Goal: Communication & Community: Answer question/provide support

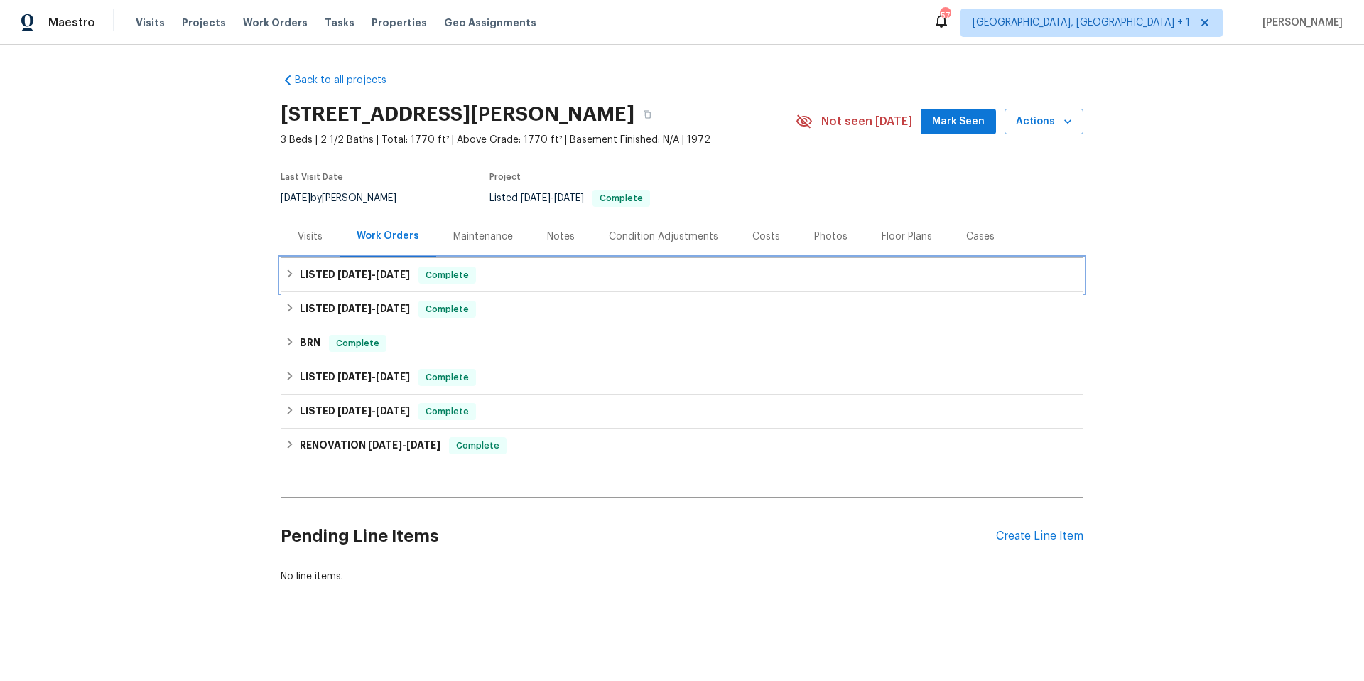
click at [578, 286] on div "LISTED 8/29/25 - 9/2/25 Complete" at bounding box center [682, 275] width 803 height 34
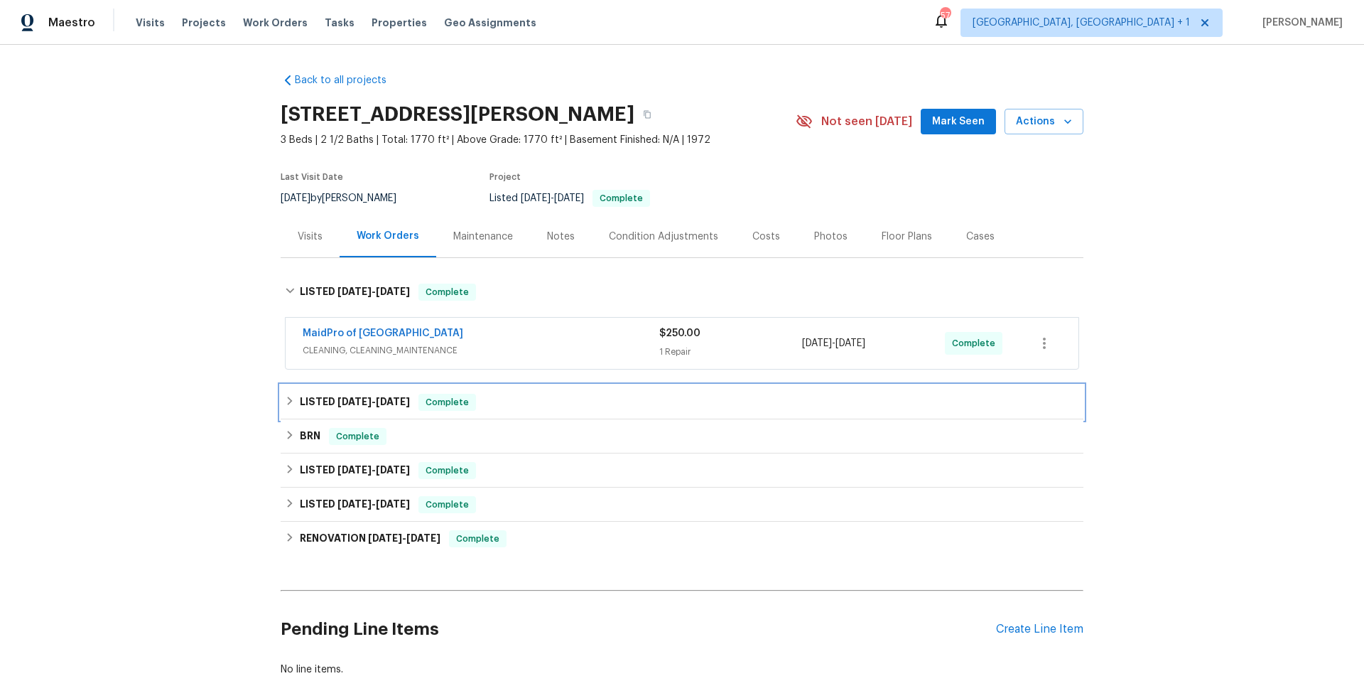
click at [572, 410] on div "LISTED 8/26/25 - 8/28/25 Complete" at bounding box center [682, 402] width 794 height 17
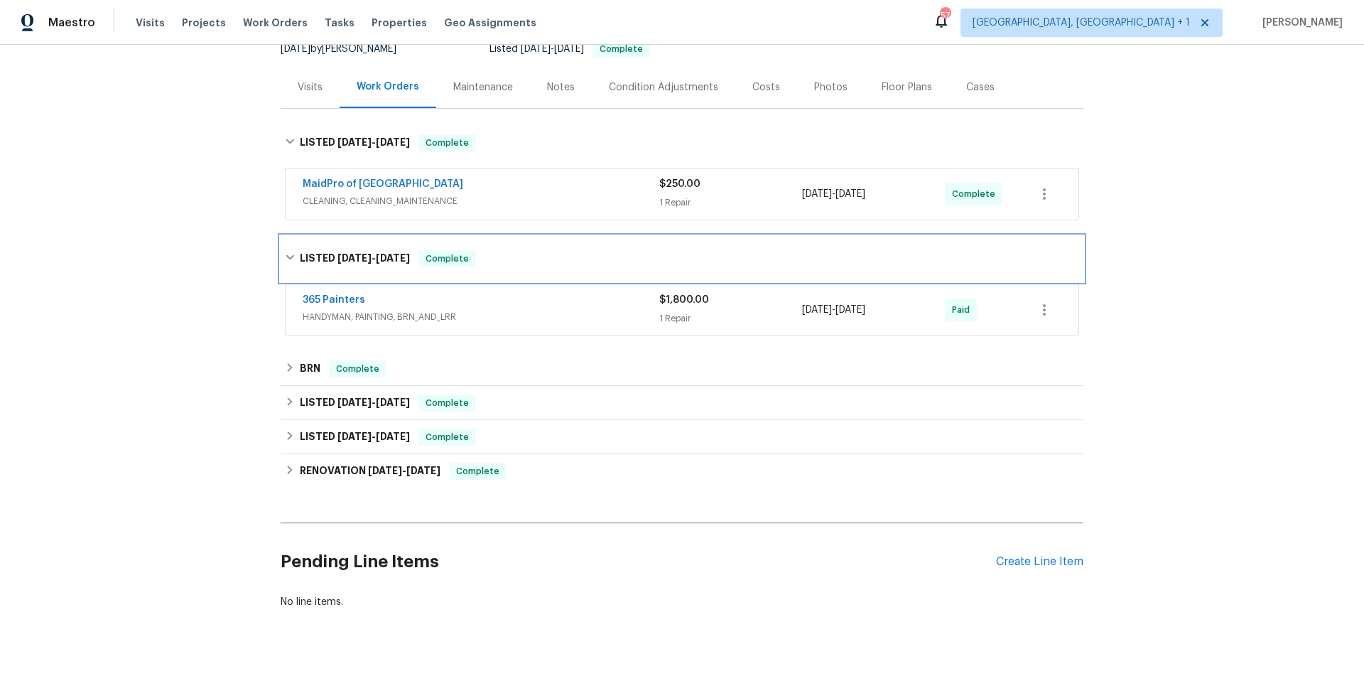
scroll to position [185, 0]
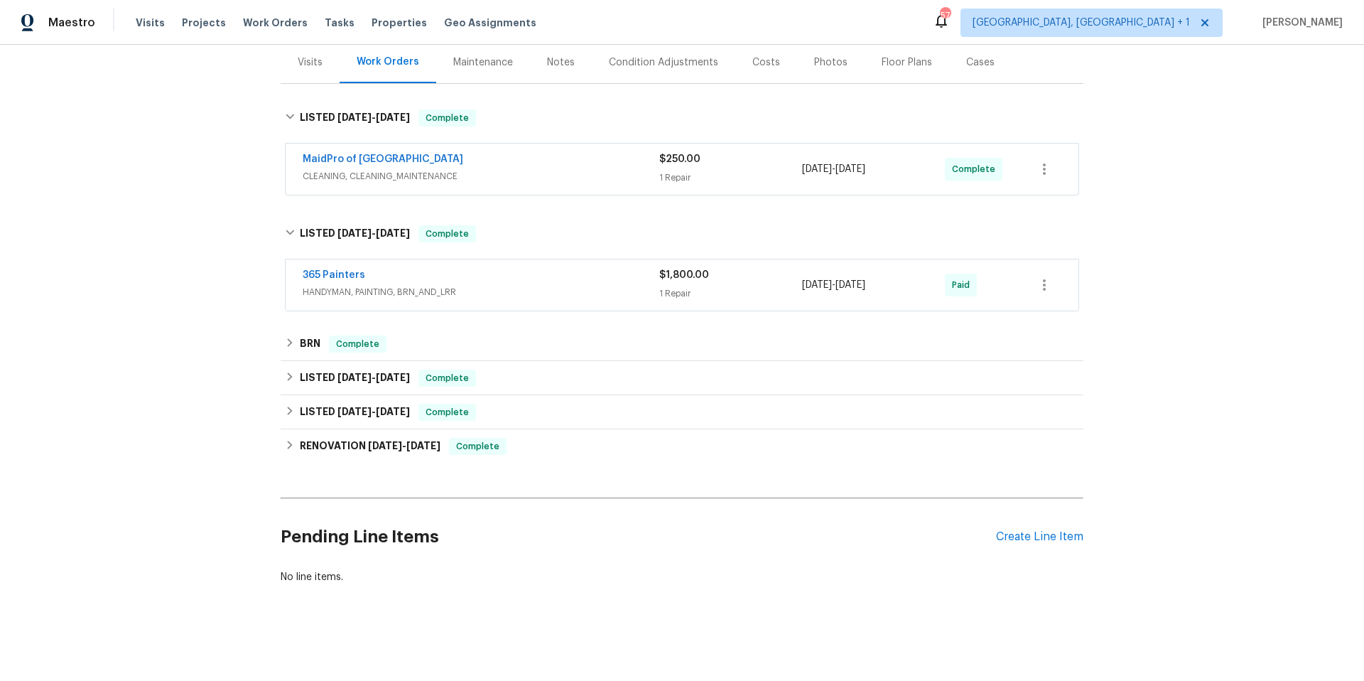
click at [563, 273] on div "365 Painters" at bounding box center [481, 276] width 357 height 17
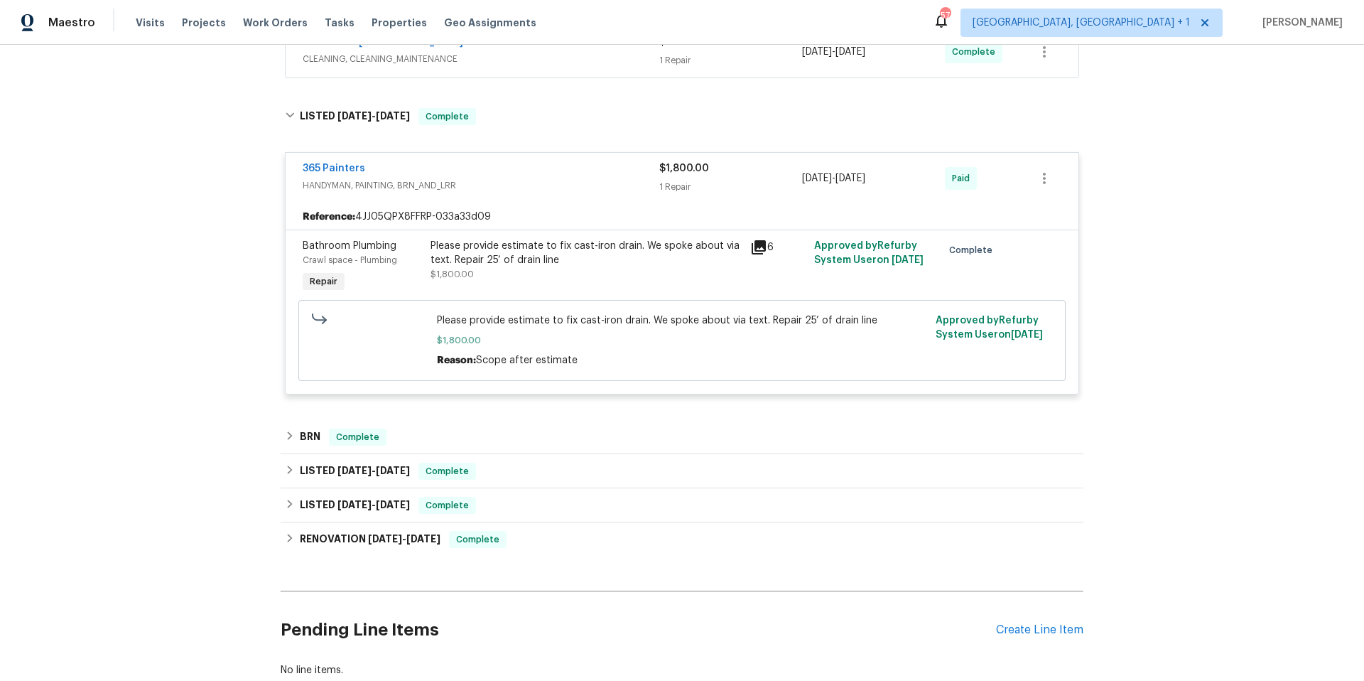
scroll to position [396, 0]
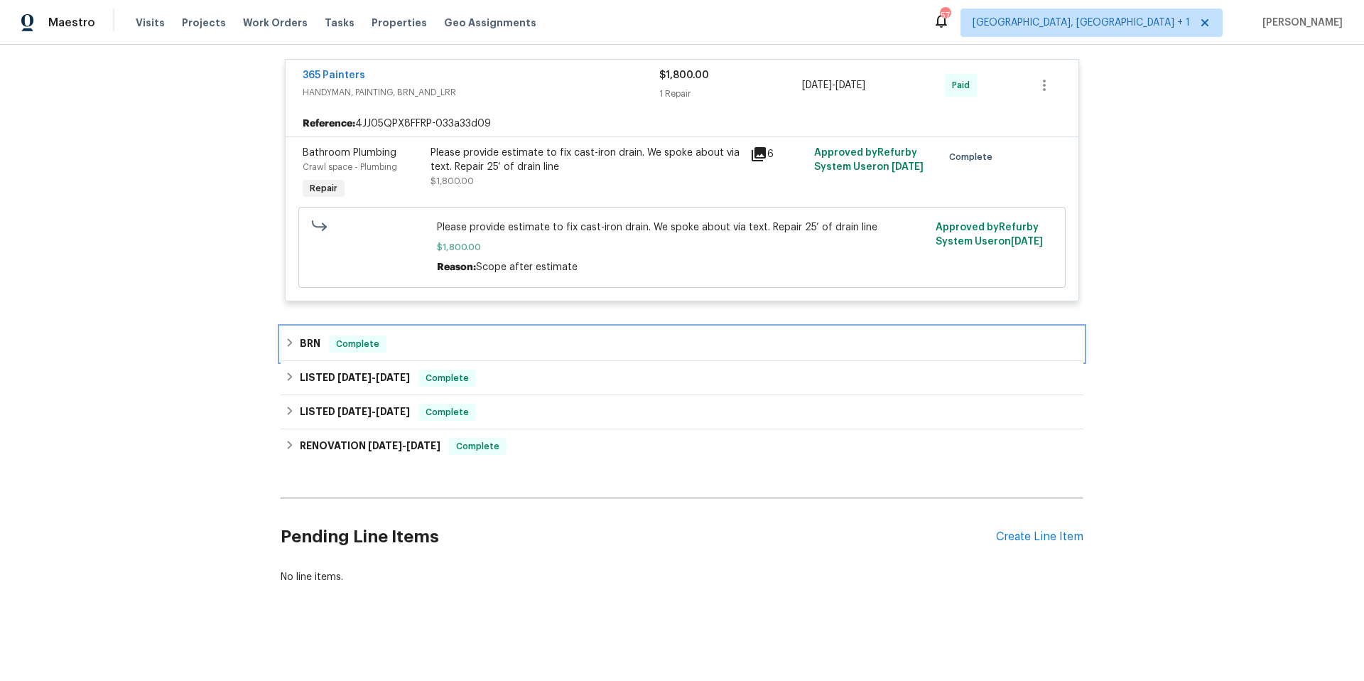
click at [539, 336] on div "BRN Complete" at bounding box center [682, 343] width 794 height 17
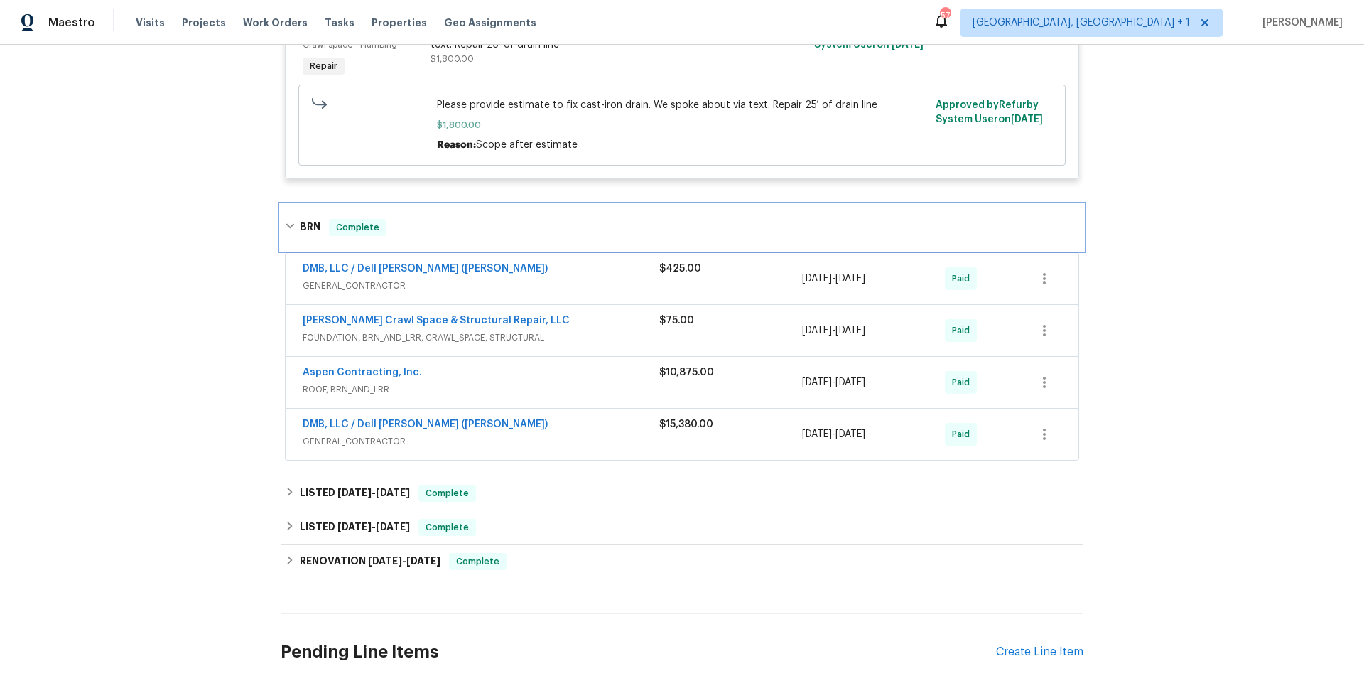
scroll to position [508, 0]
click at [507, 428] on div "DMB, LLC / Dell Bryson (Heise)" at bounding box center [481, 424] width 357 height 17
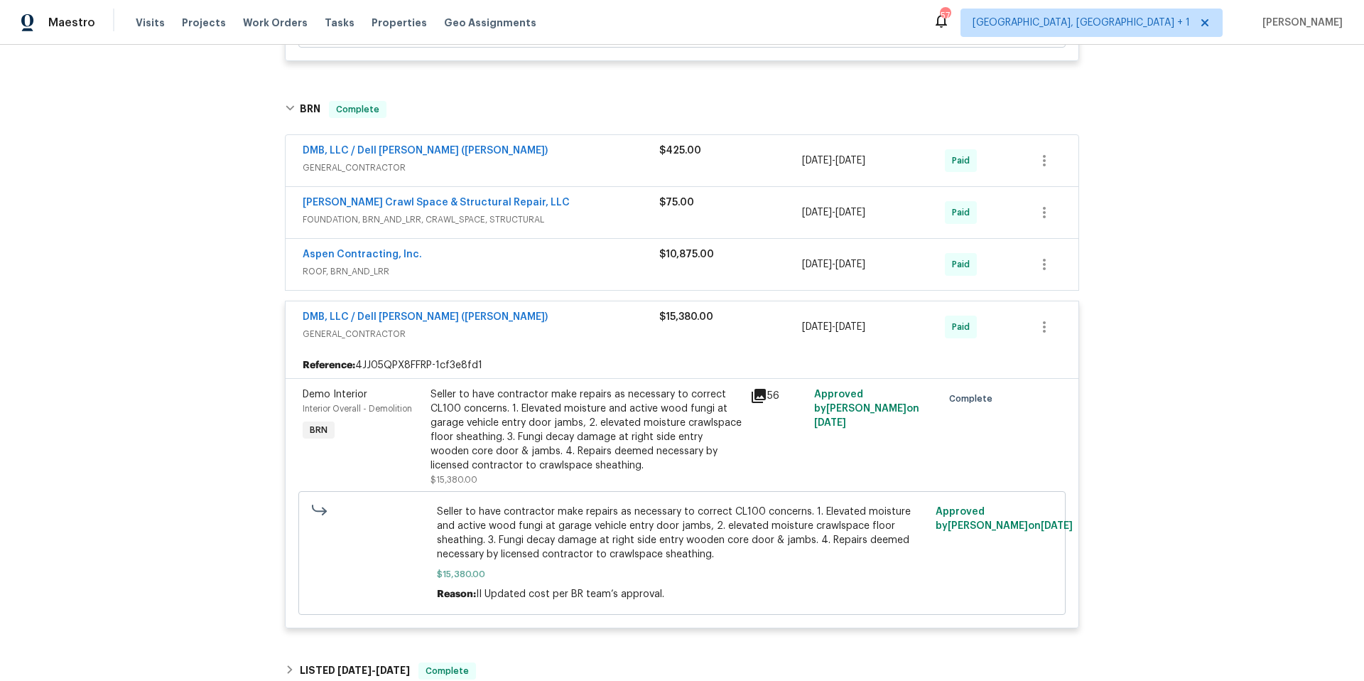
scroll to position [625, 0]
click at [410, 318] on link "DMB, LLC / Dell Bryson (Heise)" at bounding box center [425, 316] width 245 height 10
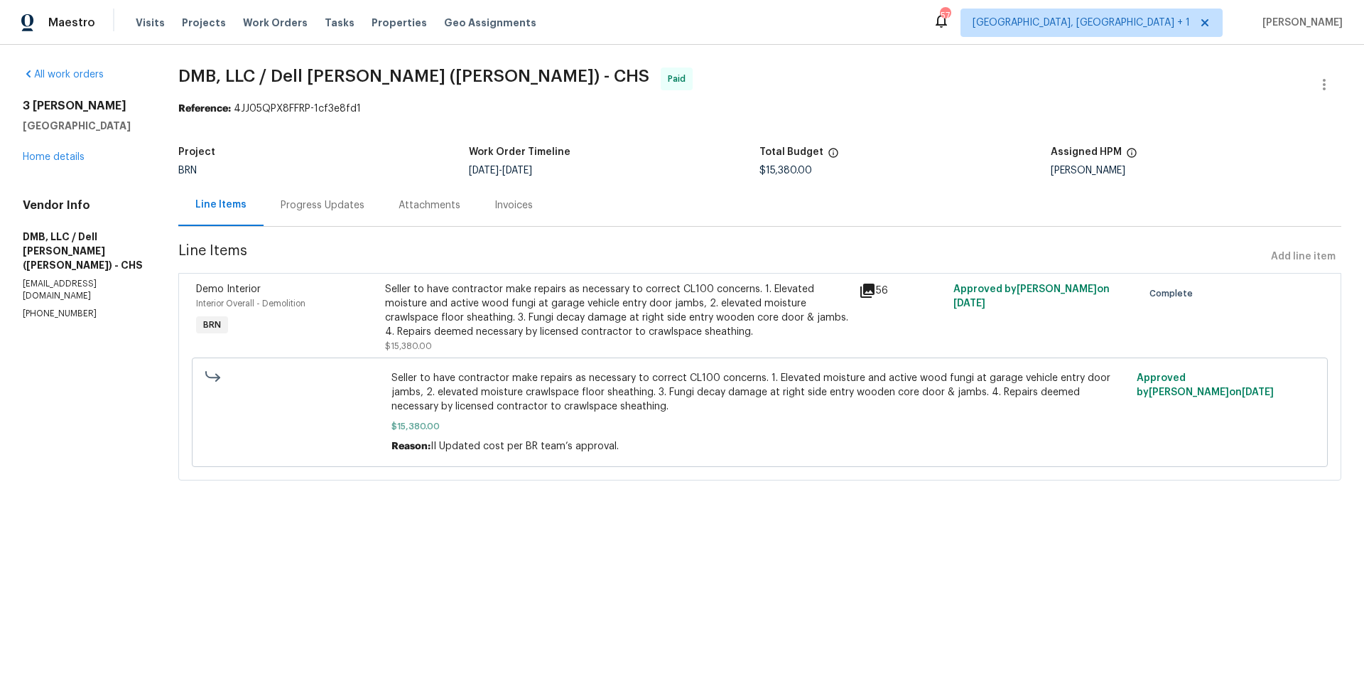
click at [323, 208] on div "Progress Updates" at bounding box center [323, 205] width 84 height 14
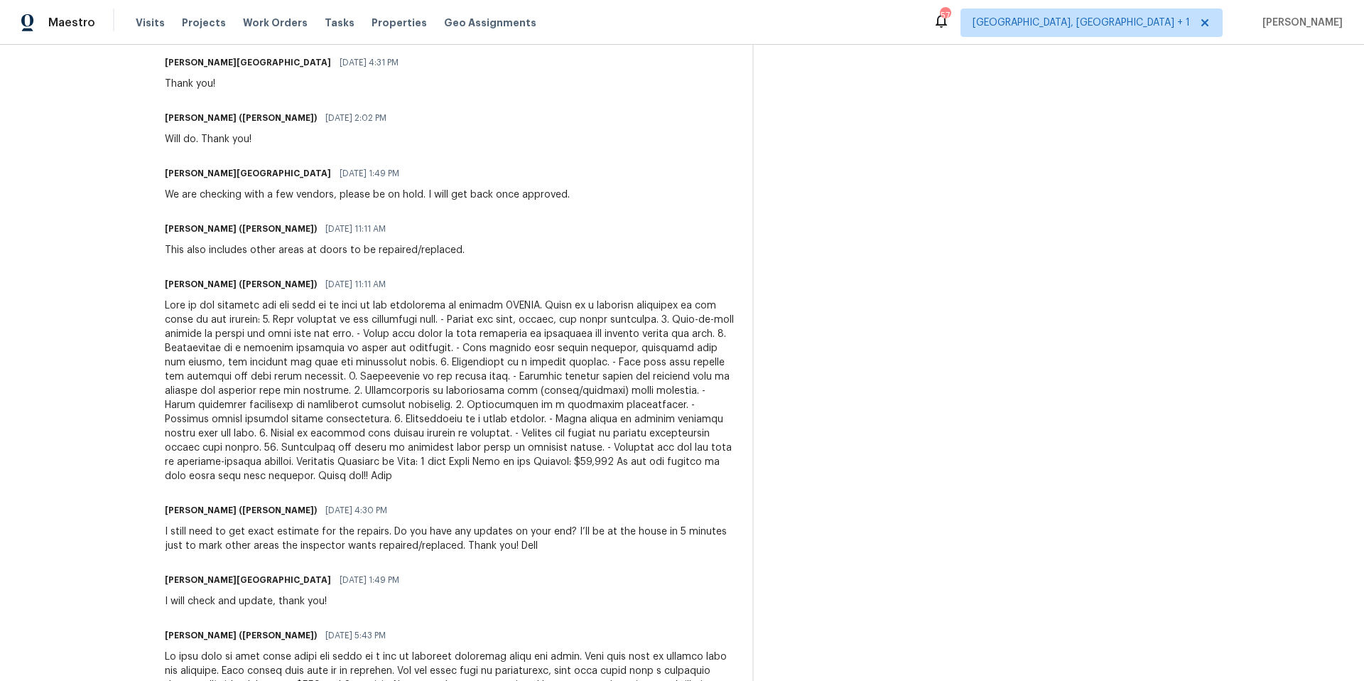
scroll to position [1680, 0]
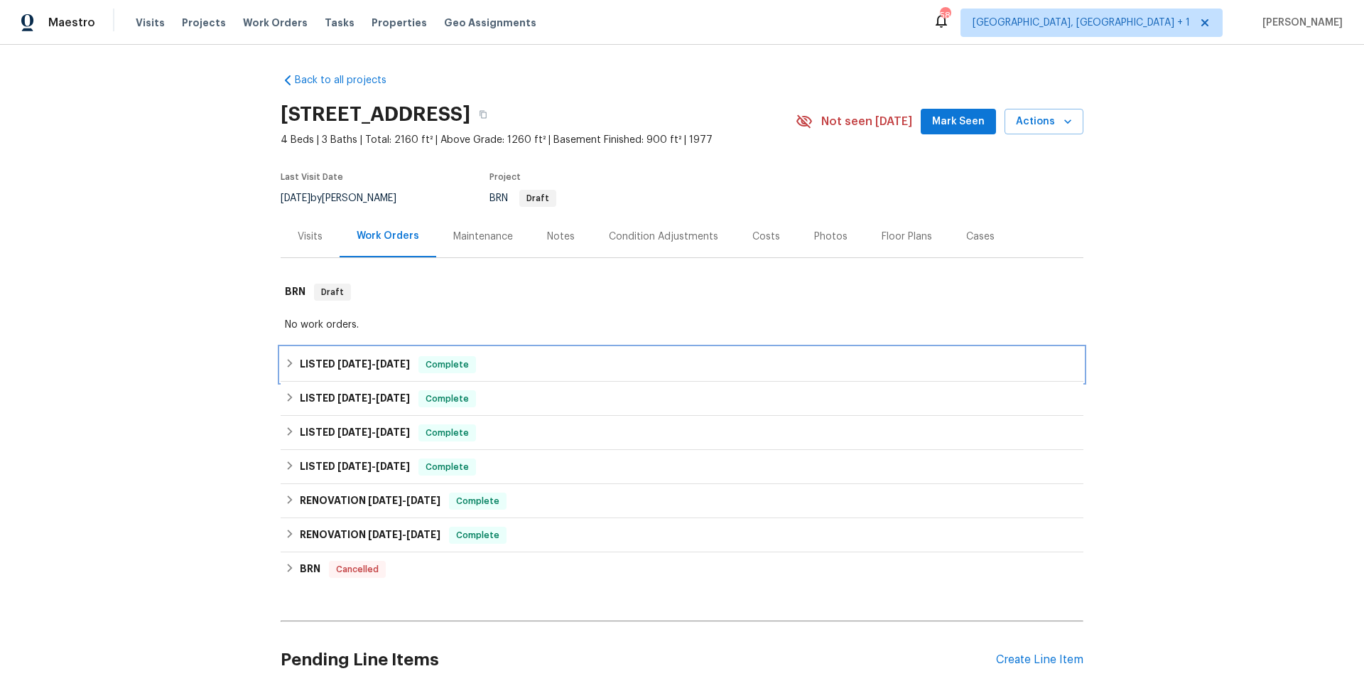
click at [614, 371] on div "LISTED 9/3/25 - 9/4/25 Complete" at bounding box center [682, 364] width 794 height 17
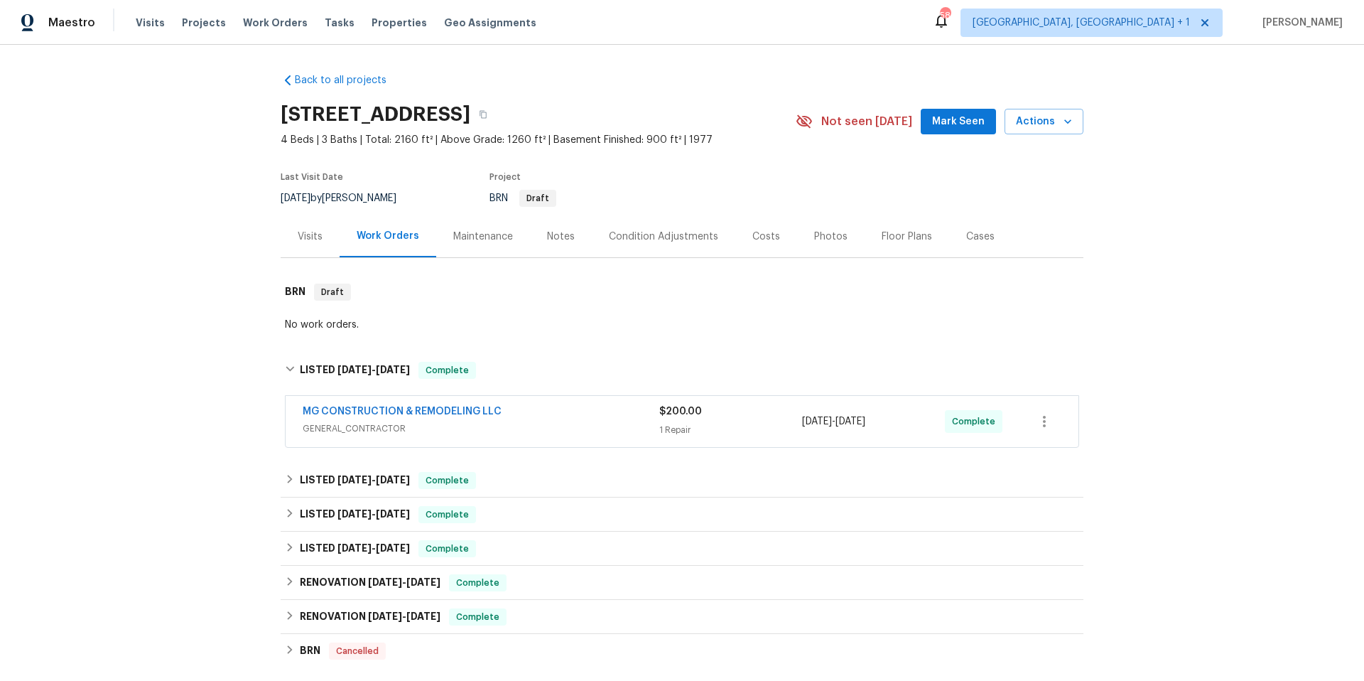
click at [590, 429] on span "GENERAL_CONTRACTOR" at bounding box center [481, 428] width 357 height 14
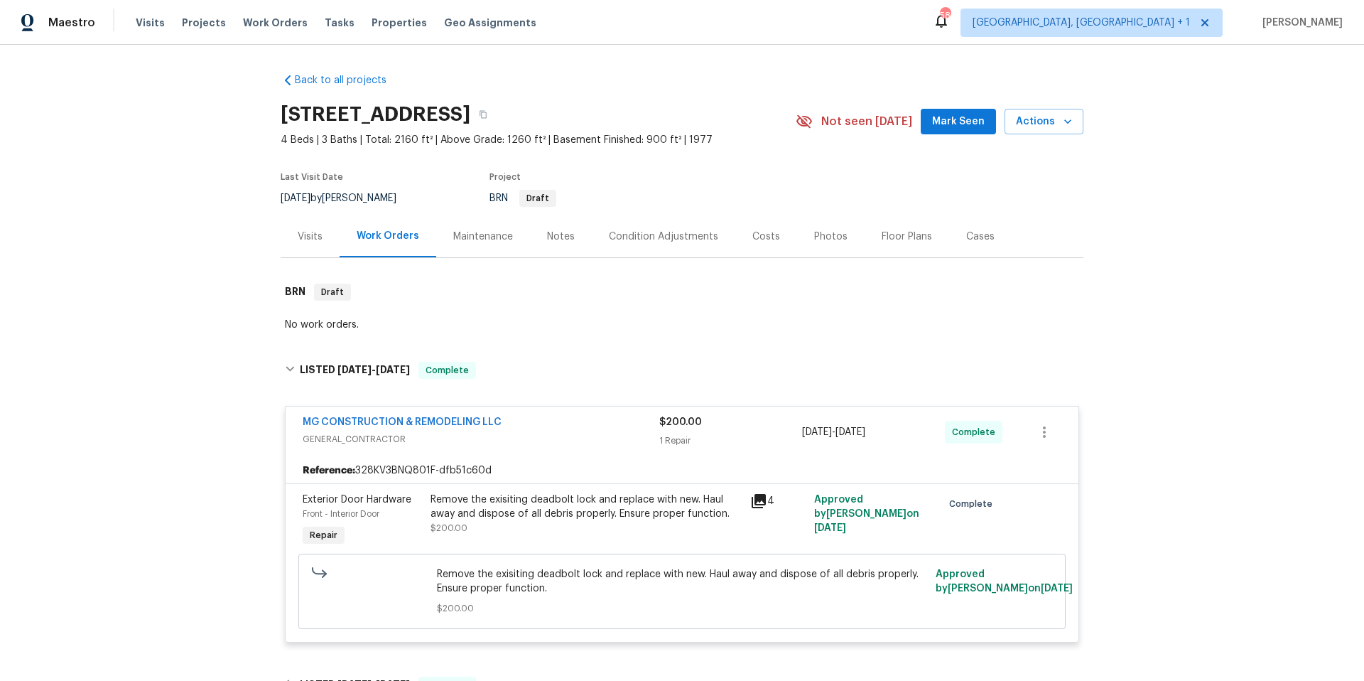
click at [590, 429] on div "MG CONSTRUCTION & REMODELING LLC" at bounding box center [481, 423] width 357 height 17
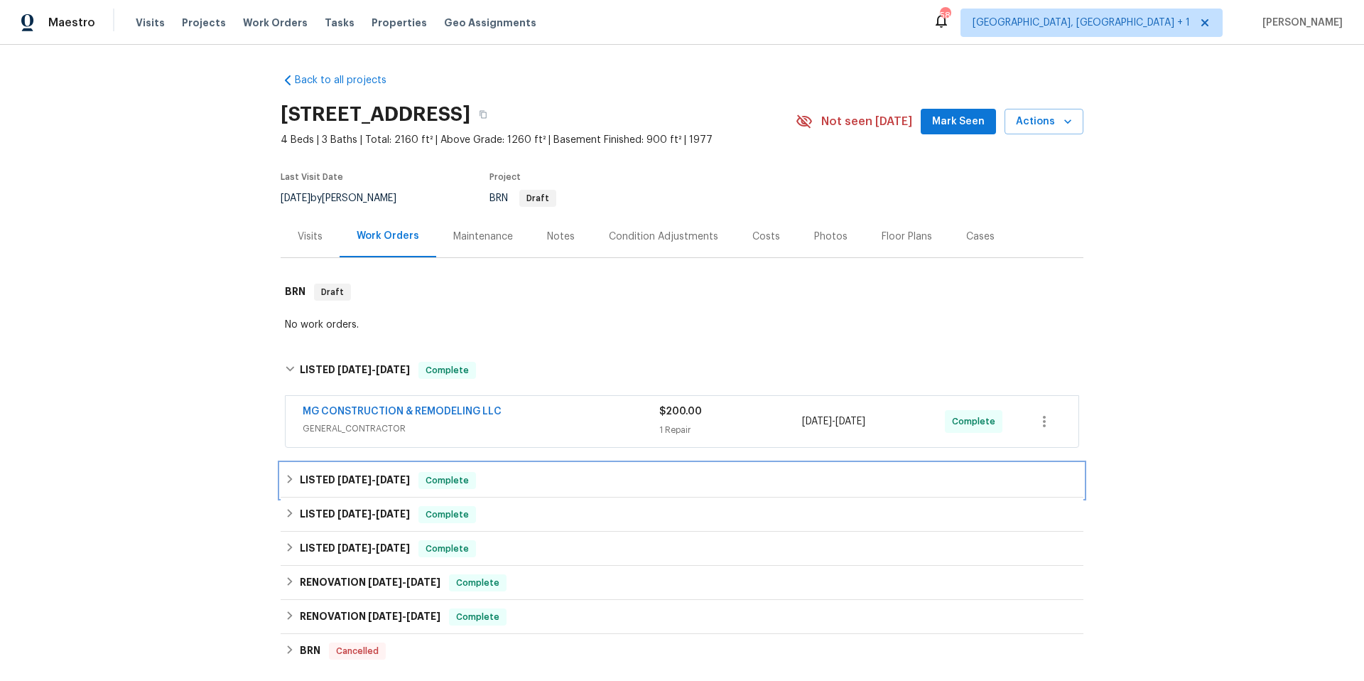
click at [570, 482] on div "LISTED 6/20/25 - 6/21/25 Complete" at bounding box center [682, 480] width 794 height 17
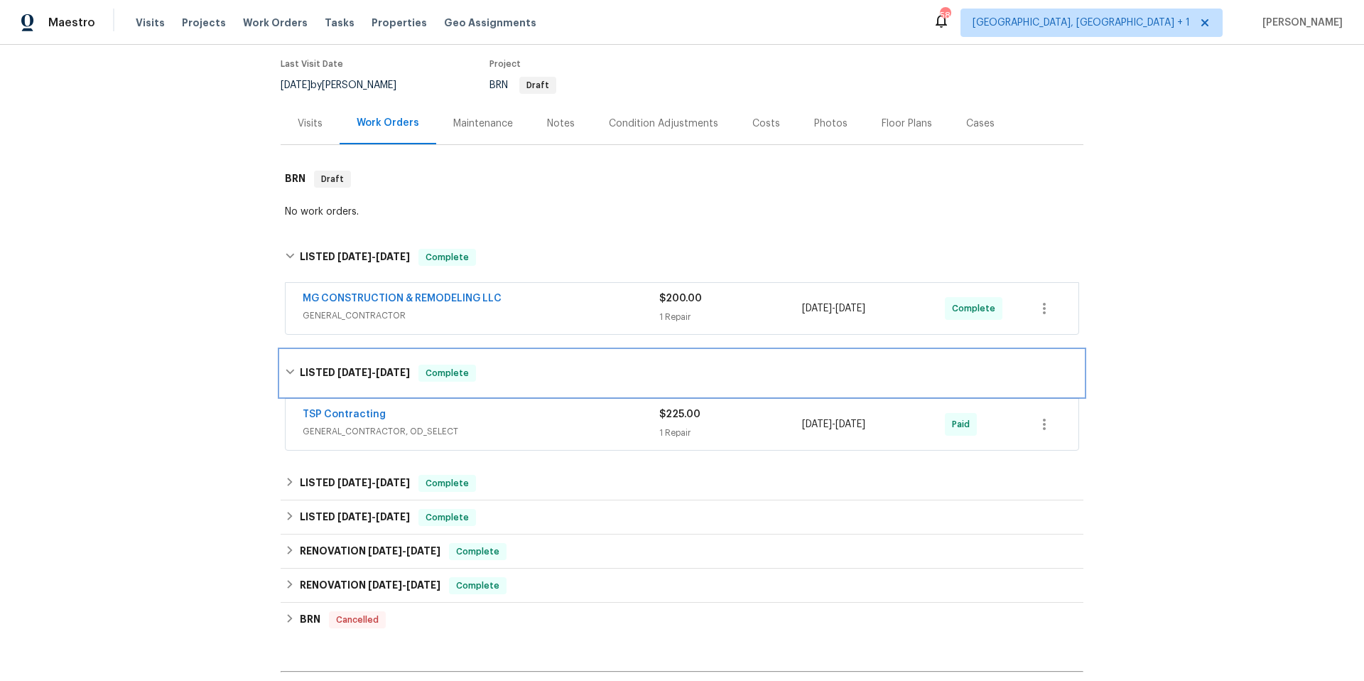
scroll to position [115, 0]
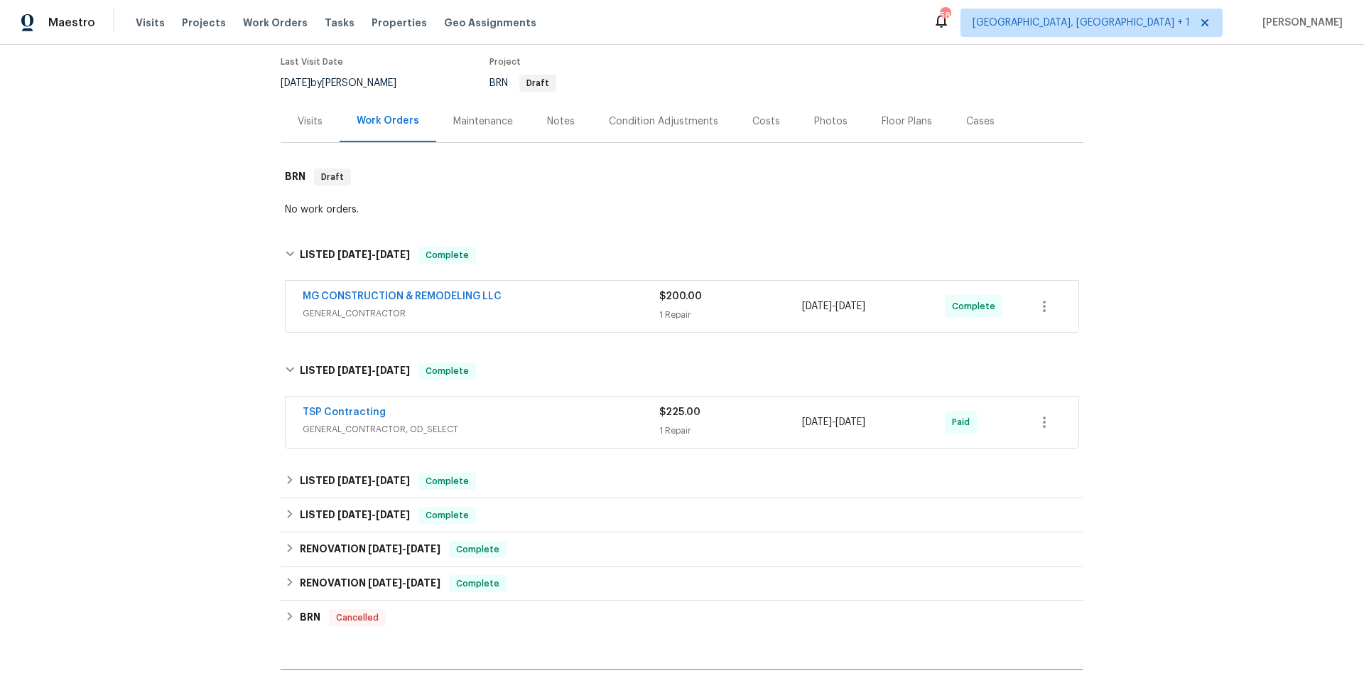
click at [576, 422] on span "GENERAL_CONTRACTOR, OD_SELECT" at bounding box center [481, 429] width 357 height 14
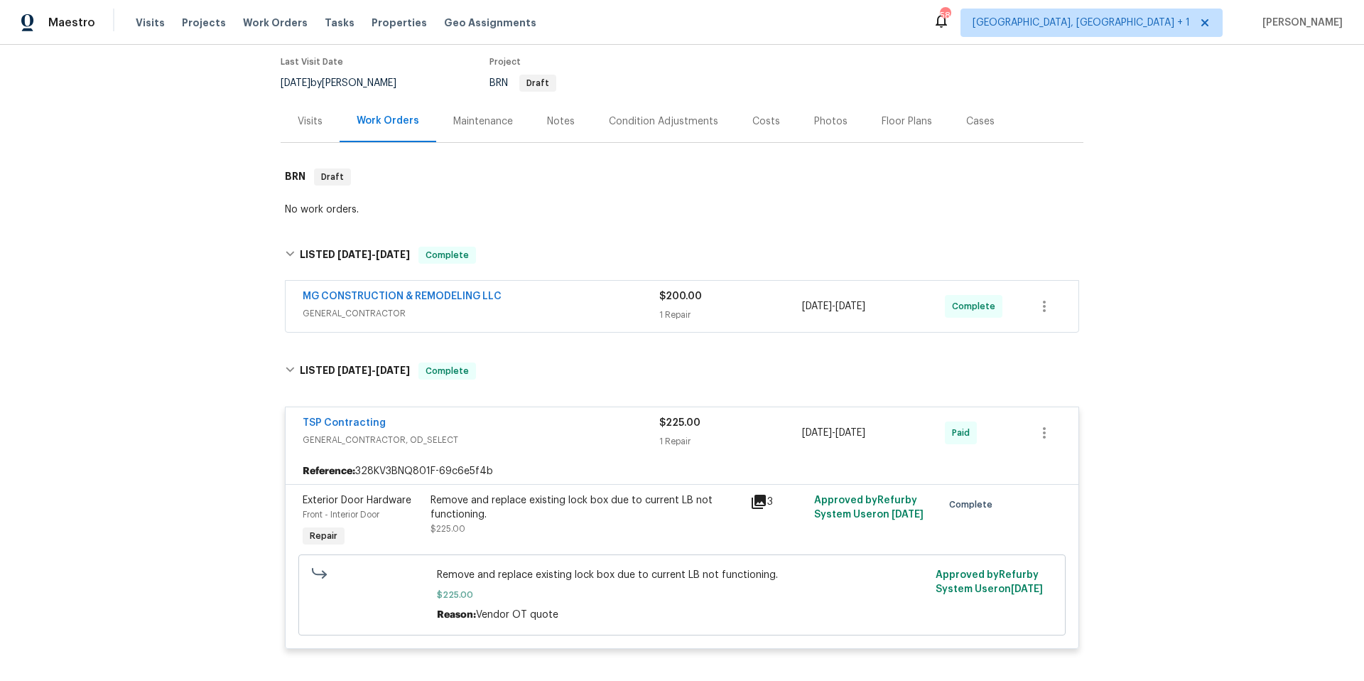
click at [576, 421] on div "TSP Contracting" at bounding box center [481, 424] width 357 height 17
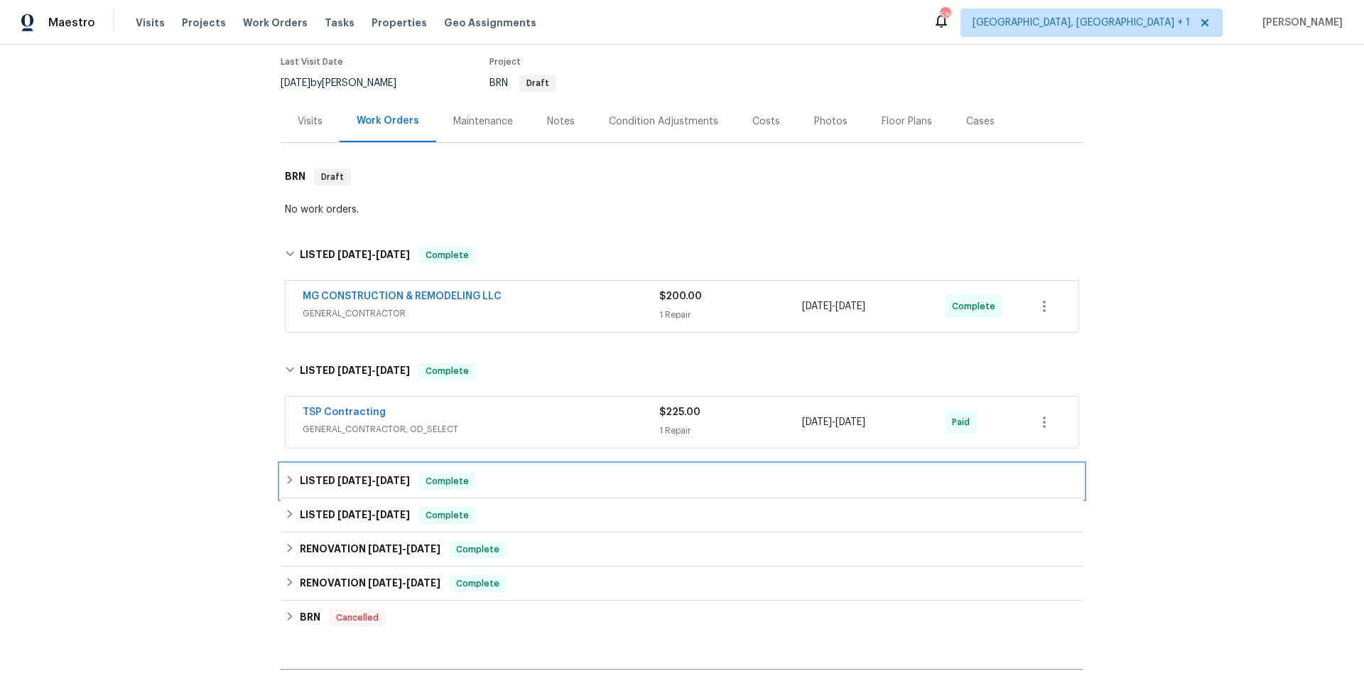
click at [559, 487] on div "LISTED 5/2/25 - 5/3/25 Complete" at bounding box center [682, 481] width 794 height 17
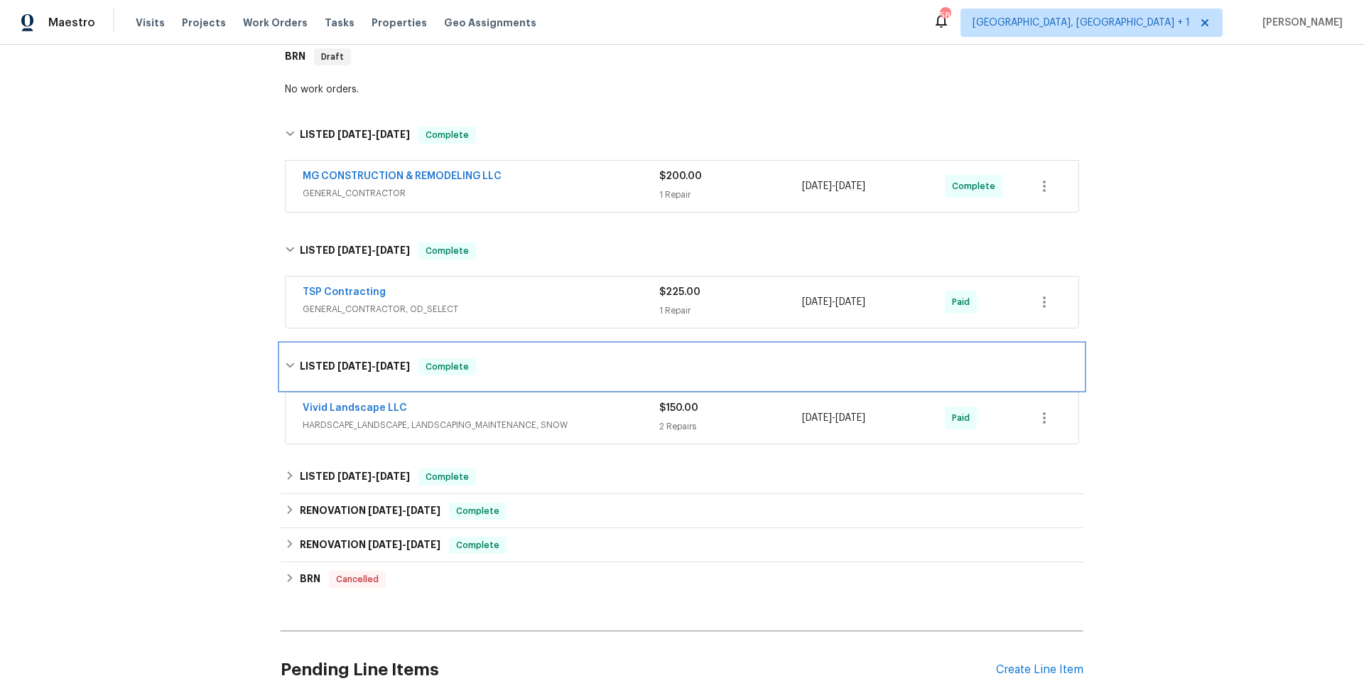
scroll to position [236, 0]
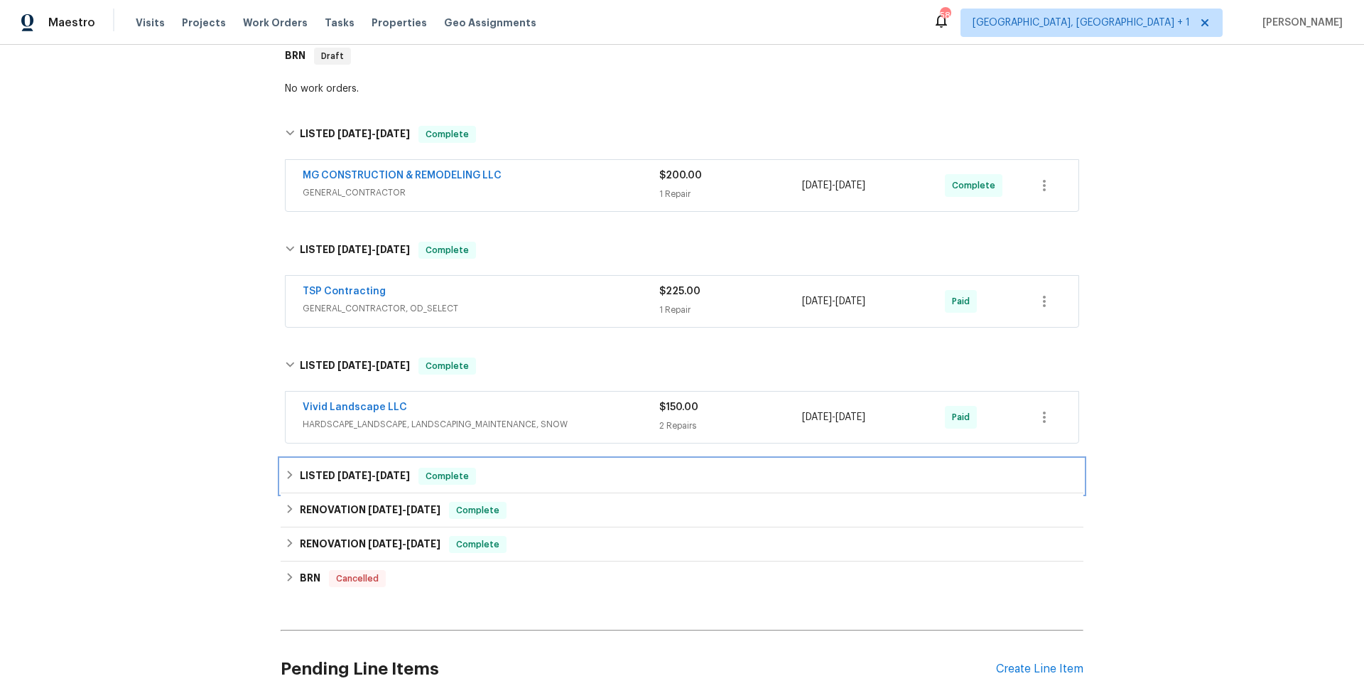
click at [570, 465] on div "LISTED 4/10/25 - 4/11/25 Complete" at bounding box center [682, 476] width 803 height 34
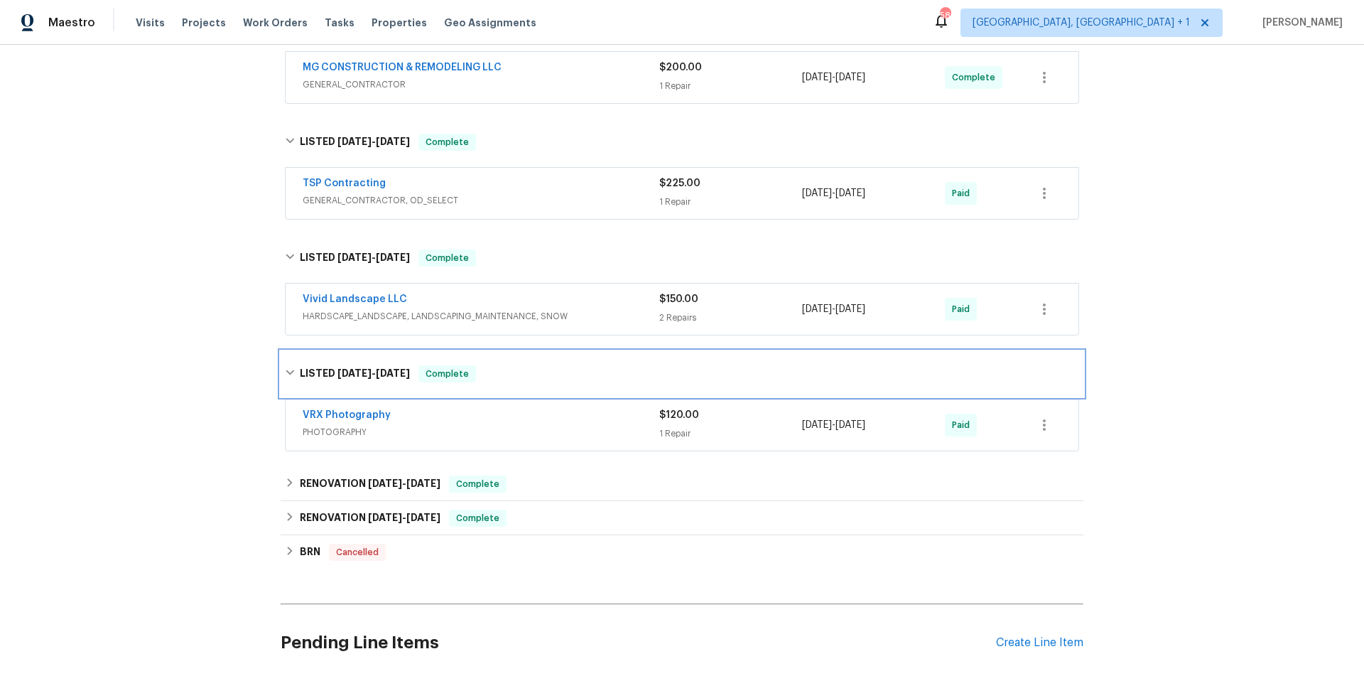
scroll to position [351, 0]
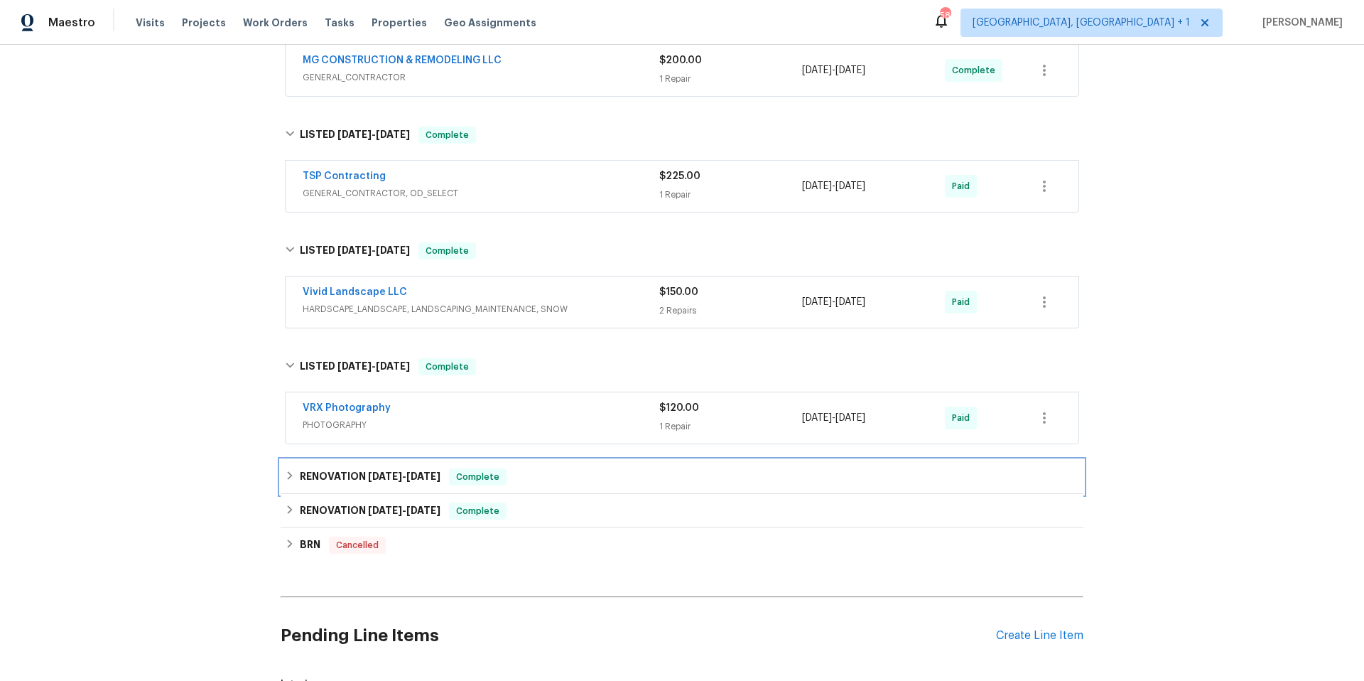
click at [570, 465] on div "RENOVATION 4/9/25 - 4/9/25 Complete" at bounding box center [682, 477] width 803 height 34
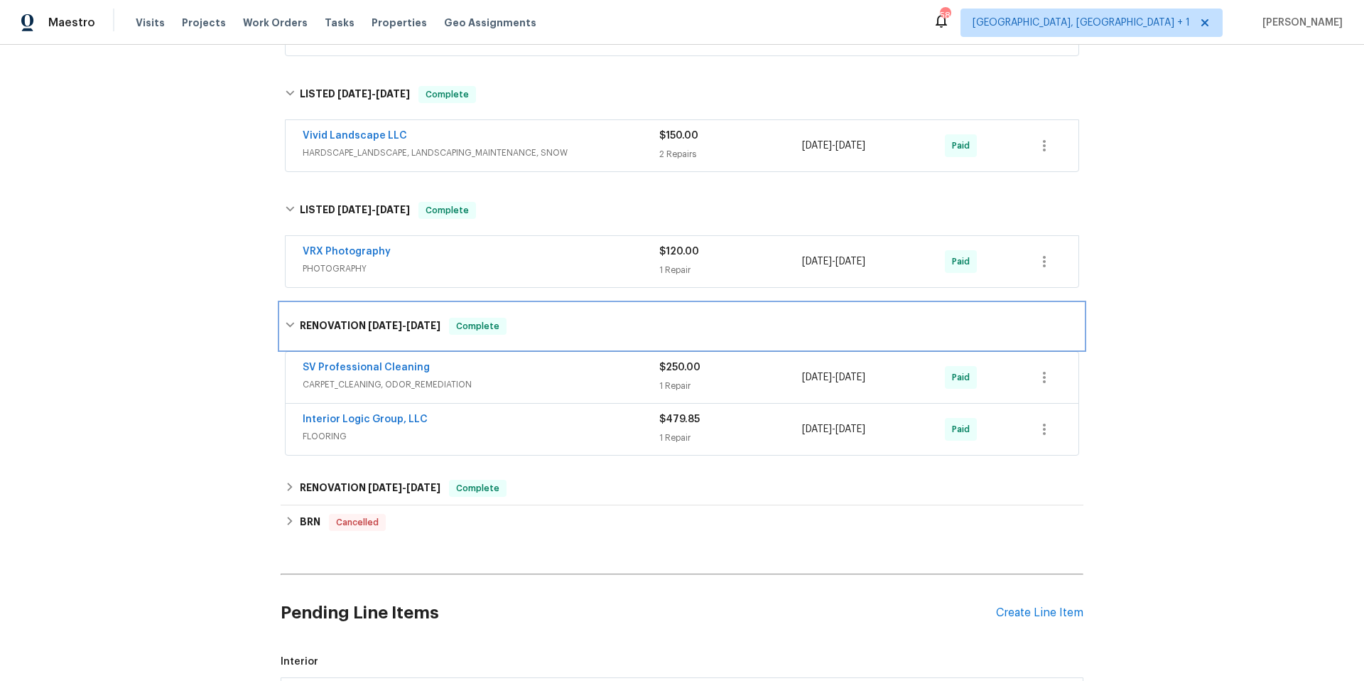
scroll to position [566, 0]
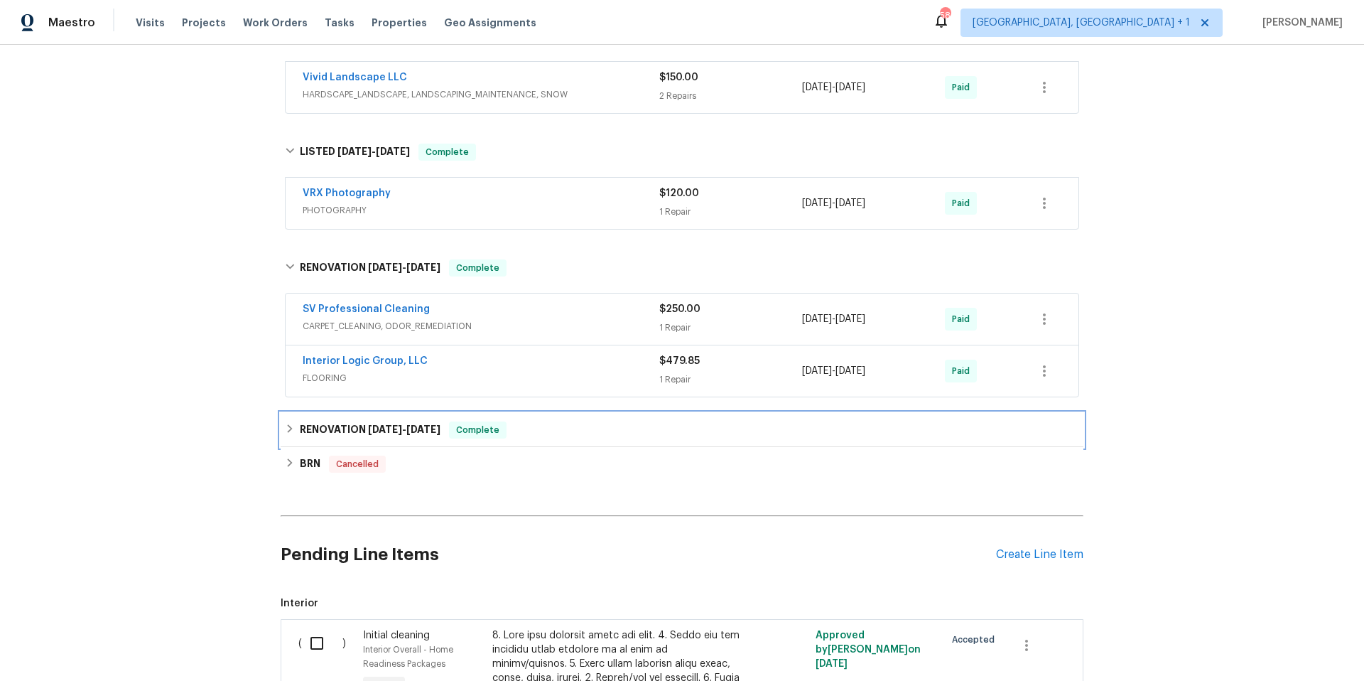
click at [573, 427] on div "RENOVATION 3/31/25 - 4/21/25 Complete" at bounding box center [682, 429] width 794 height 17
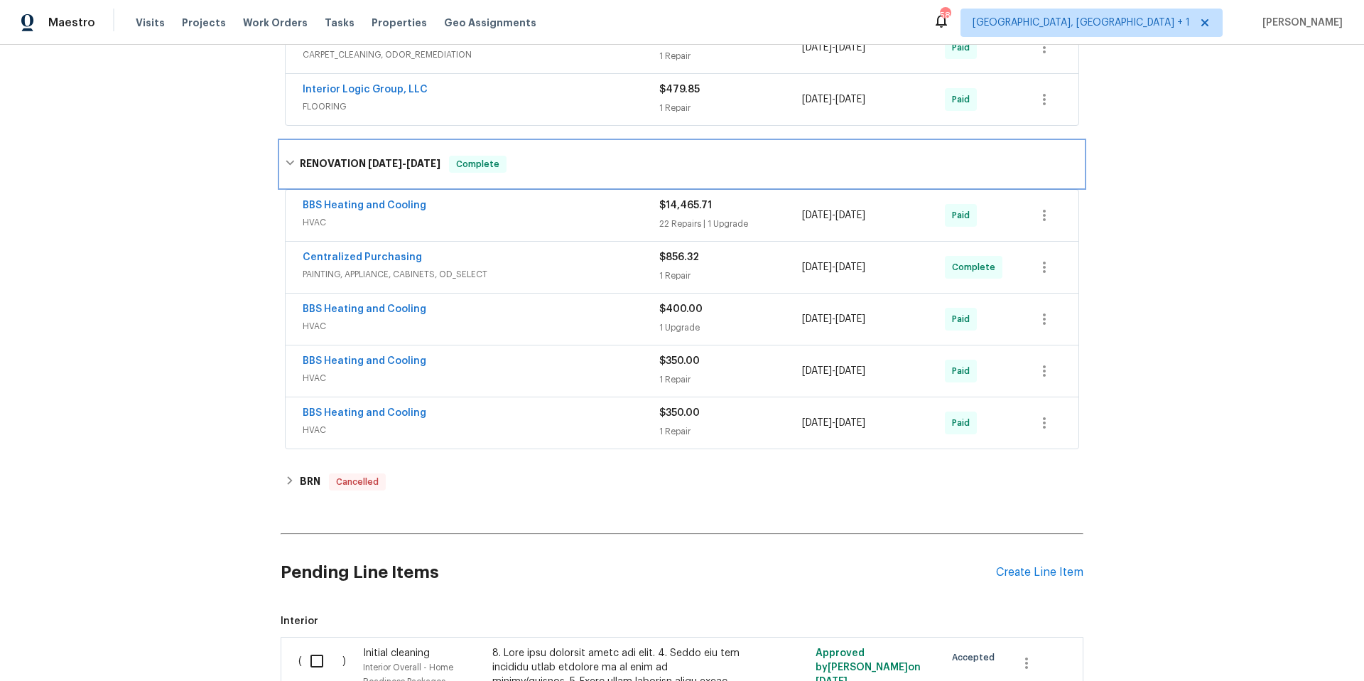
scroll to position [848, 0]
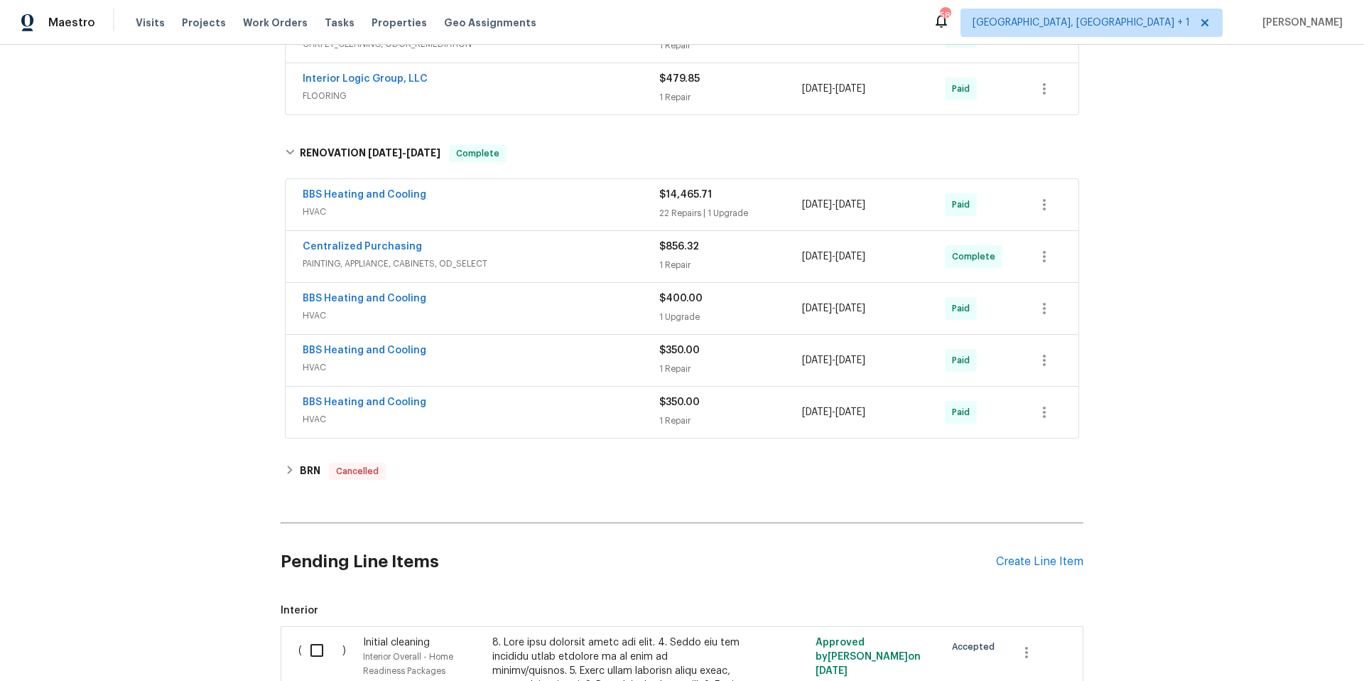
click at [460, 407] on div "BBS Heating and Cooling" at bounding box center [481, 403] width 357 height 17
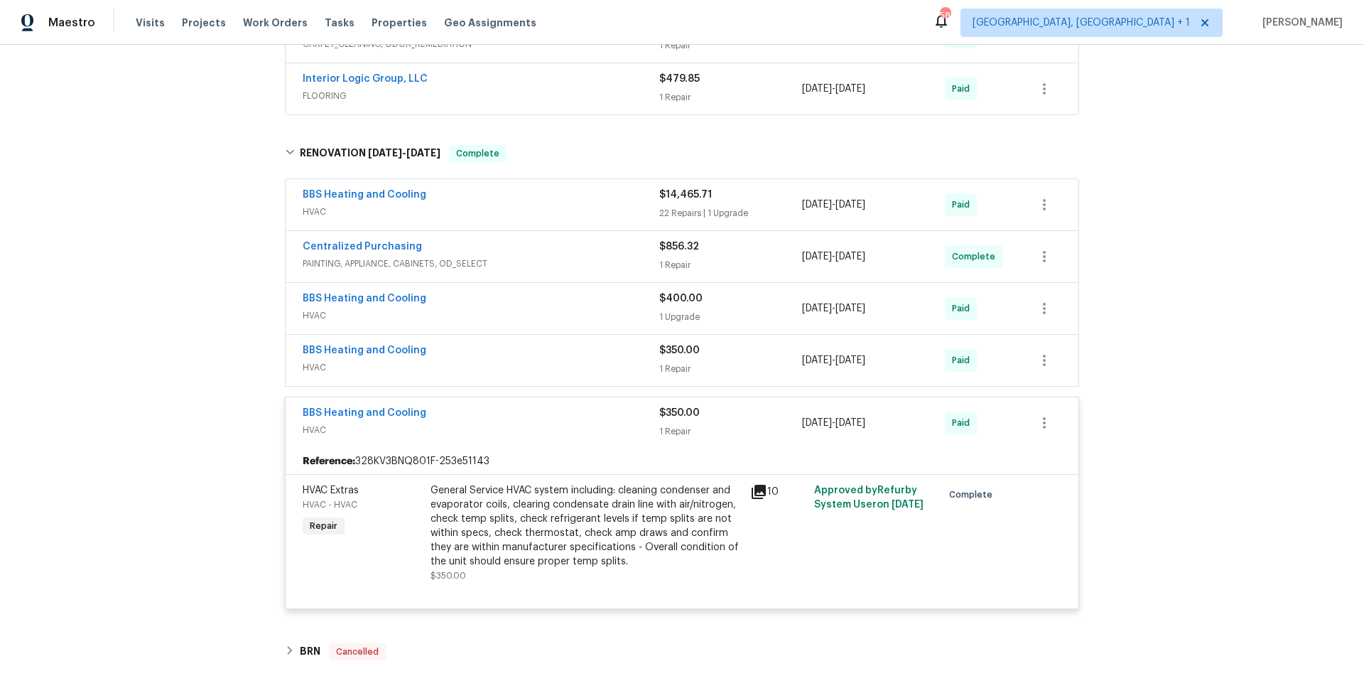
click at [460, 407] on div "BBS Heating and Cooling" at bounding box center [481, 414] width 357 height 17
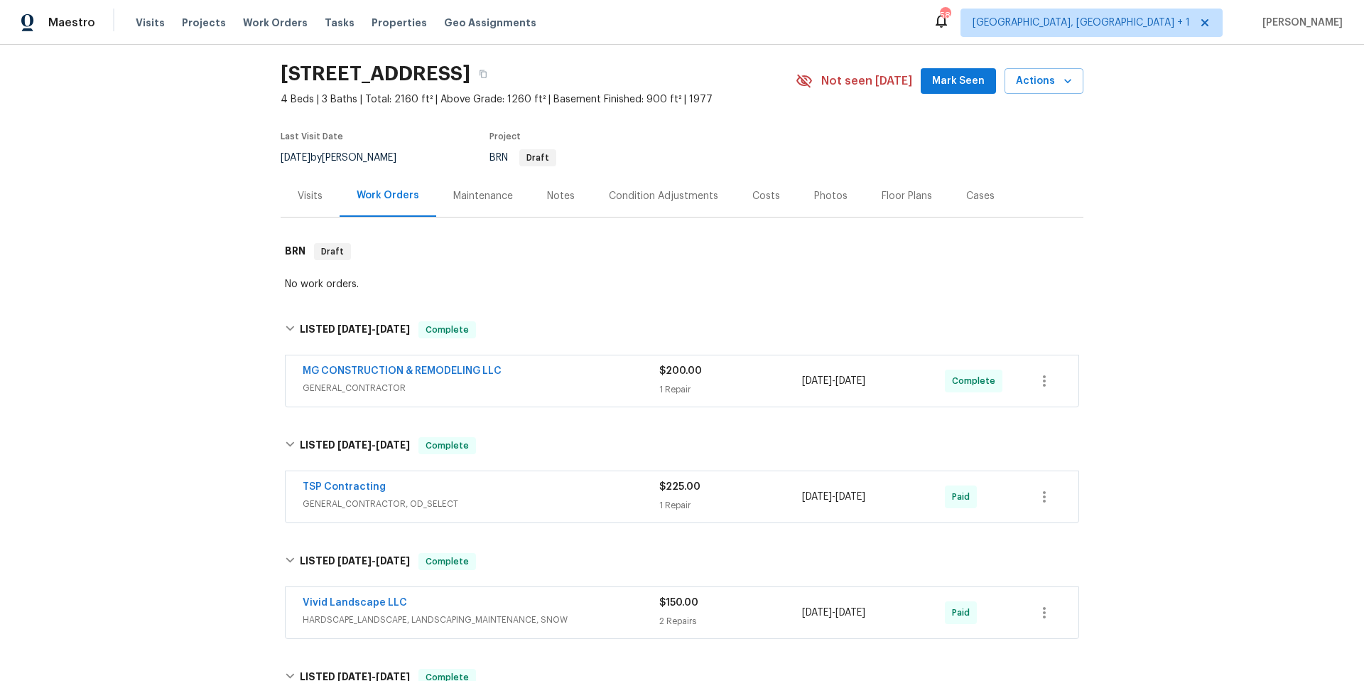
scroll to position [175, 0]
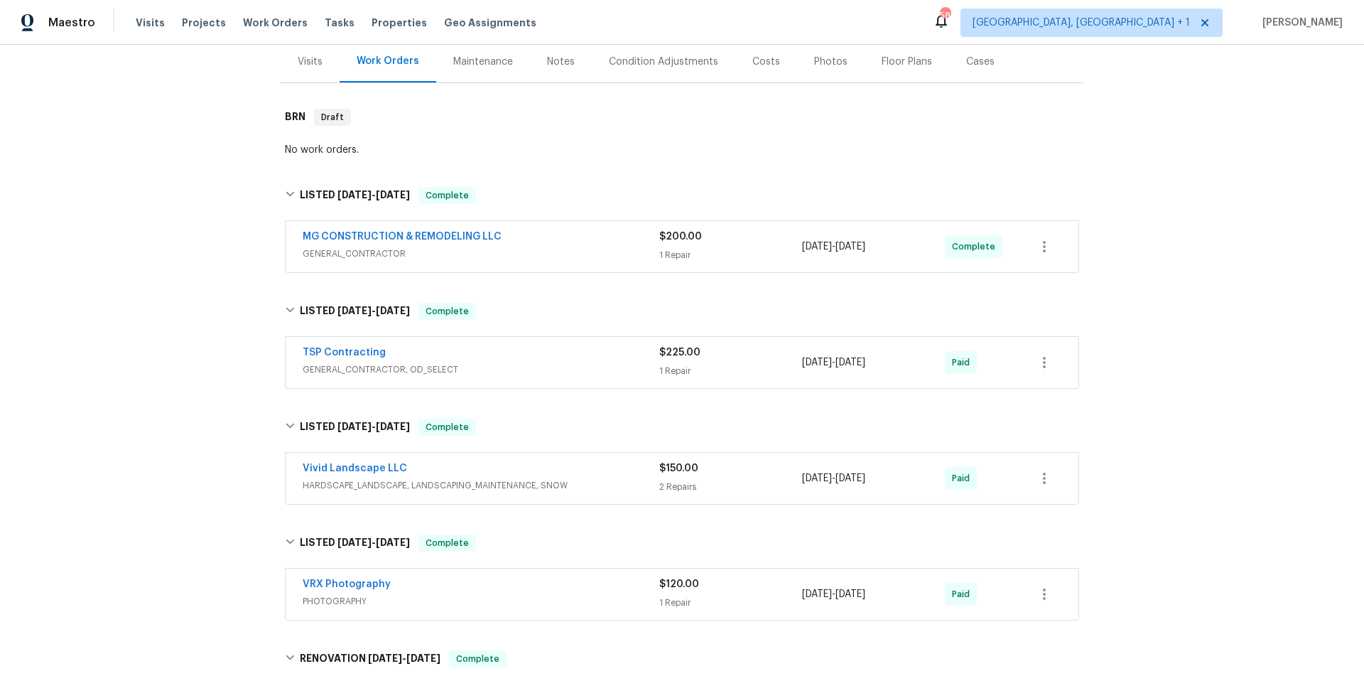
click at [567, 247] on span "GENERAL_CONTRACTOR" at bounding box center [481, 254] width 357 height 14
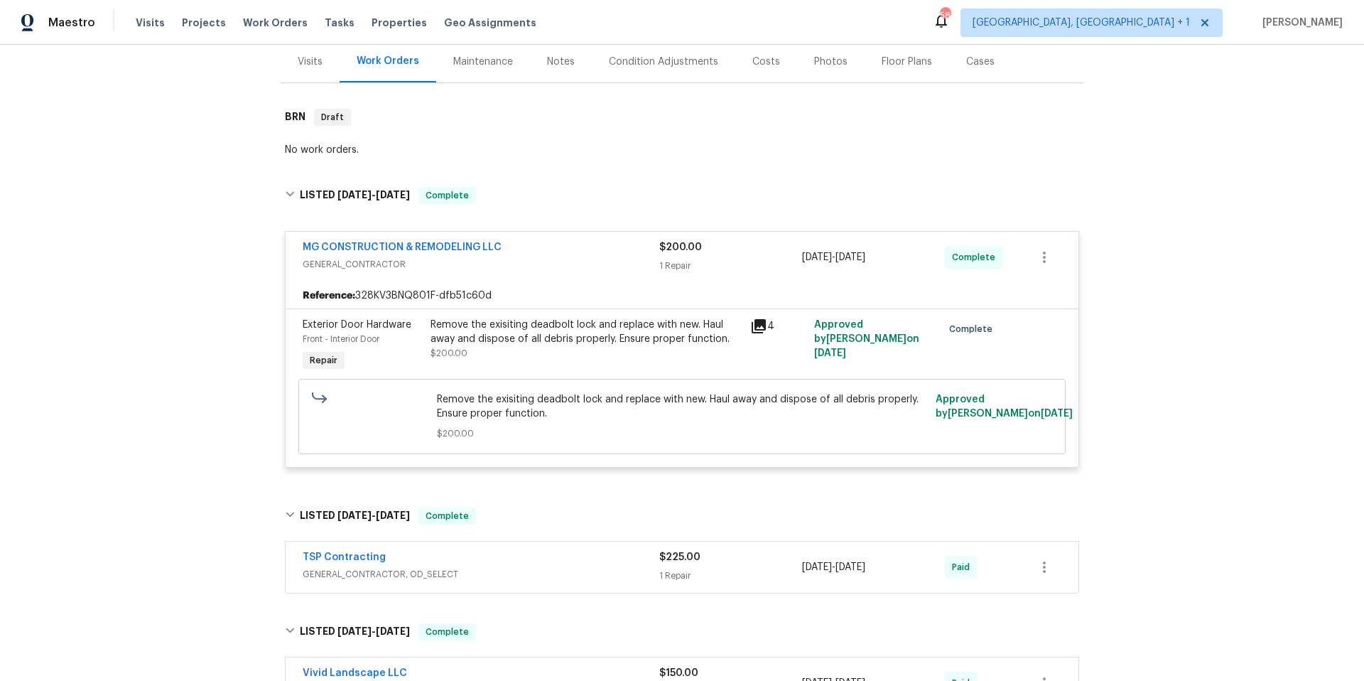
click at [567, 247] on div "MG CONSTRUCTION & REMODELING LLC" at bounding box center [481, 248] width 357 height 17
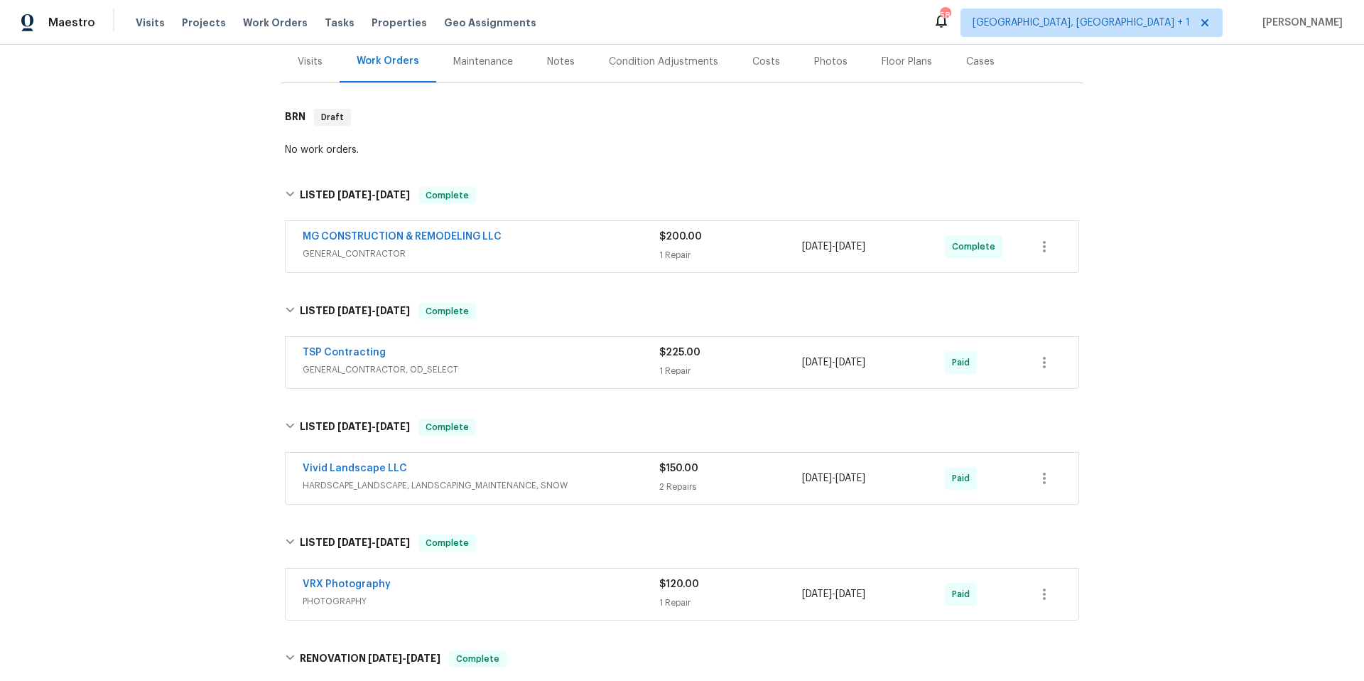
click at [563, 362] on span "GENERAL_CONTRACTOR, OD_SELECT" at bounding box center [481, 369] width 357 height 14
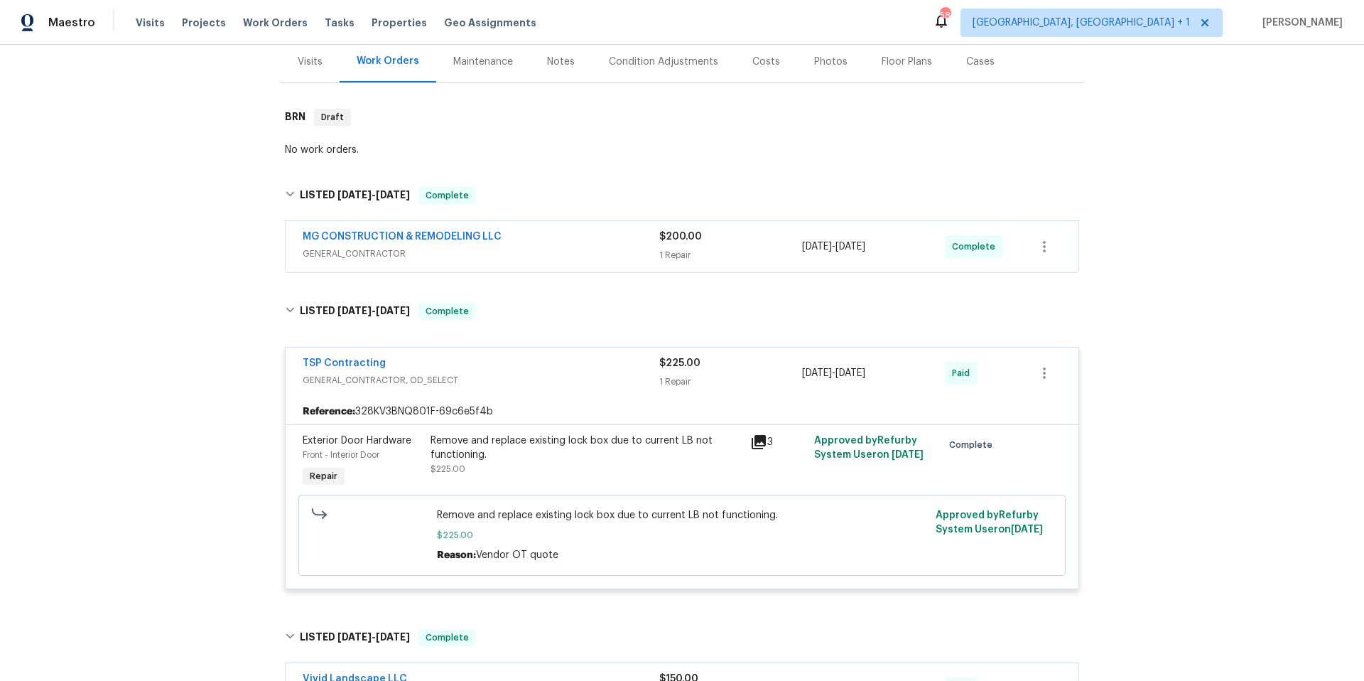
click at [563, 367] on div "TSP Contracting" at bounding box center [481, 364] width 357 height 17
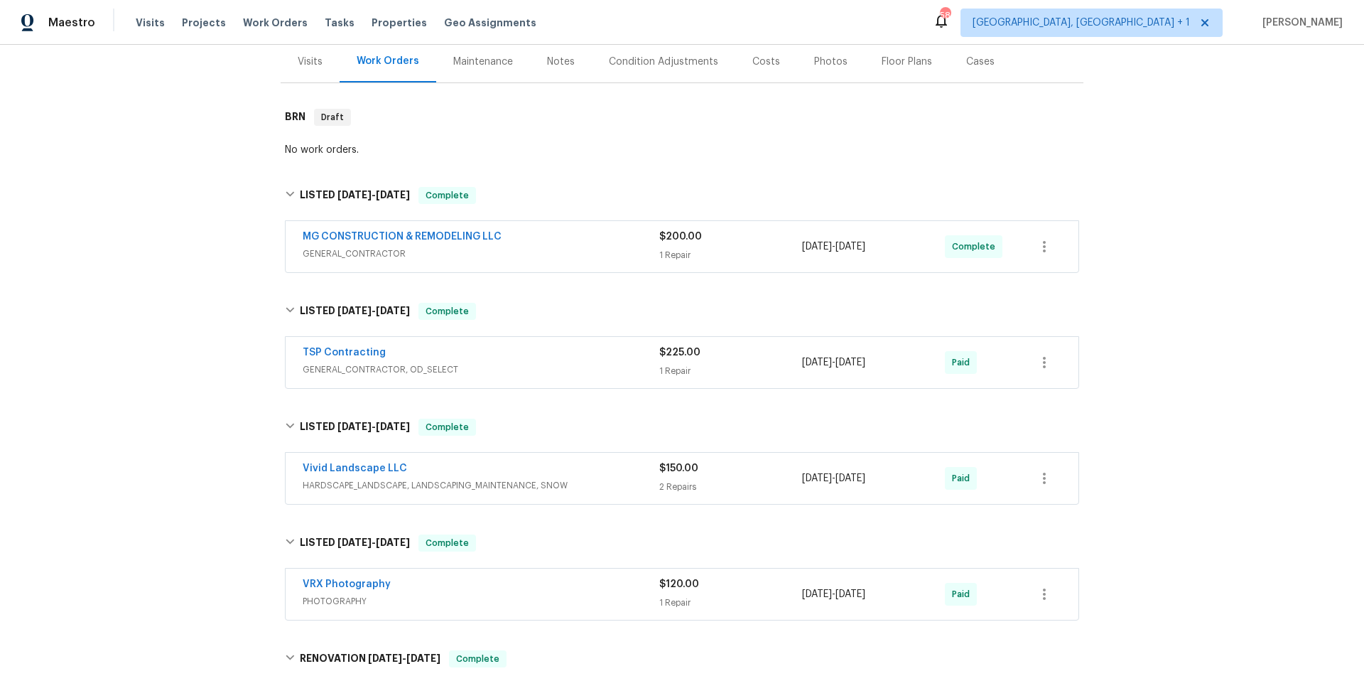
click at [594, 469] on div "Vivid Landscape LLC" at bounding box center [481, 469] width 357 height 17
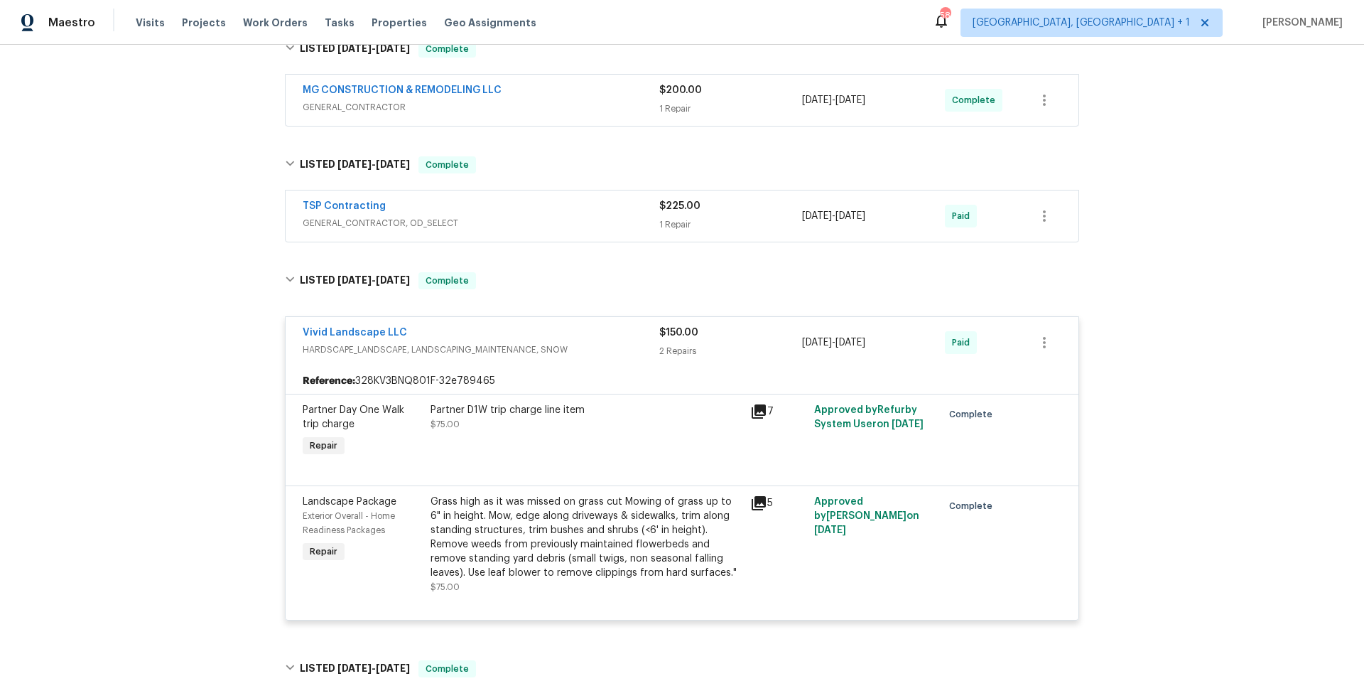
scroll to position [587, 0]
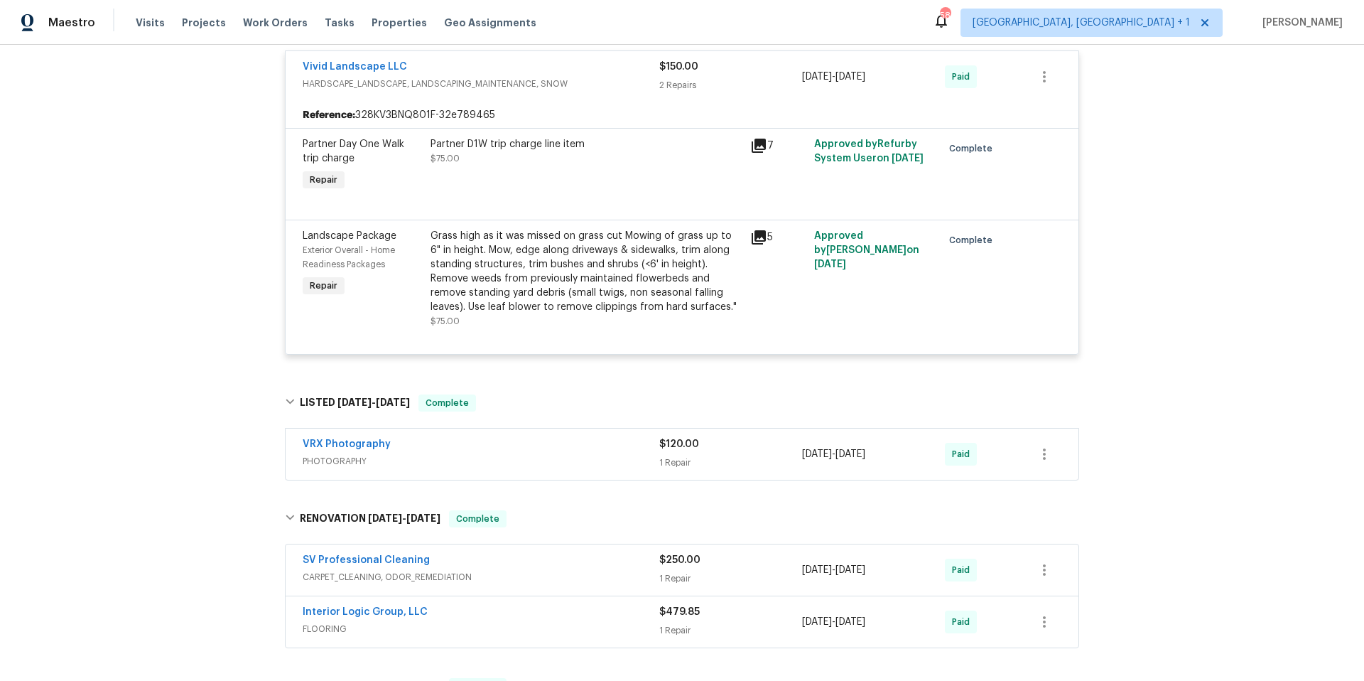
click at [583, 557] on div "SV Professional Cleaning" at bounding box center [481, 561] width 357 height 17
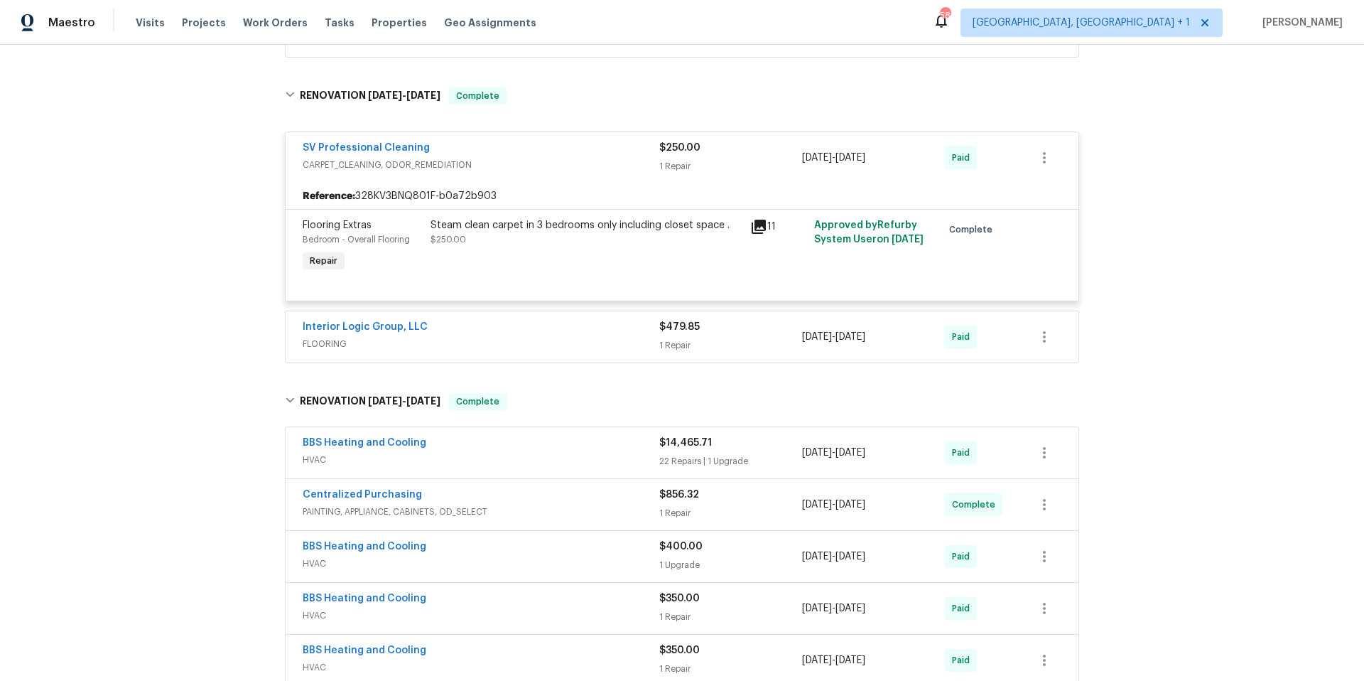
scroll to position [1094, 0]
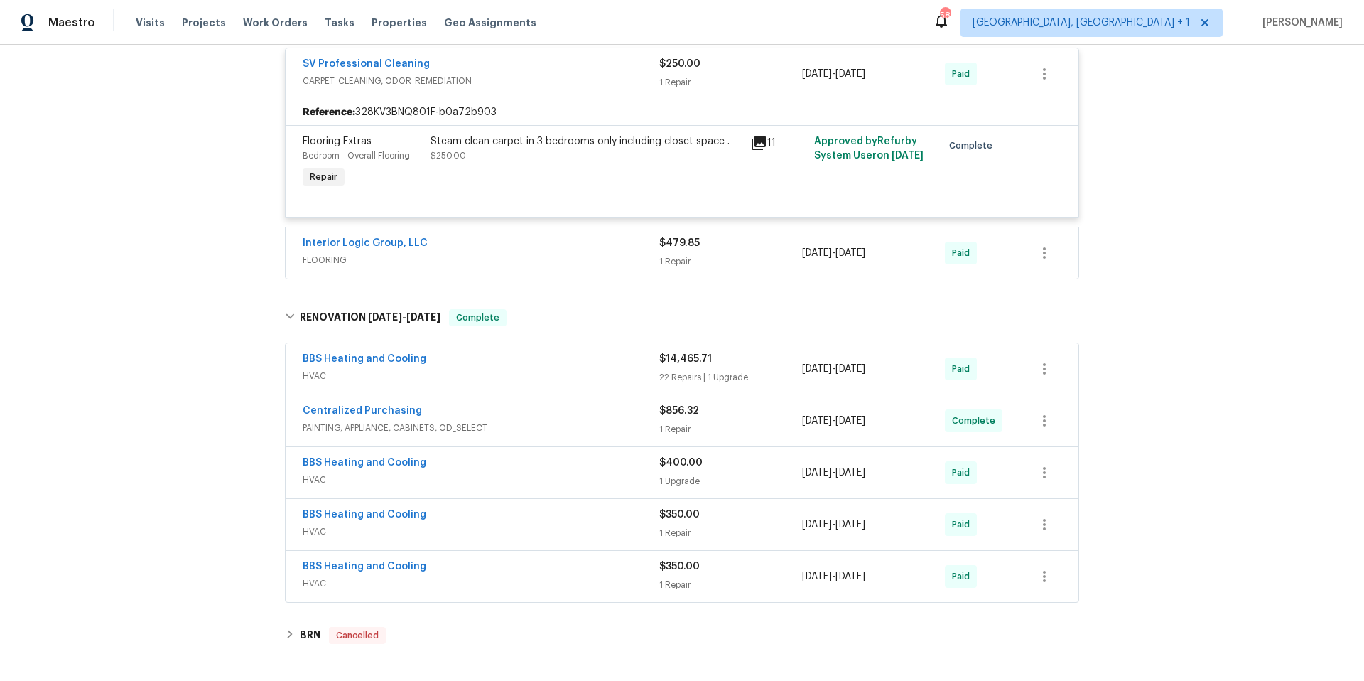
click at [540, 247] on div "Interior Logic Group, LLC" at bounding box center [481, 244] width 357 height 17
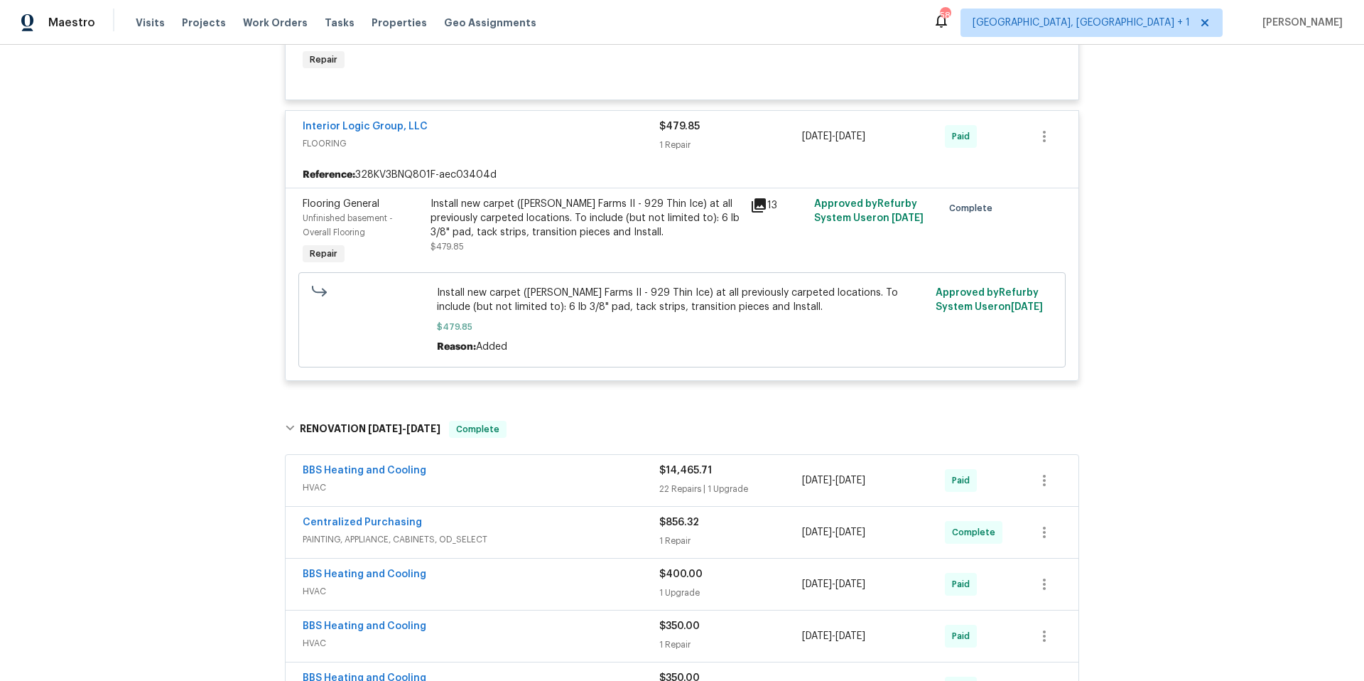
scroll to position [1374, 0]
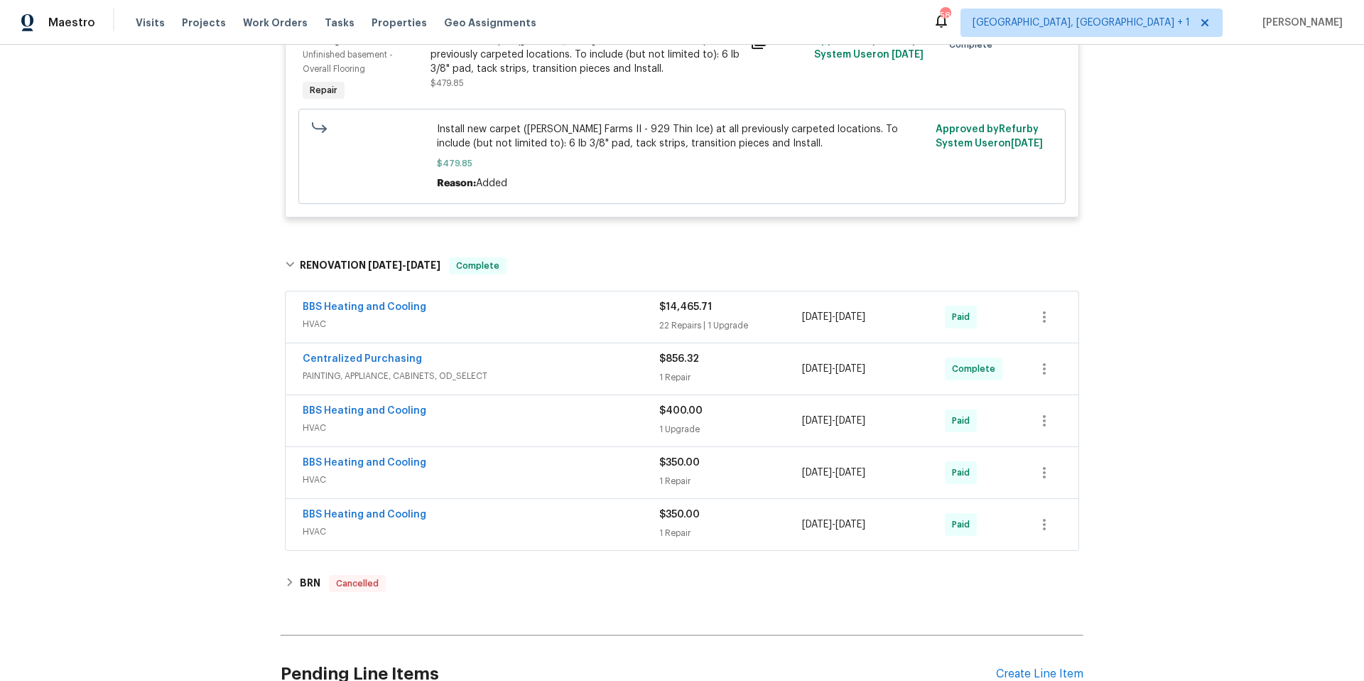
click at [532, 318] on span "HVAC" at bounding box center [481, 324] width 357 height 14
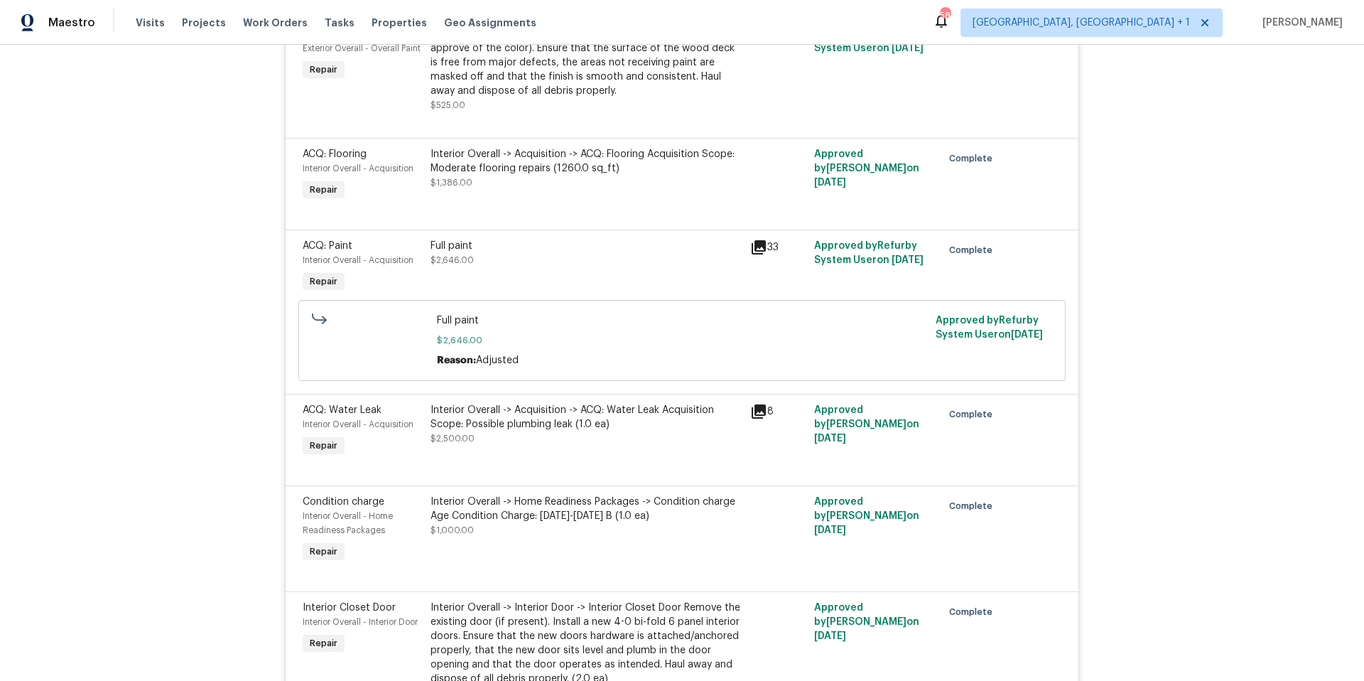
scroll to position [3374, 0]
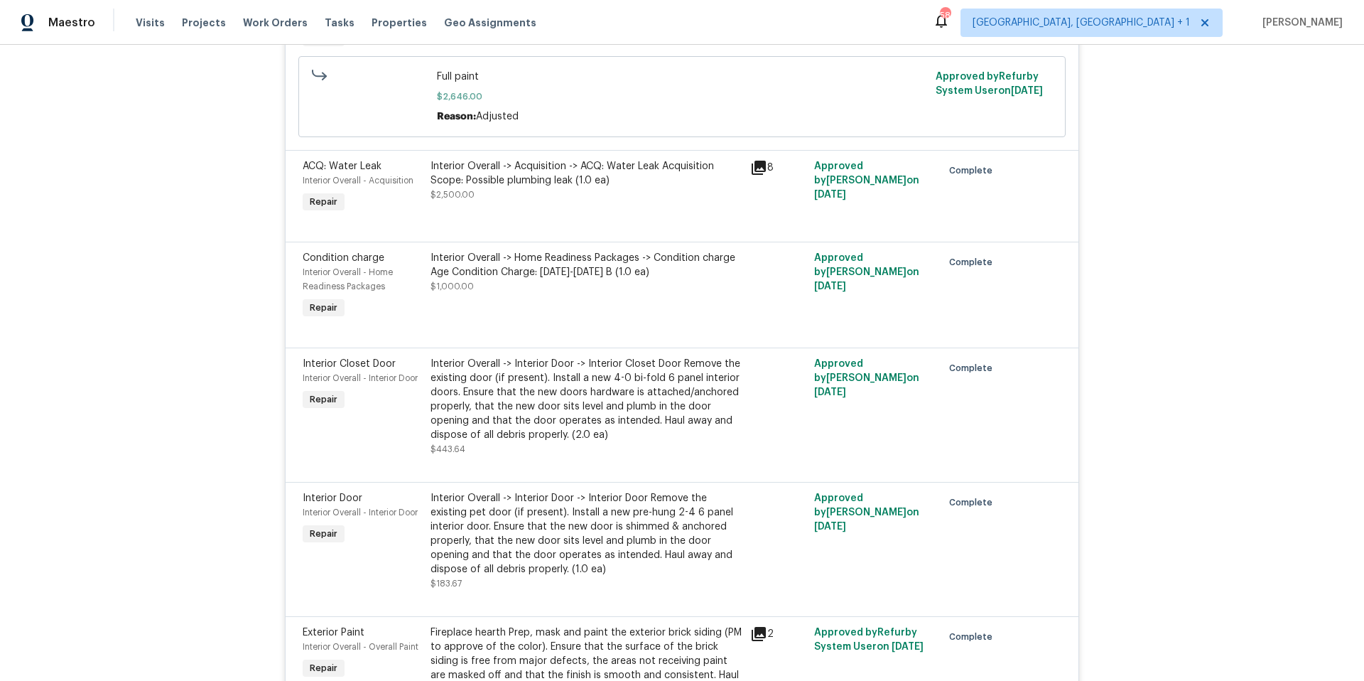
click at [554, 165] on div "Interior Overall -> Acquisition -> ACQ: Water Leak Acquisition Scope: Possible …" at bounding box center [586, 173] width 311 height 28
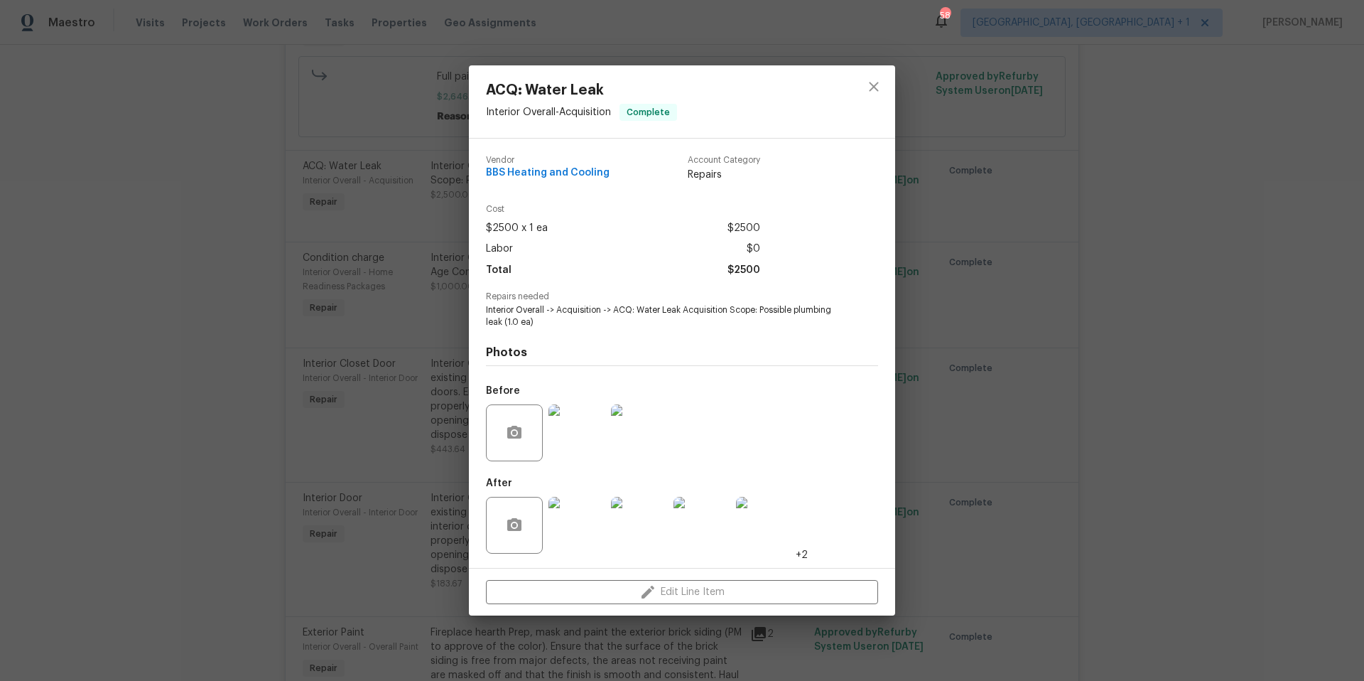
click at [588, 446] on img at bounding box center [577, 432] width 57 height 57
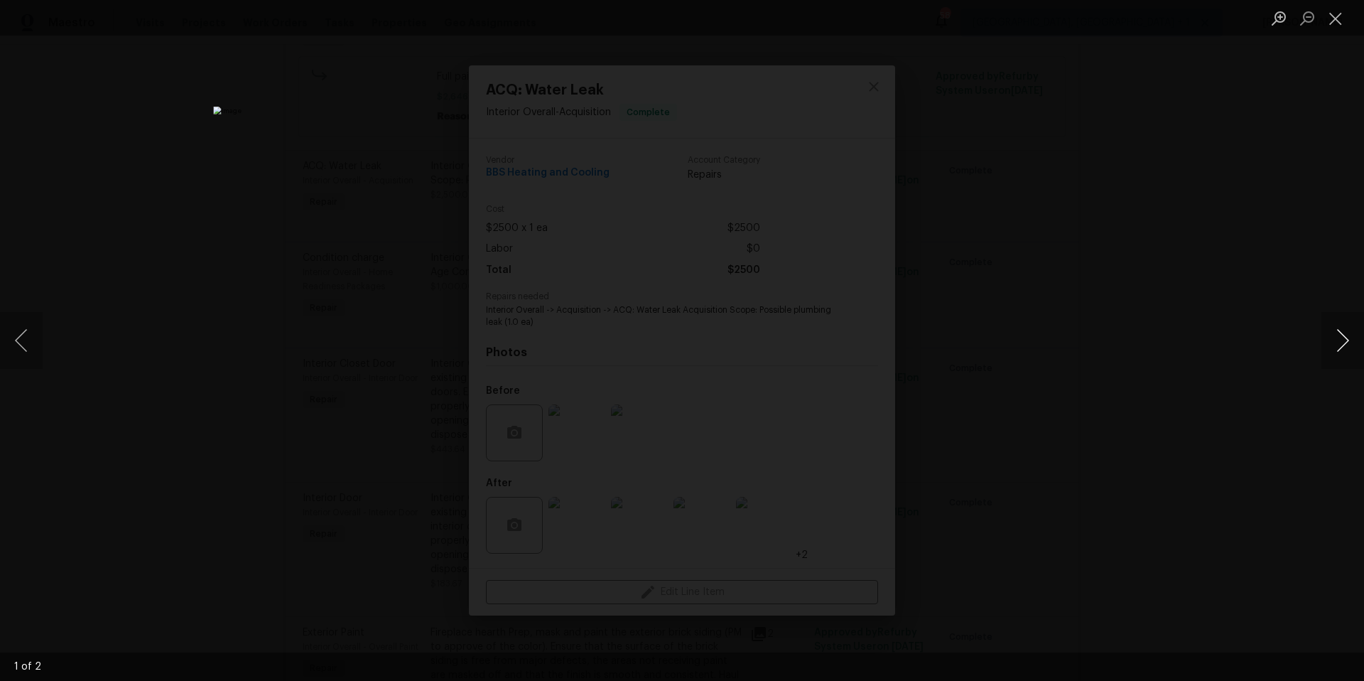
click at [1332, 346] on button "Next image" at bounding box center [1343, 340] width 43 height 57
click at [1333, 346] on button "Next image" at bounding box center [1343, 340] width 43 height 57
click at [1339, 21] on button "Close lightbox" at bounding box center [1336, 18] width 28 height 25
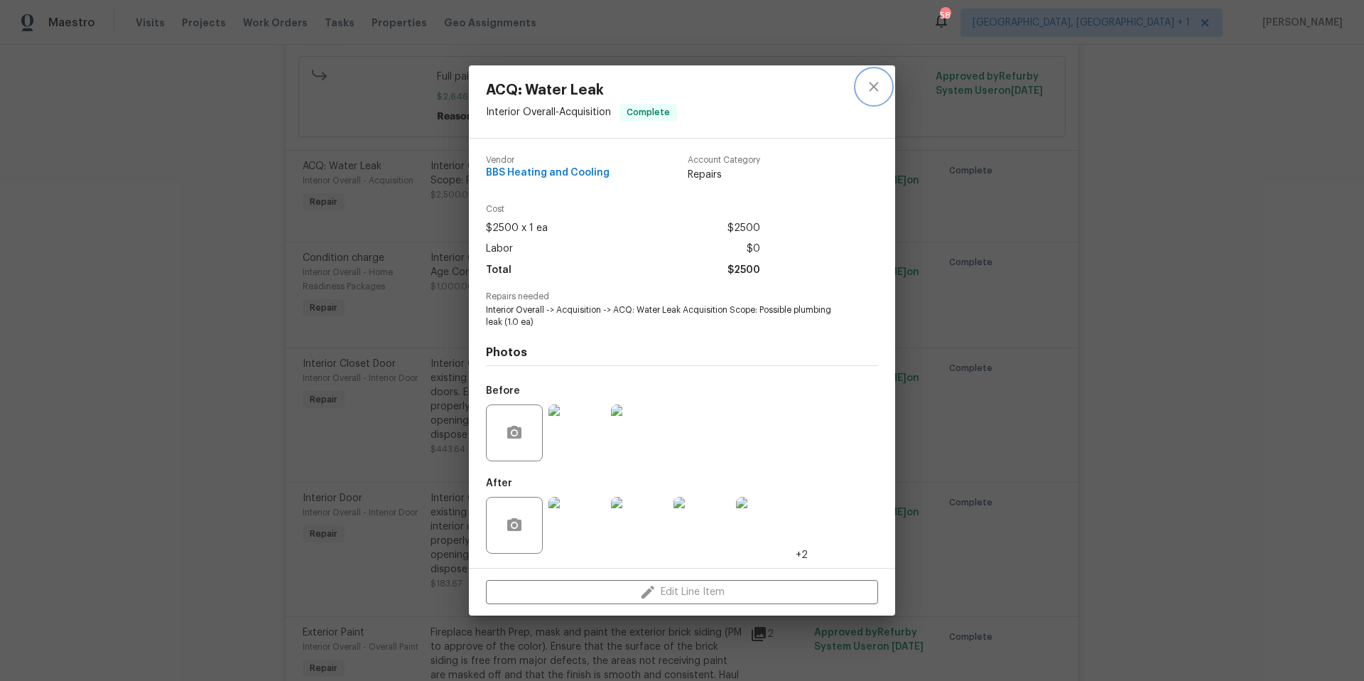
click at [875, 84] on icon "close" at bounding box center [873, 86] width 9 height 9
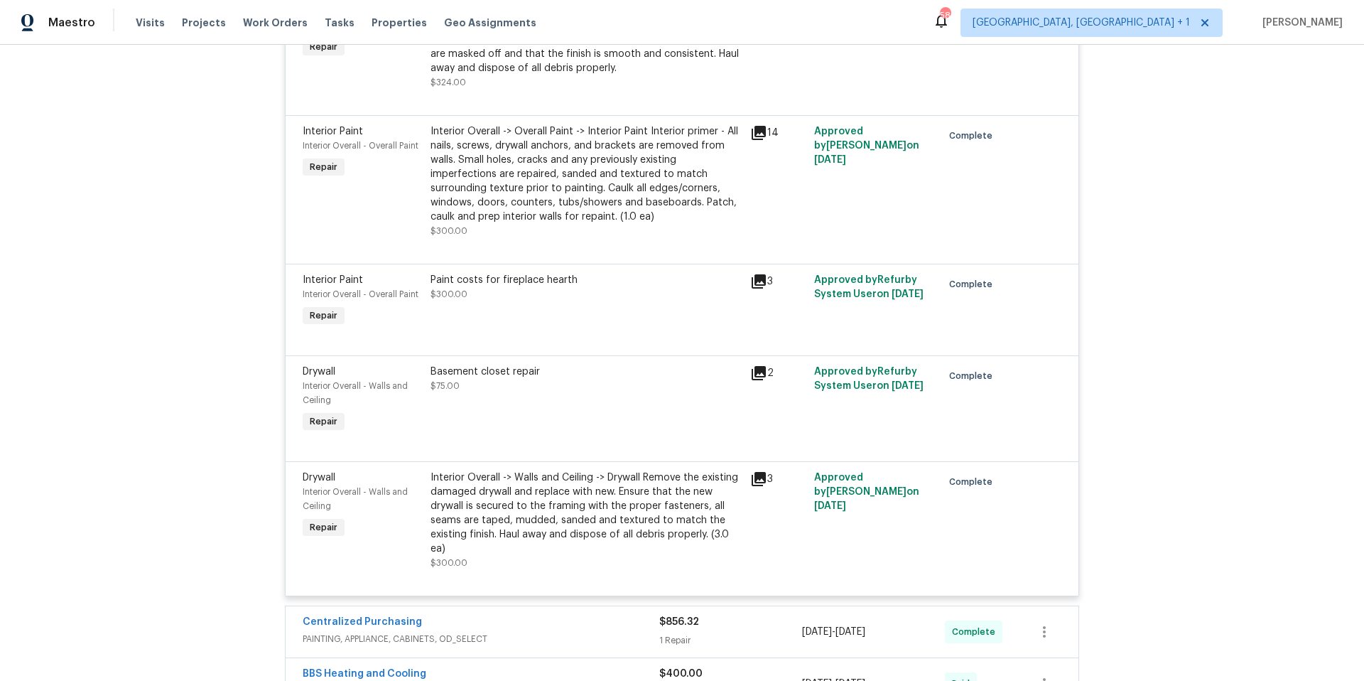
scroll to position [3996, 0]
click at [752, 125] on icon at bounding box center [759, 132] width 14 height 14
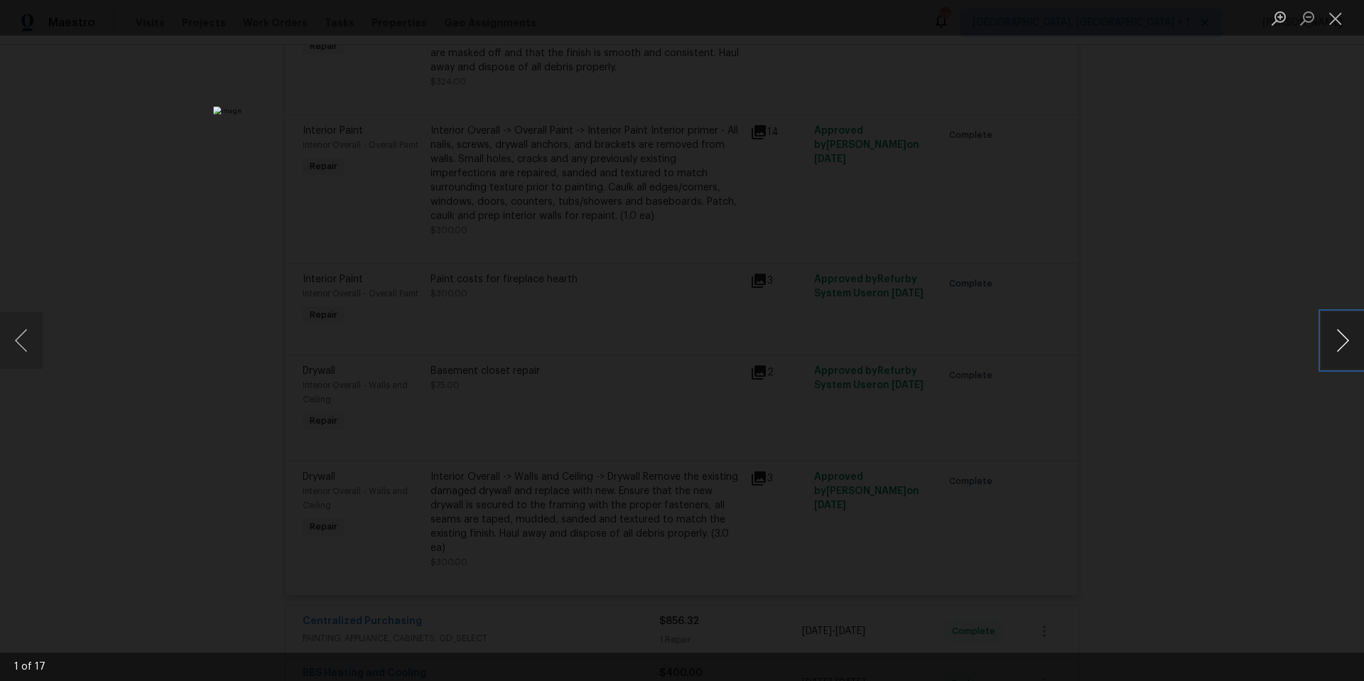
click at [1339, 346] on button "Next image" at bounding box center [1343, 340] width 43 height 57
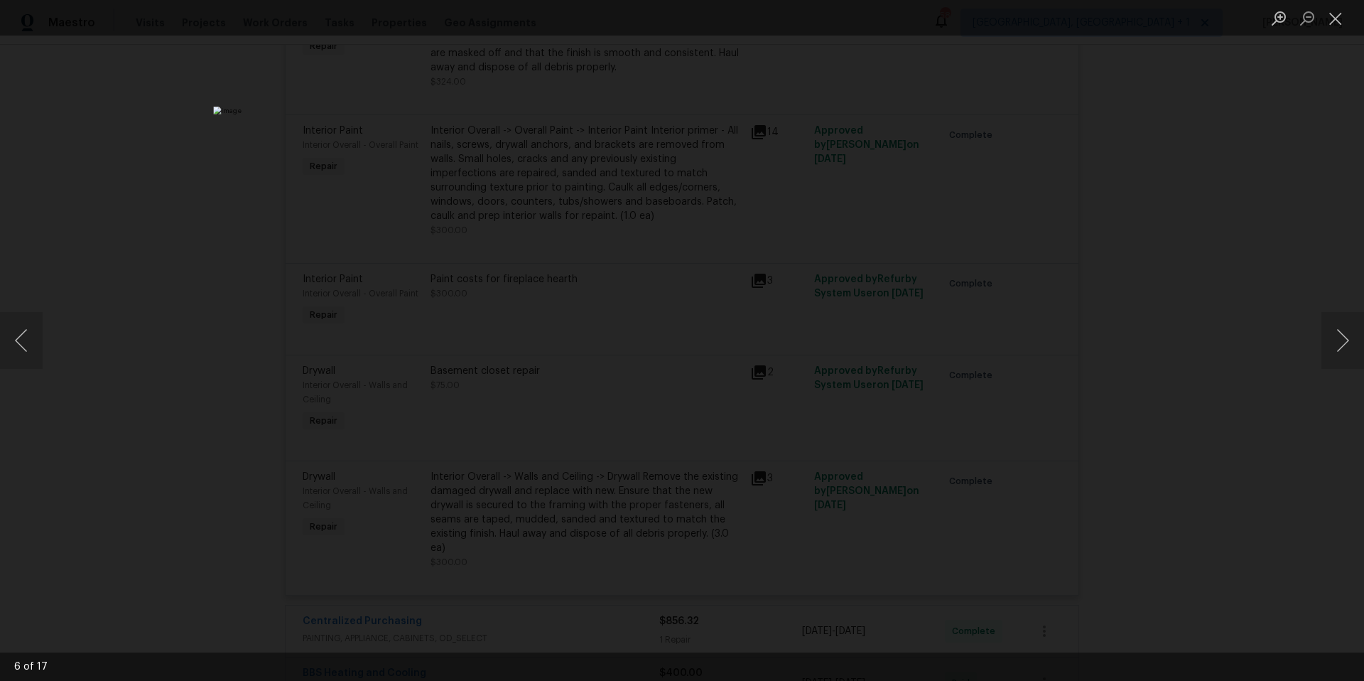
click at [1337, 4] on li "Lightbox" at bounding box center [1336, 18] width 28 height 36
click at [1337, 11] on button "Close lightbox" at bounding box center [1336, 18] width 28 height 25
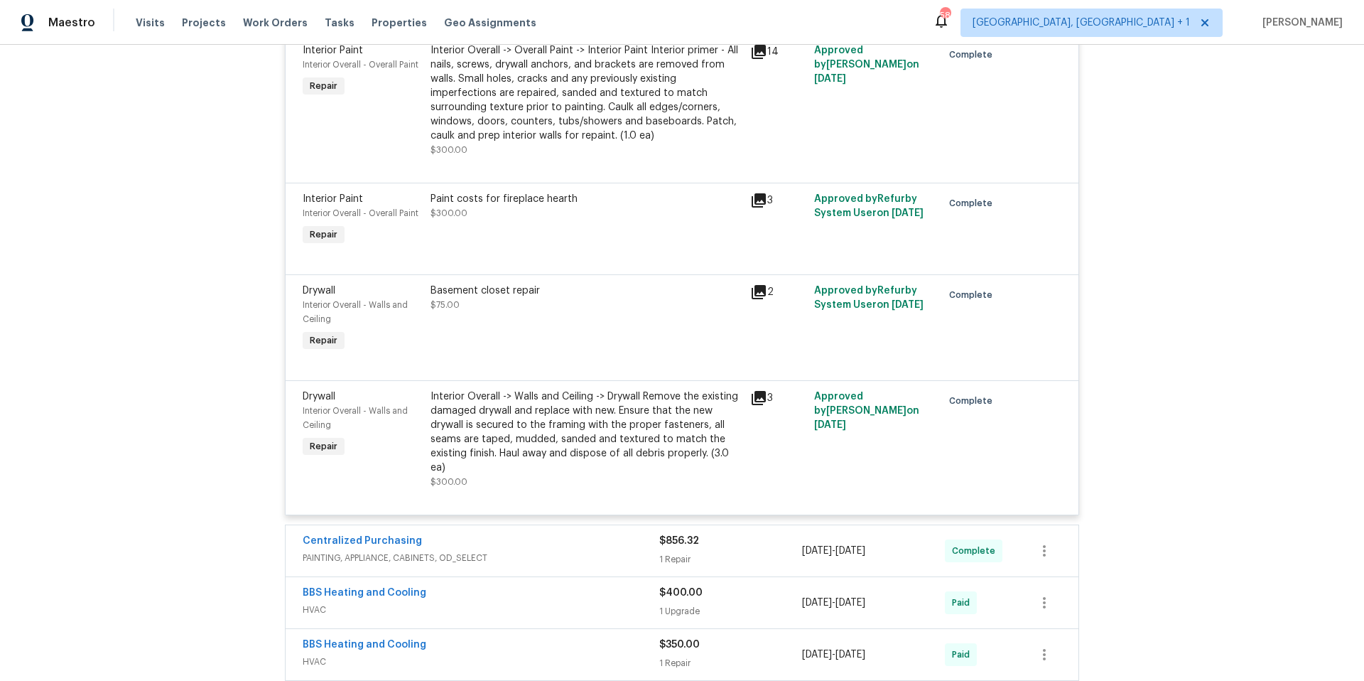
scroll to position [4089, 0]
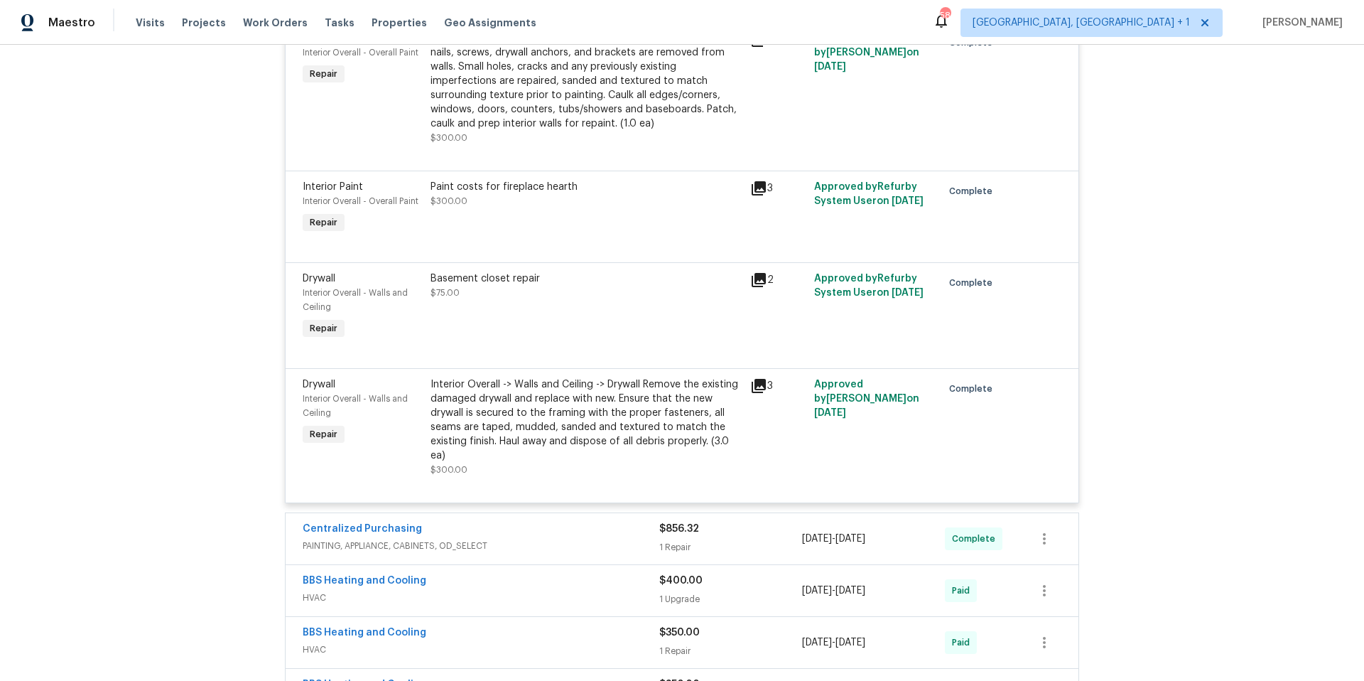
click at [755, 384] on icon at bounding box center [758, 385] width 17 height 17
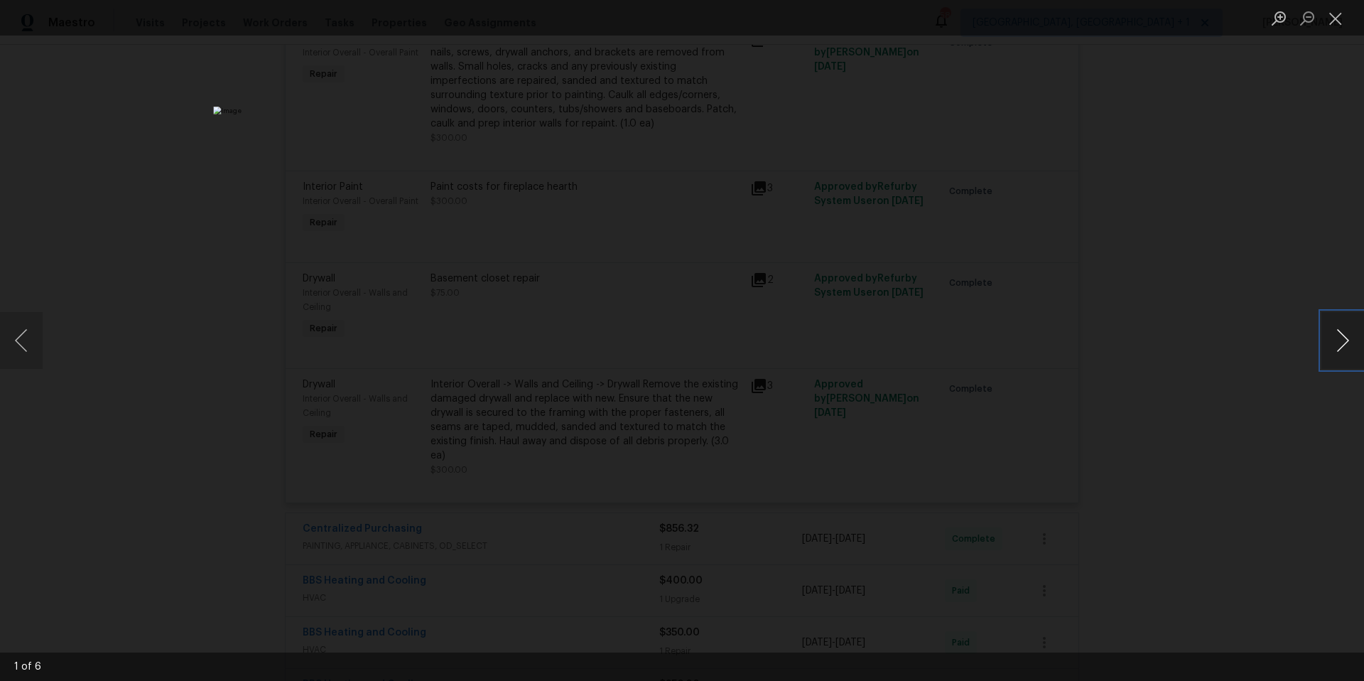
click at [1342, 334] on button "Next image" at bounding box center [1343, 340] width 43 height 57
click at [1333, 21] on button "Close lightbox" at bounding box center [1336, 18] width 28 height 25
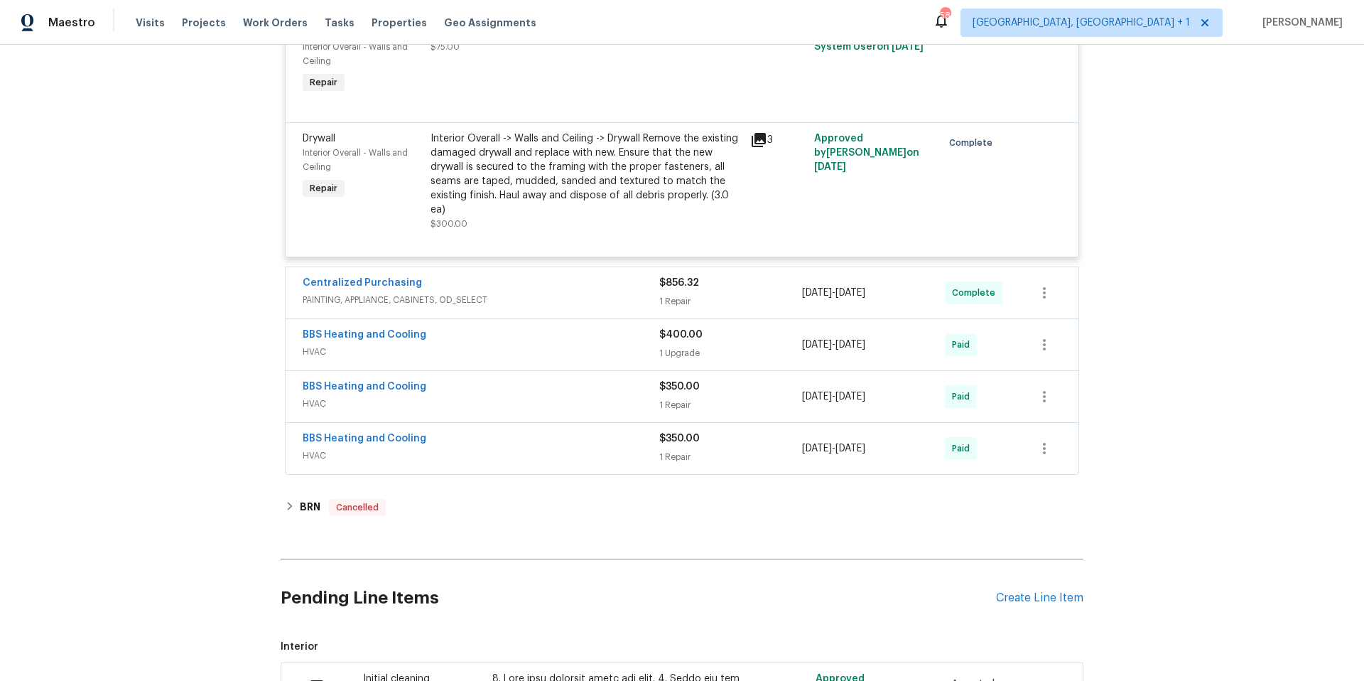
scroll to position [4357, 0]
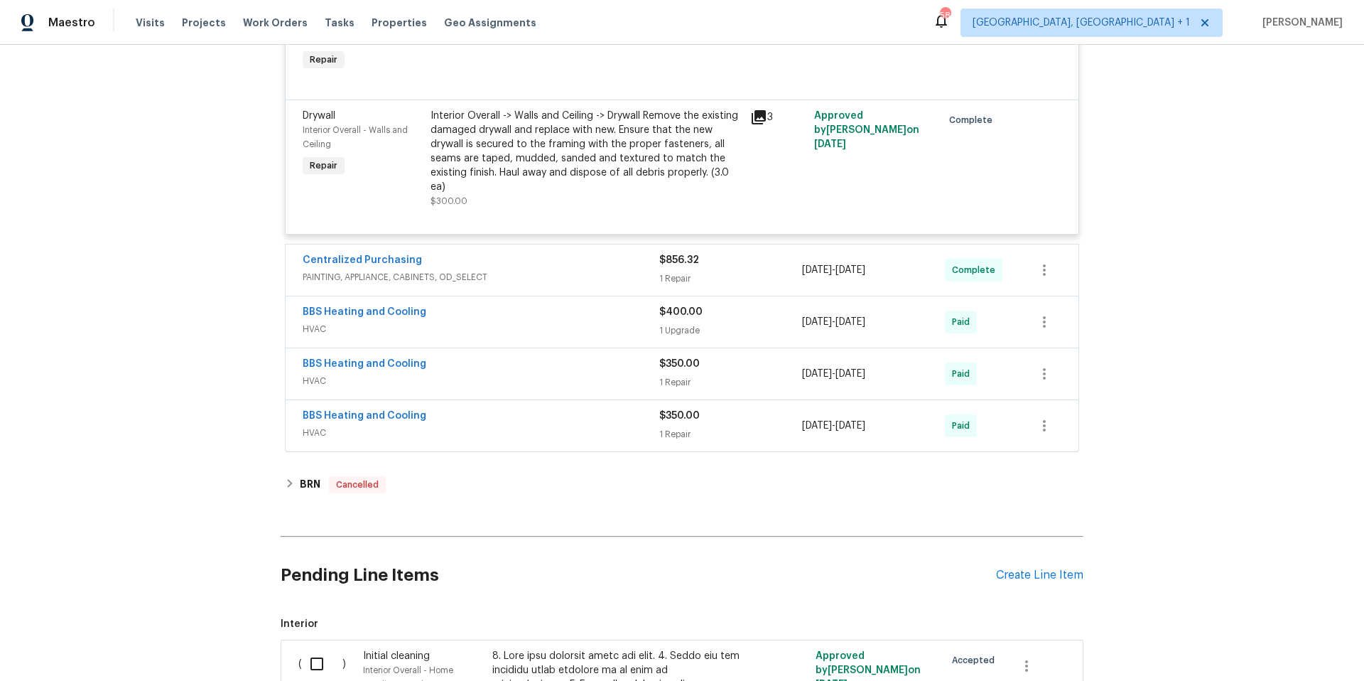
click at [583, 313] on div "BBS Heating and Cooling" at bounding box center [481, 313] width 357 height 17
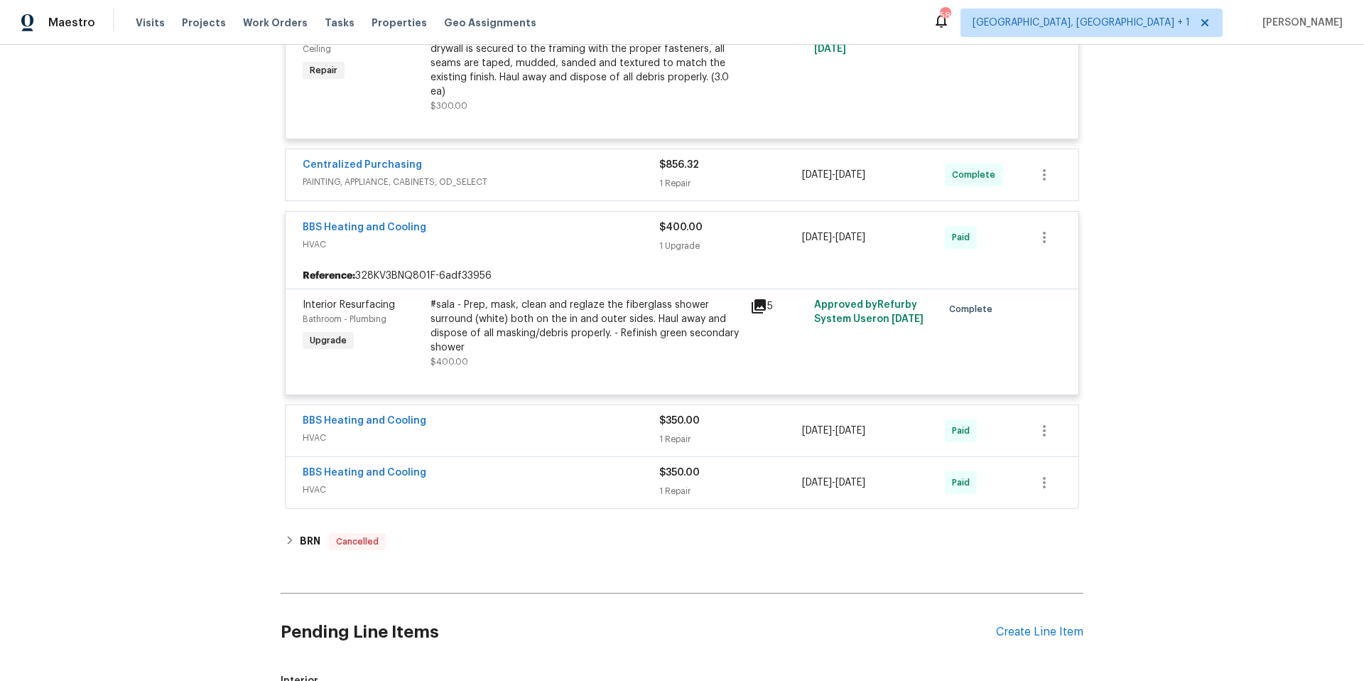
scroll to position [4516, 0]
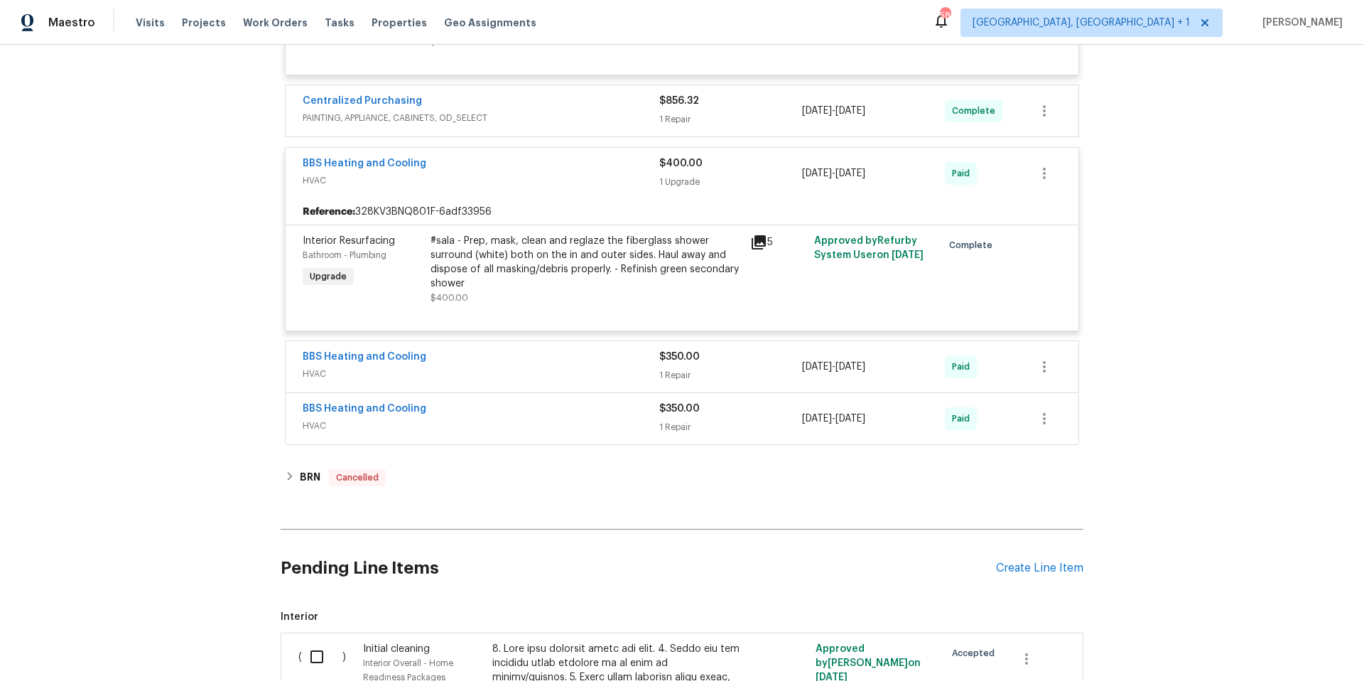
click at [587, 352] on div "BBS Heating and Cooling" at bounding box center [481, 358] width 357 height 17
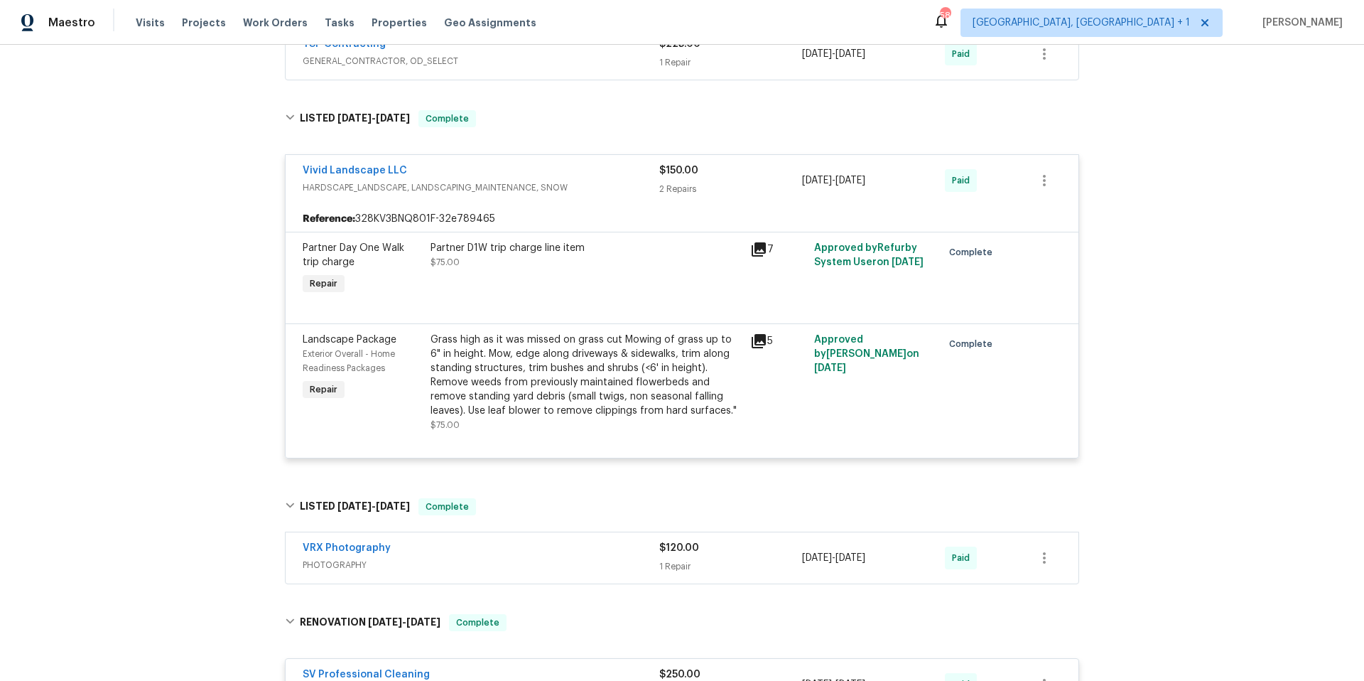
scroll to position [0, 0]
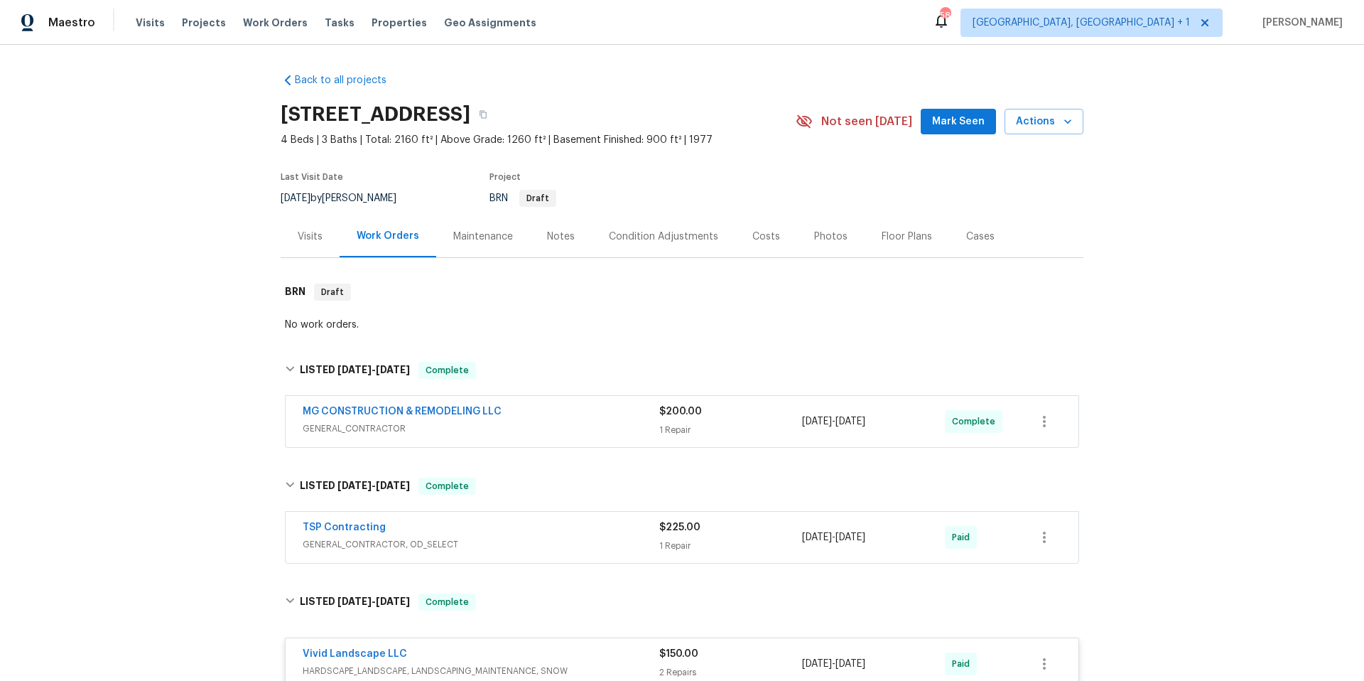
click at [885, 239] on div "Floor Plans" at bounding box center [907, 237] width 50 height 14
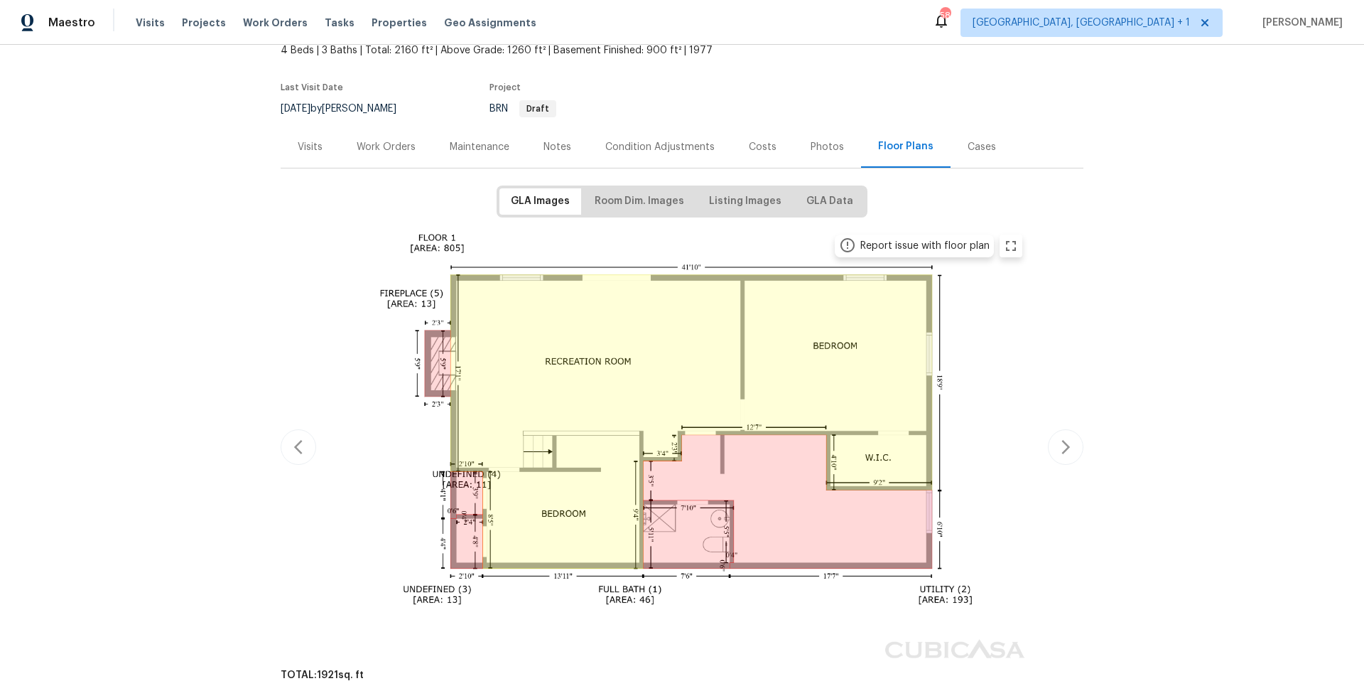
scroll to position [93, 0]
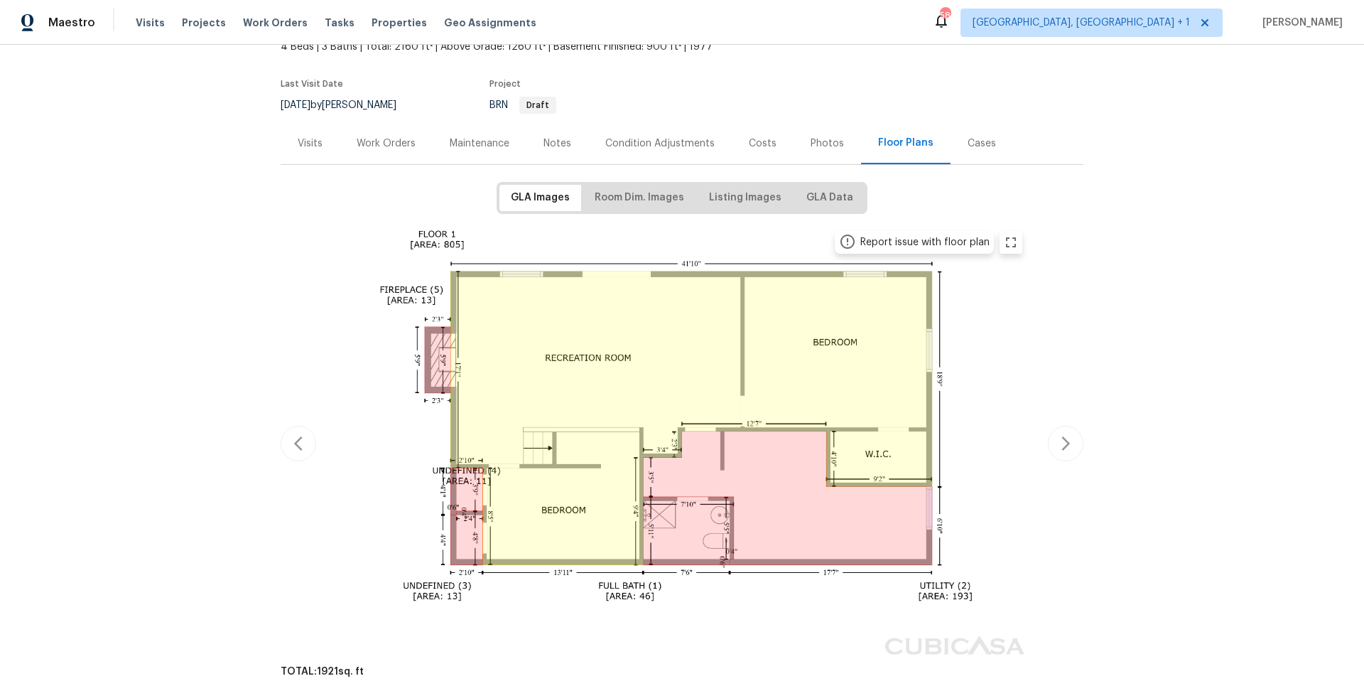
click at [817, 149] on div "Photos" at bounding box center [827, 143] width 33 height 14
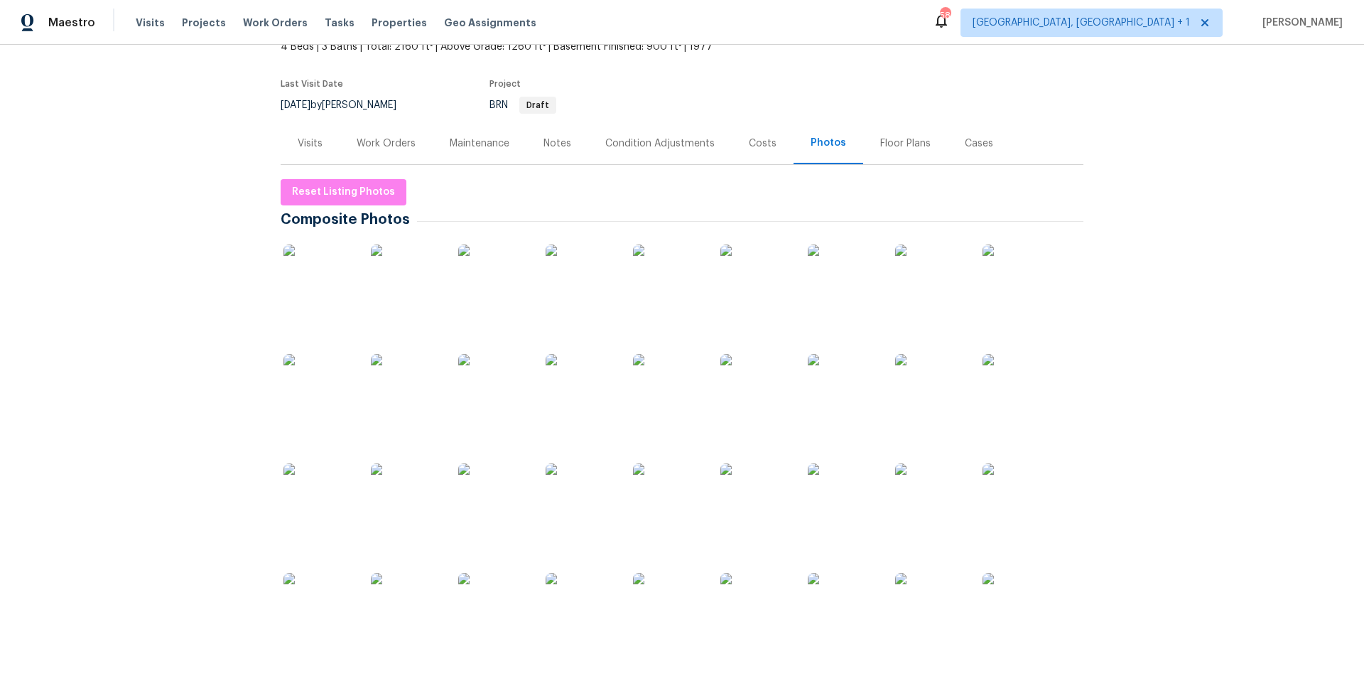
click at [1001, 405] on img at bounding box center [1018, 389] width 71 height 71
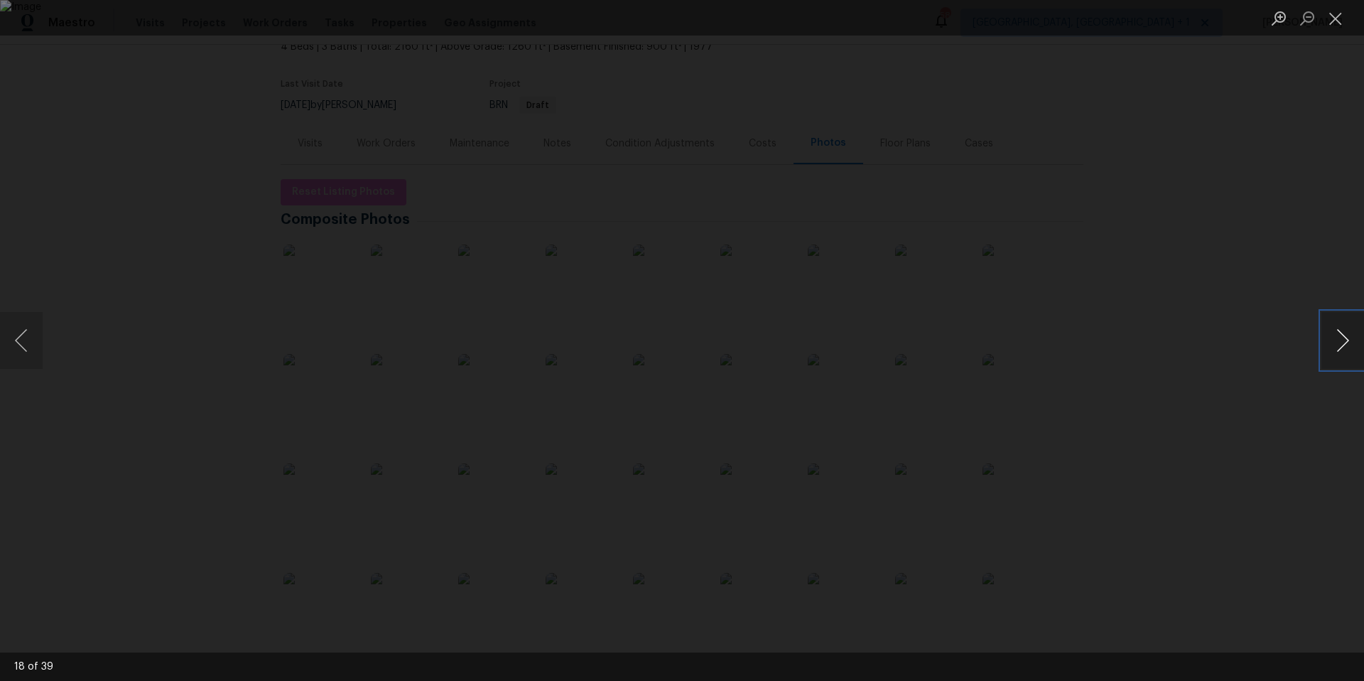
click at [1352, 342] on button "Next image" at bounding box center [1343, 340] width 43 height 57
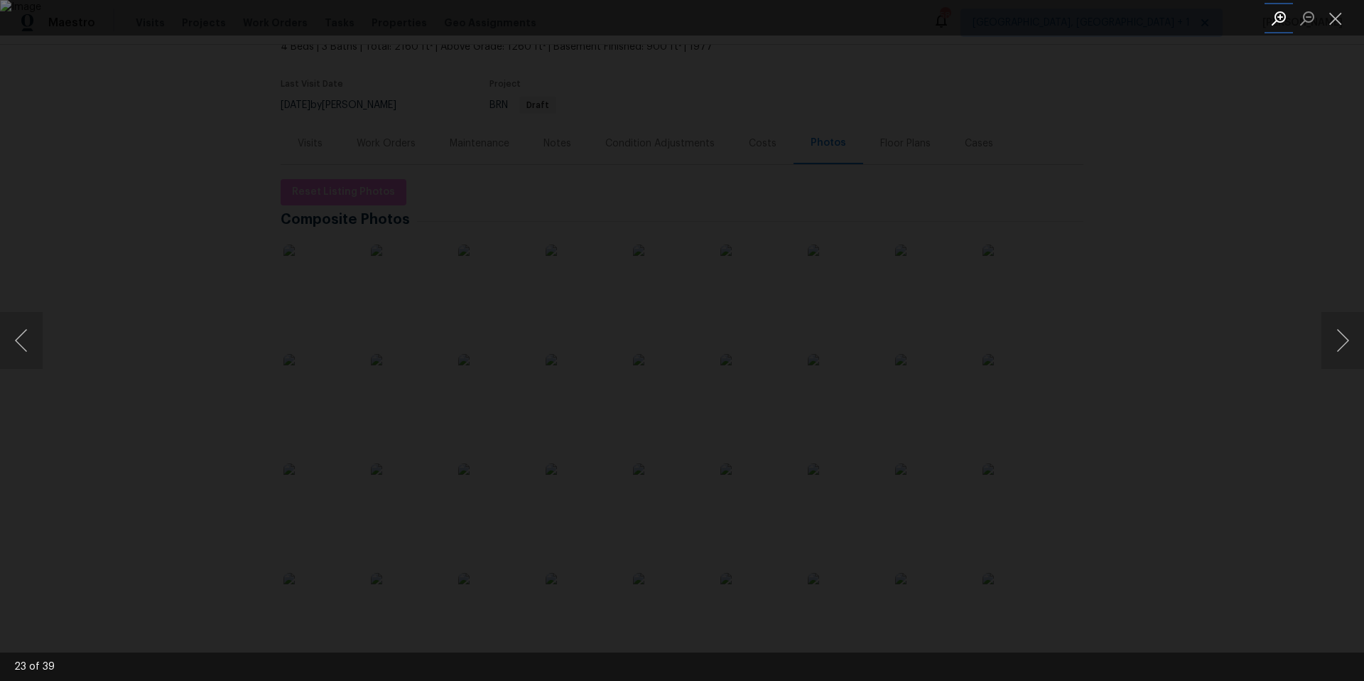
click at [1282, 22] on button "Zoom in" at bounding box center [1279, 18] width 28 height 25
click at [1307, 14] on button "Zoom out" at bounding box center [1307, 18] width 28 height 25
click at [1344, 345] on button "Next image" at bounding box center [1343, 340] width 43 height 57
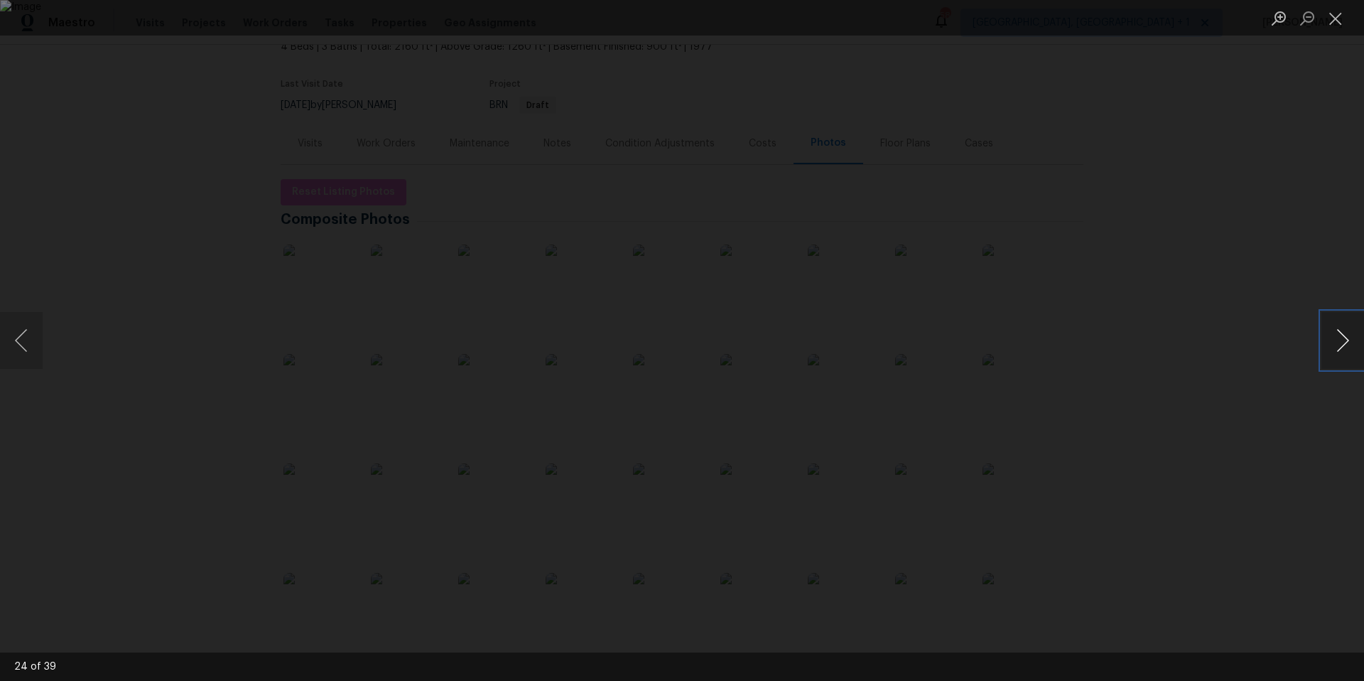
click at [1344, 345] on button "Next image" at bounding box center [1343, 340] width 43 height 57
click at [1336, 17] on button "Close lightbox" at bounding box center [1336, 18] width 28 height 25
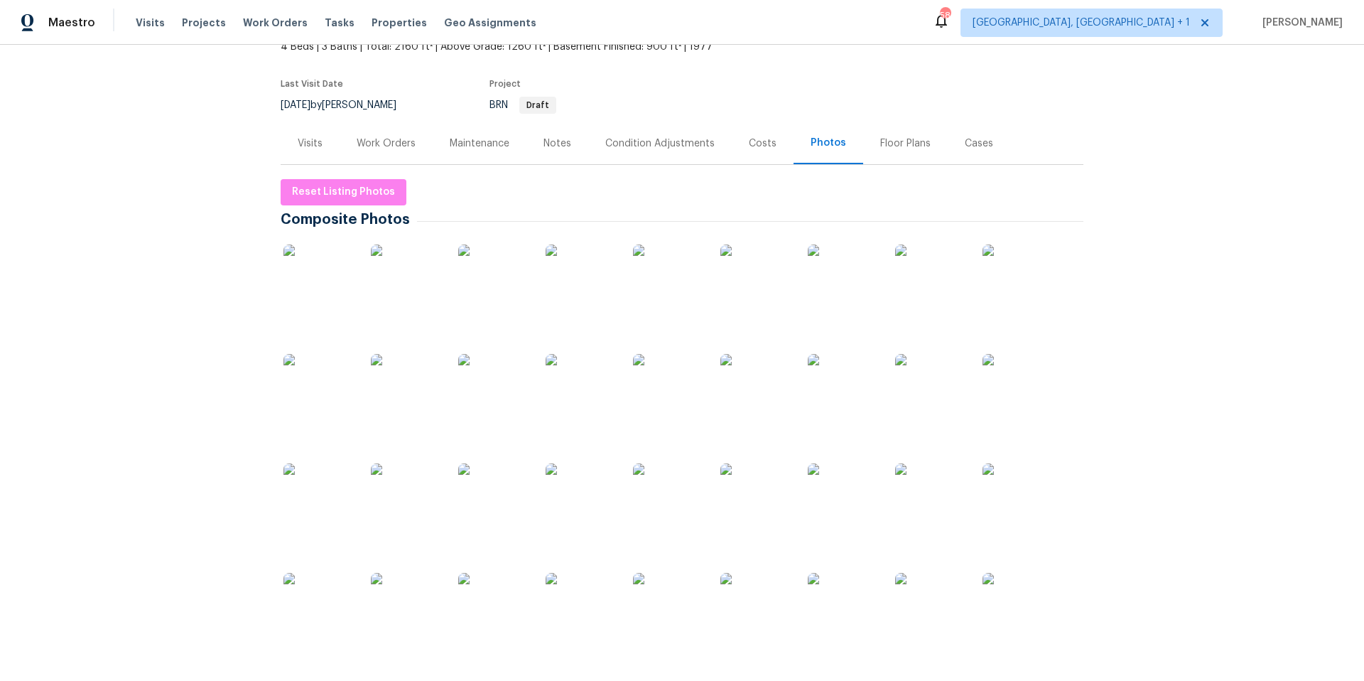
click at [478, 147] on div "Maintenance" at bounding box center [480, 143] width 60 height 14
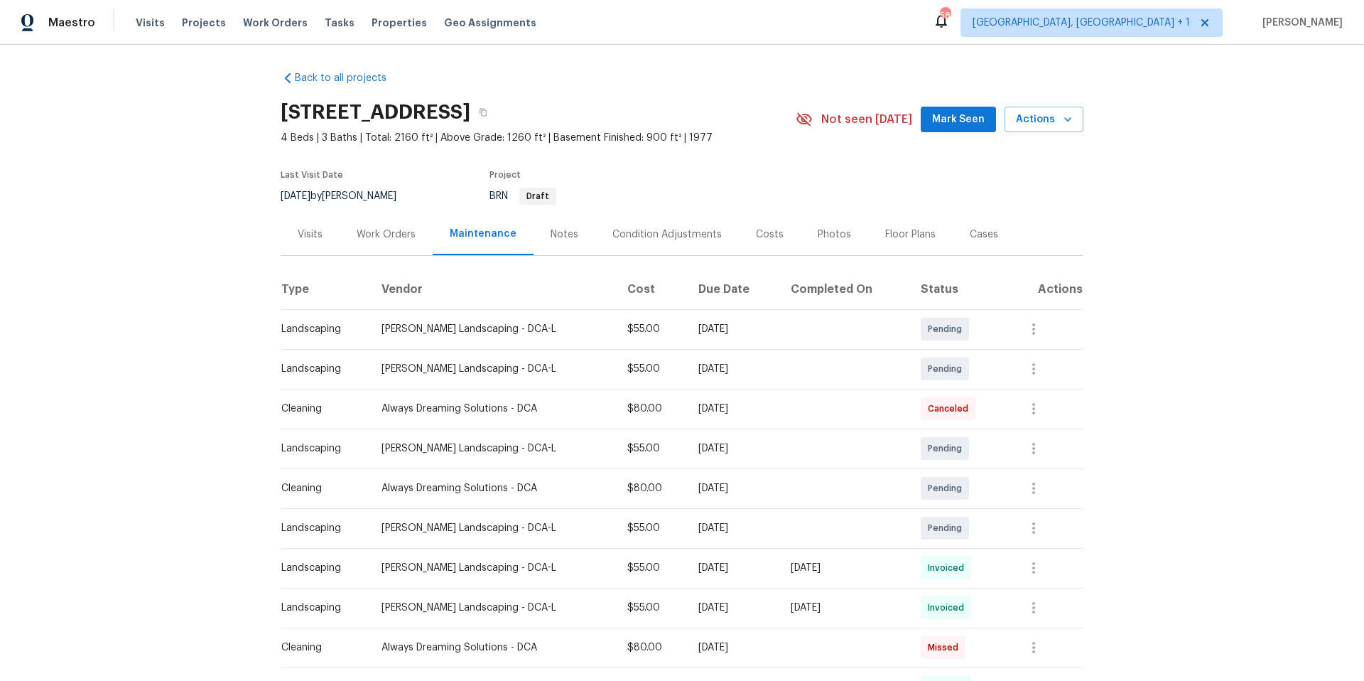
scroll to position [3, 0]
click at [1027, 573] on icon "button" at bounding box center [1033, 567] width 17 height 17
click at [1050, 586] on li "View details" at bounding box center [1063, 590] width 99 height 23
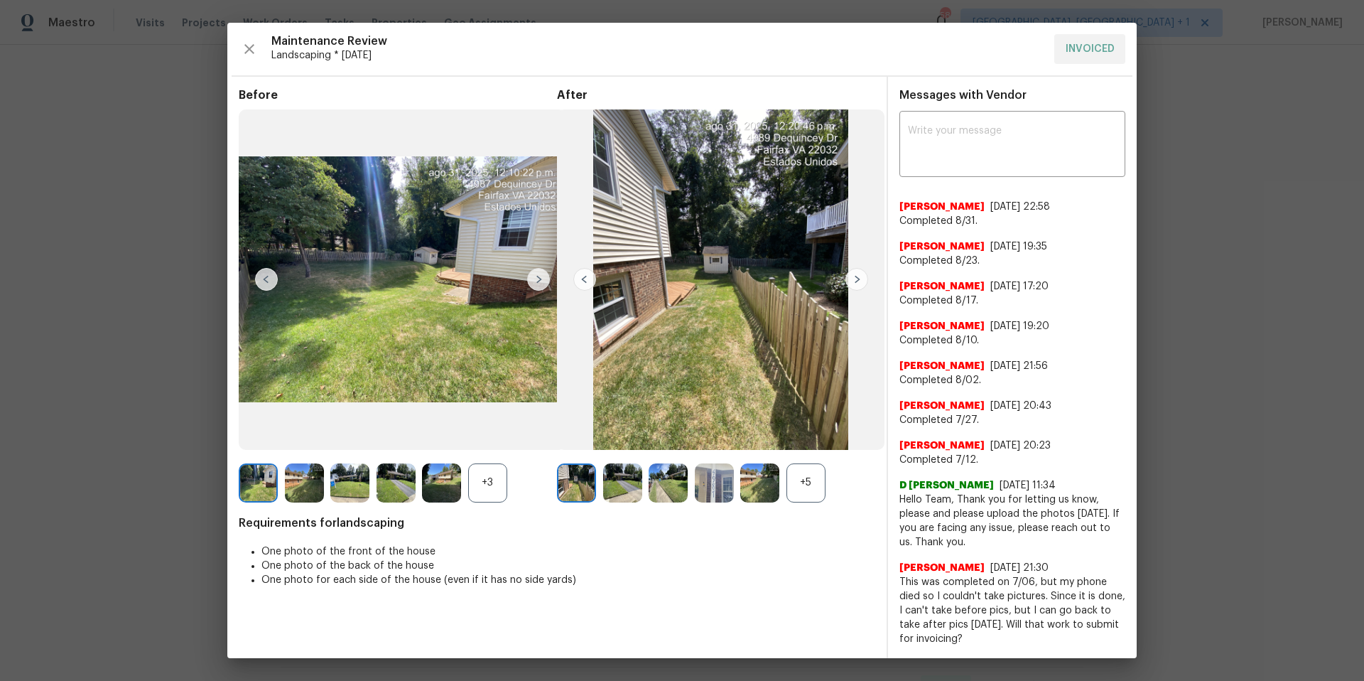
click at [851, 280] on img at bounding box center [857, 279] width 23 height 23
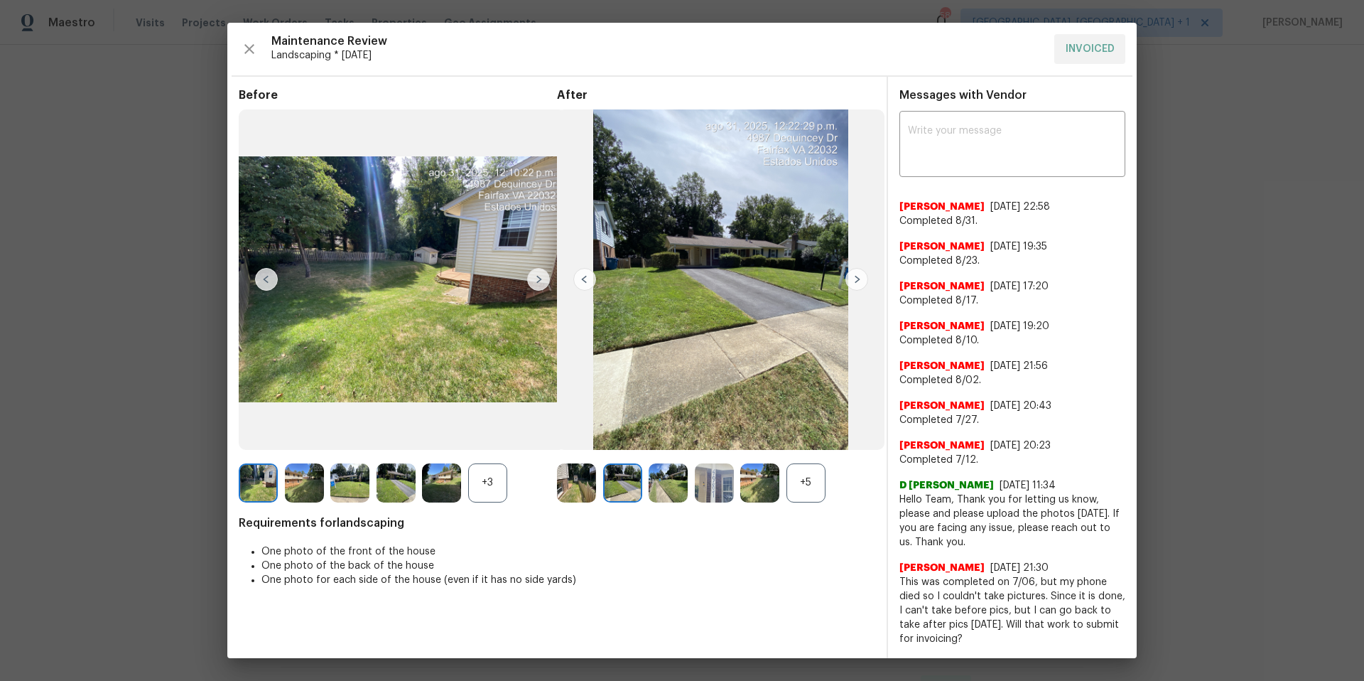
click at [851, 280] on img at bounding box center [857, 279] width 23 height 23
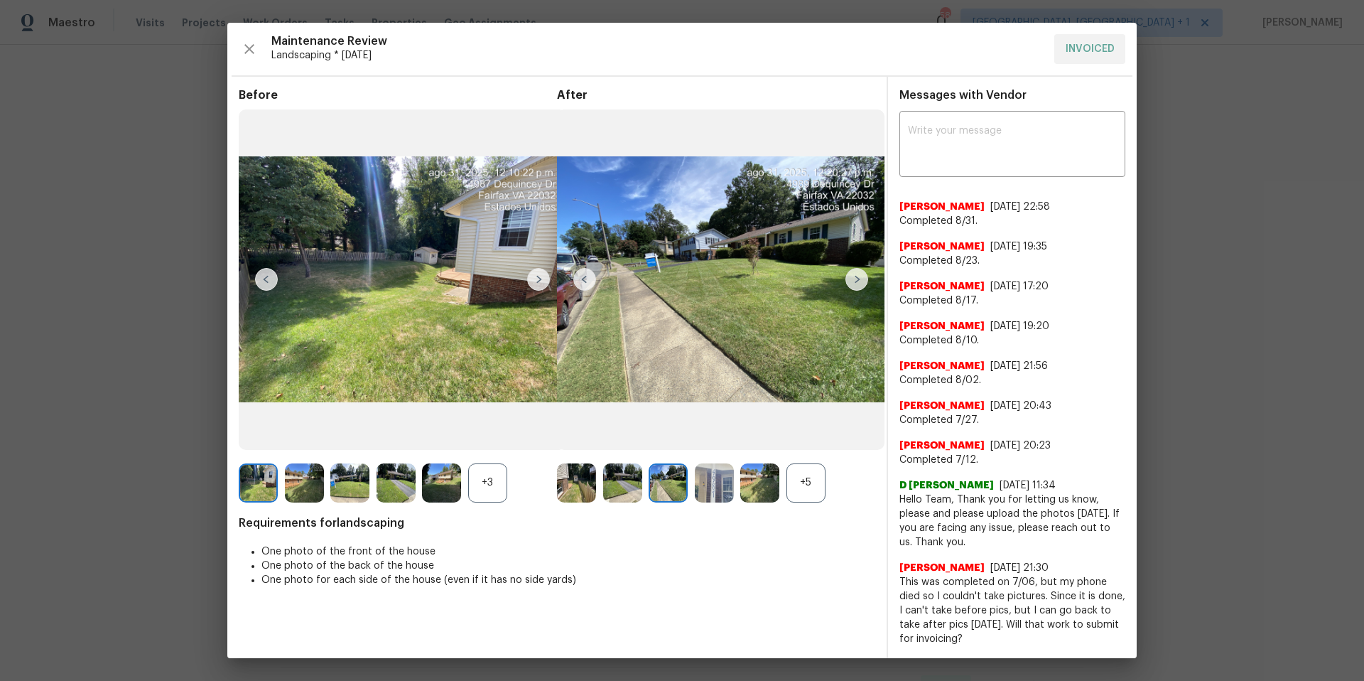
click at [851, 280] on img at bounding box center [857, 279] width 23 height 23
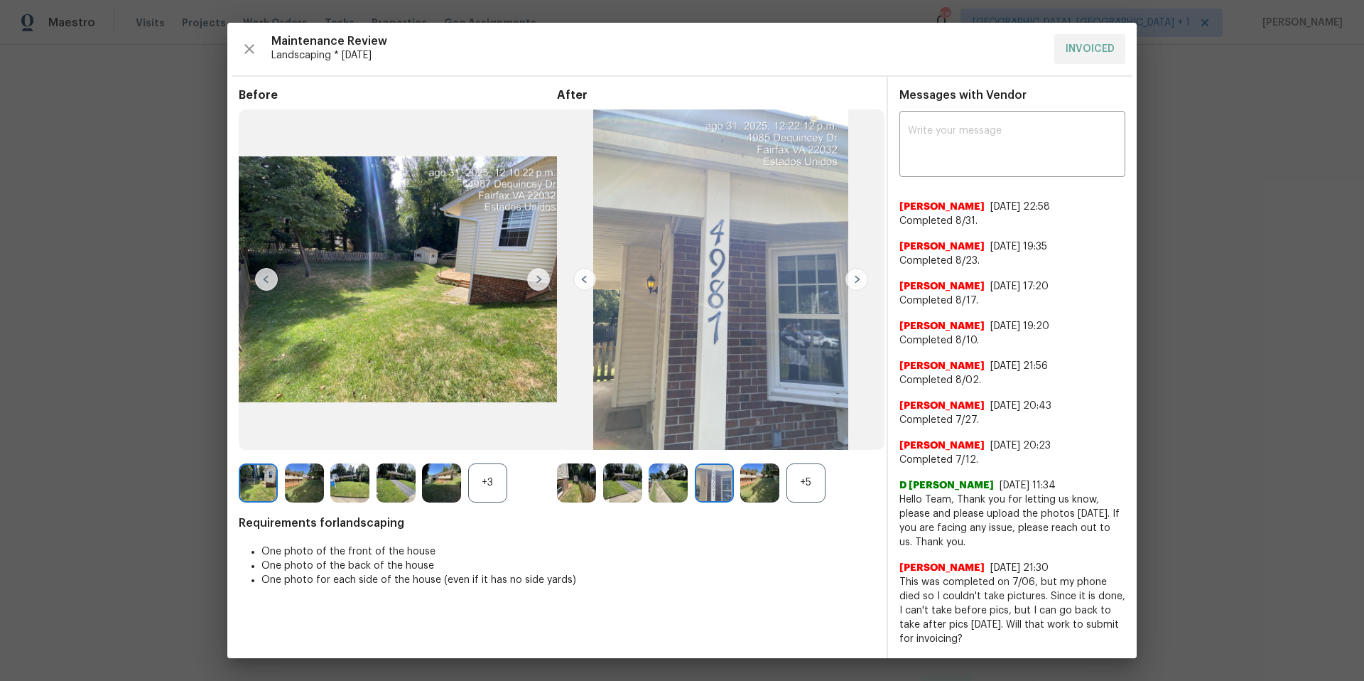
click at [851, 280] on img at bounding box center [857, 279] width 23 height 23
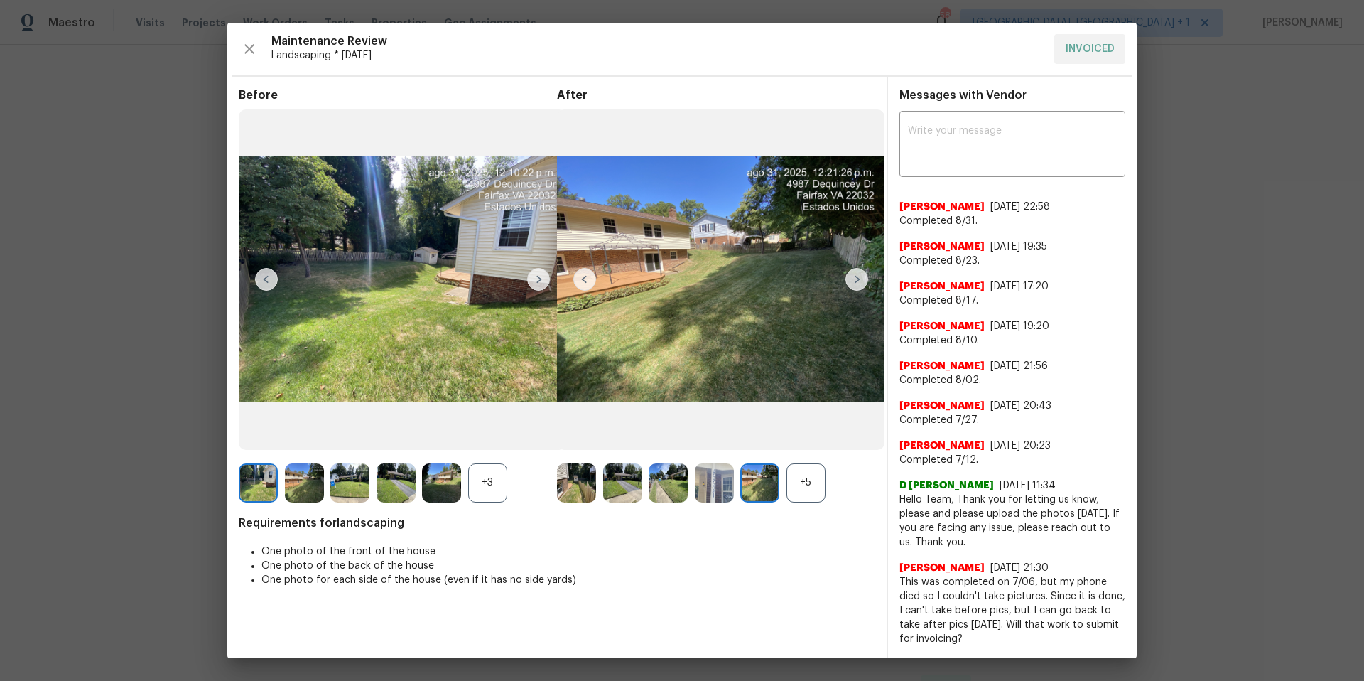
click at [851, 280] on img at bounding box center [857, 279] width 23 height 23
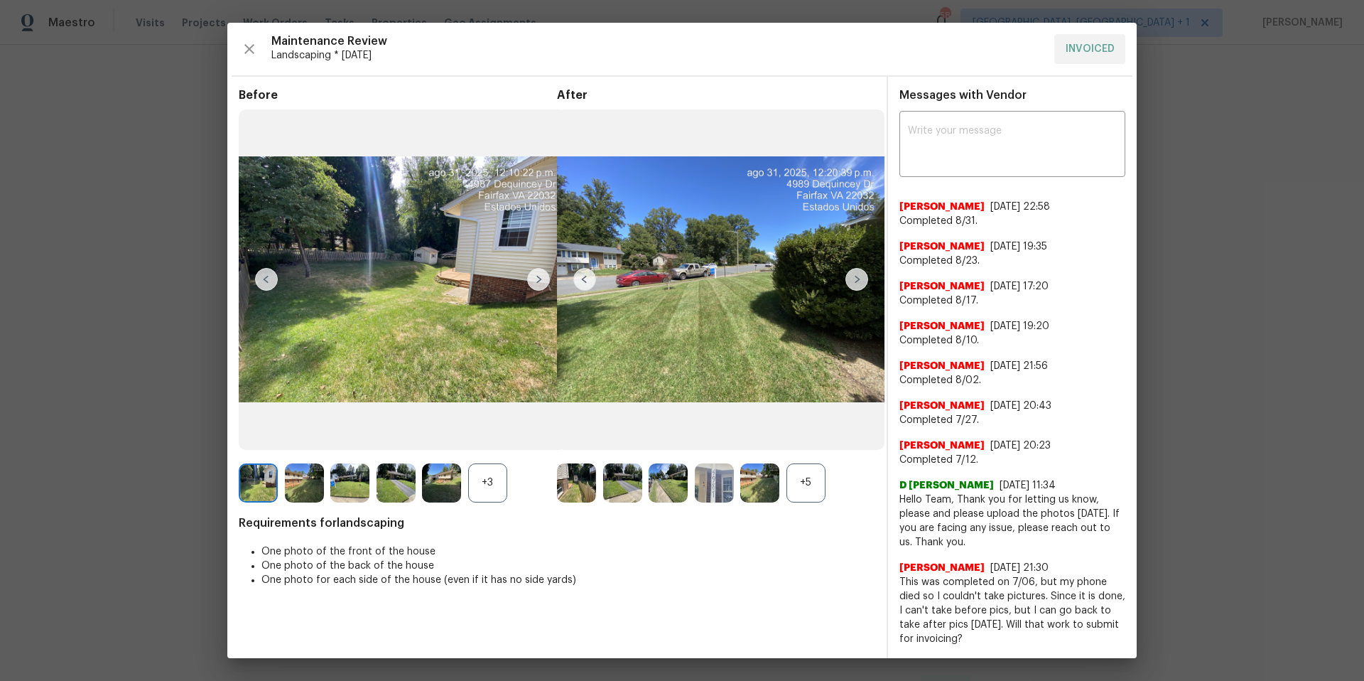
click at [851, 280] on img at bounding box center [857, 279] width 23 height 23
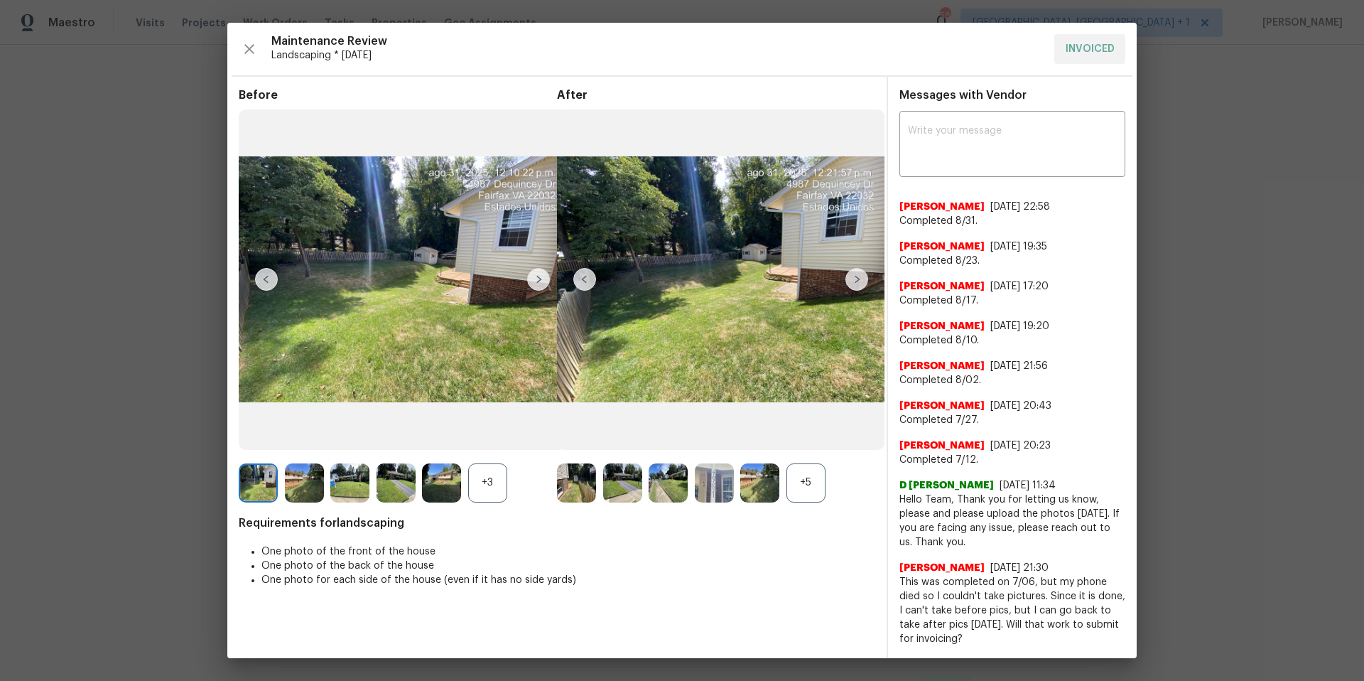
click at [851, 280] on img at bounding box center [857, 279] width 23 height 23
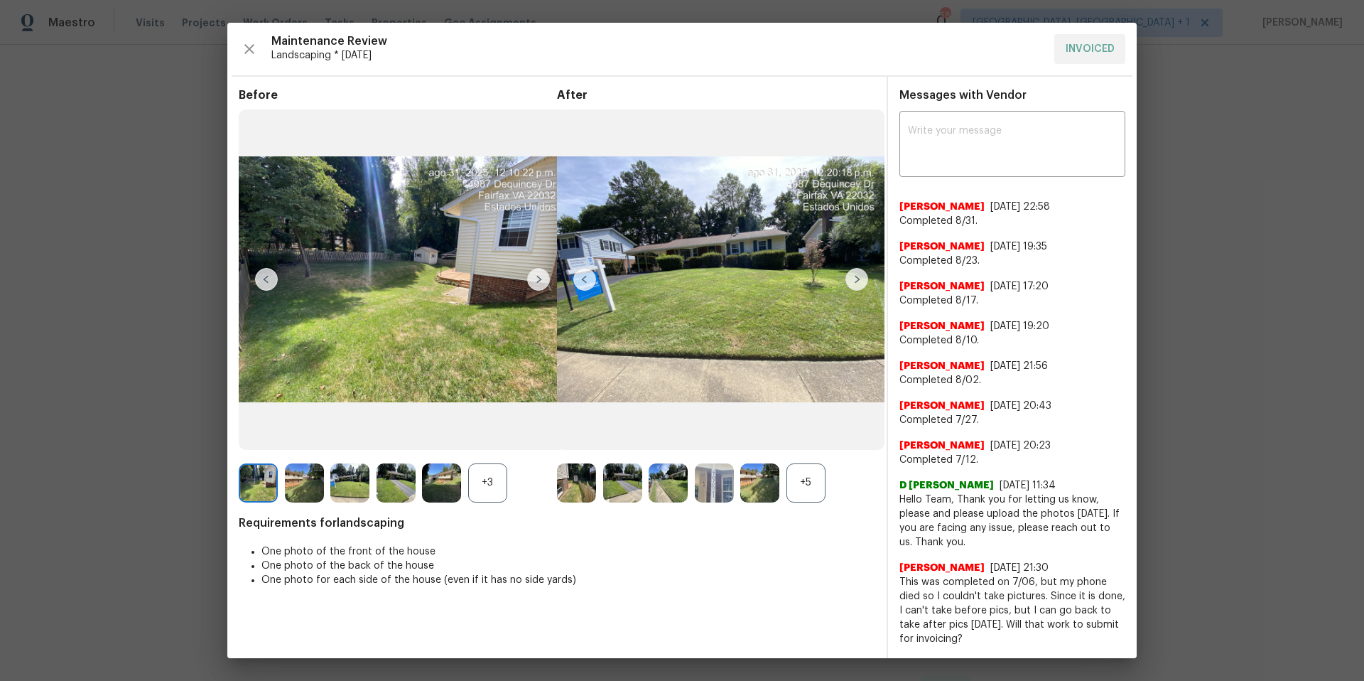
click at [851, 280] on img at bounding box center [857, 279] width 23 height 23
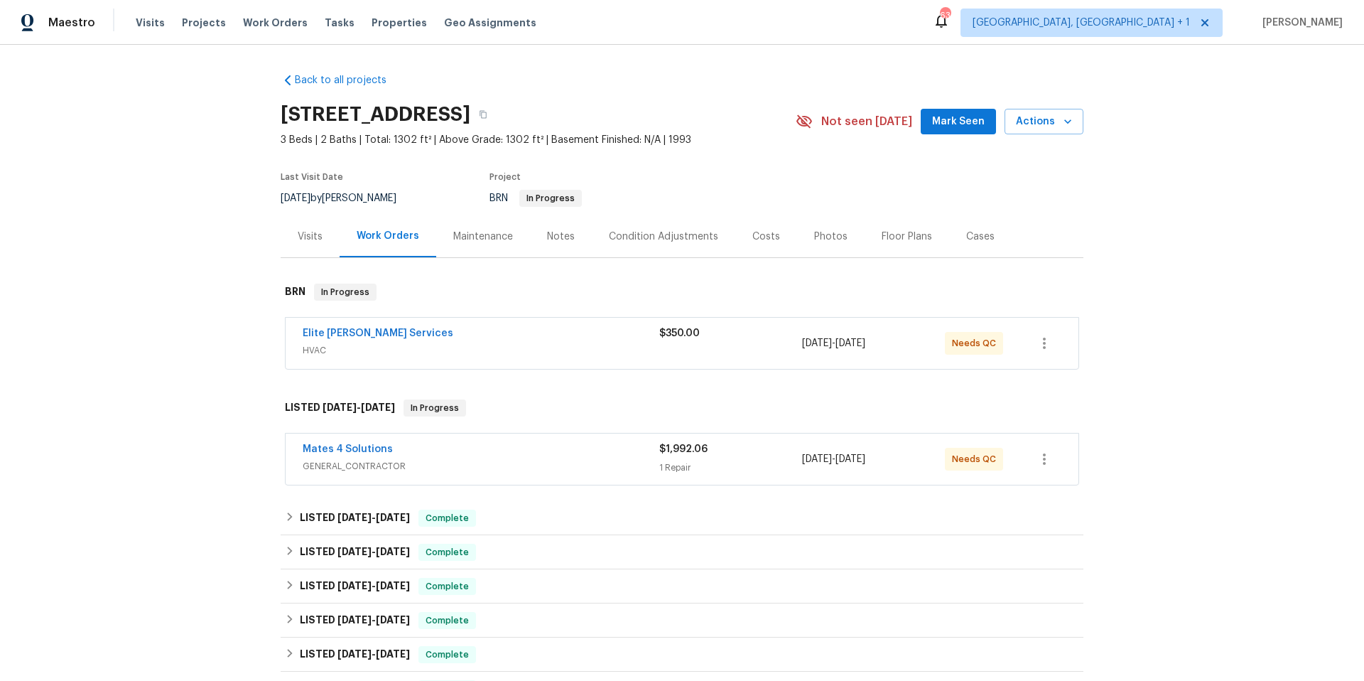
click at [419, 334] on div "Elite Manning Services" at bounding box center [481, 334] width 357 height 17
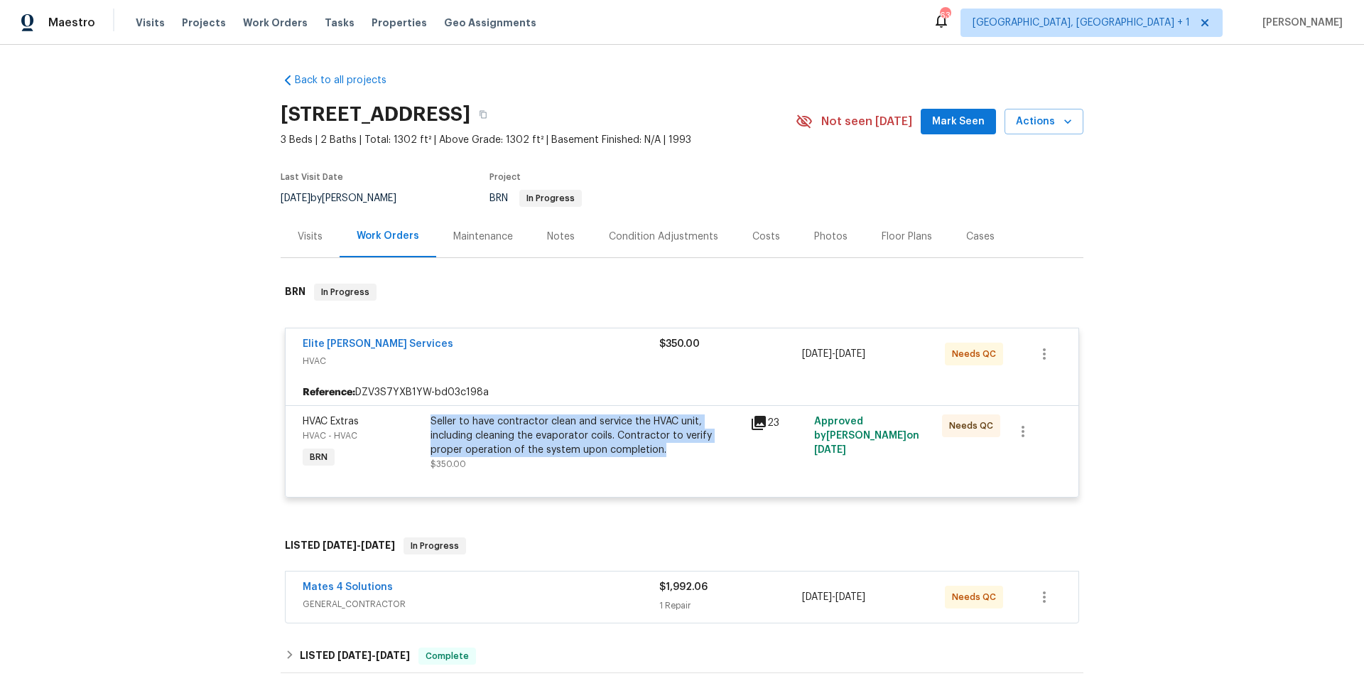
drag, startPoint x: 427, startPoint y: 419, endPoint x: 659, endPoint y: 455, distance: 234.4
click at [659, 455] on div "Seller to have contractor clean and service the HVAC unit, including cleaning t…" at bounding box center [586, 435] width 311 height 43
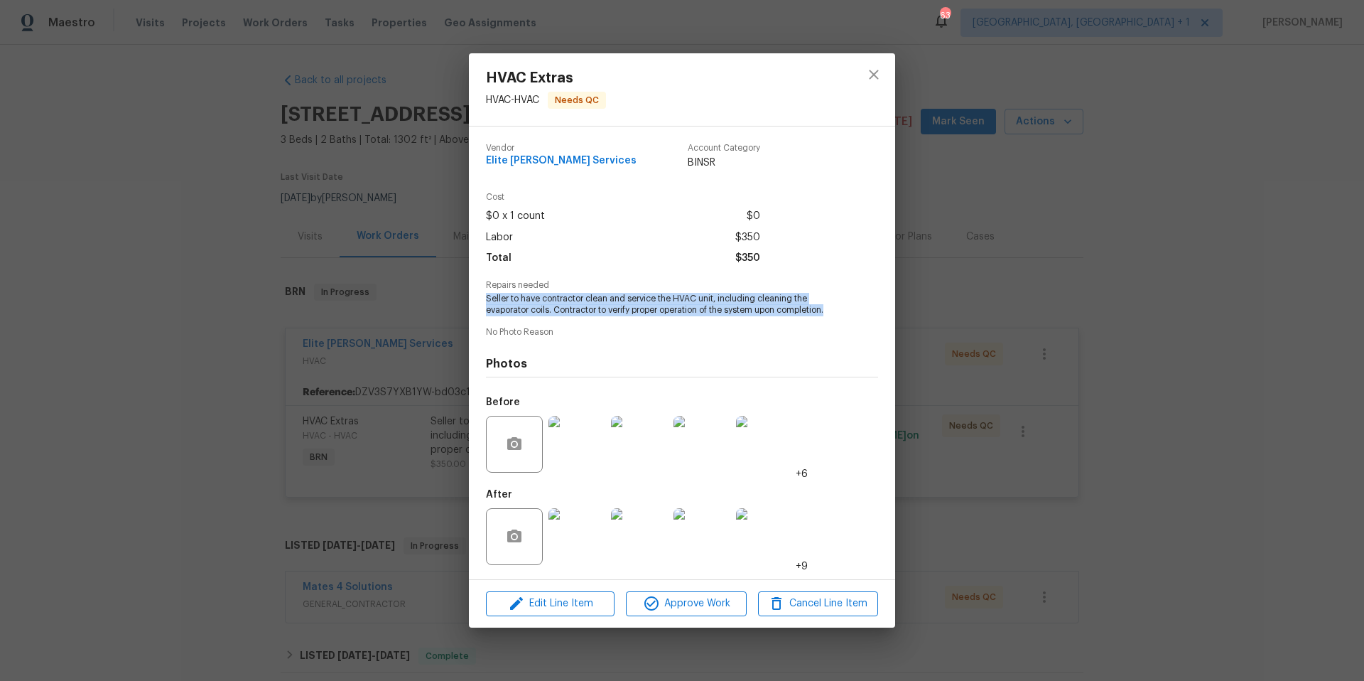
drag, startPoint x: 492, startPoint y: 301, endPoint x: 847, endPoint y: 310, distance: 355.4
click at [847, 310] on div "Repairs needed Seller to have contractor clean and service the HVAC unit, inclu…" at bounding box center [682, 299] width 392 height 36
copy span "Seller to have contractor clean and service the HVAC unit, including cleaning t…"
click at [874, 73] on icon "close" at bounding box center [873, 74] width 17 height 17
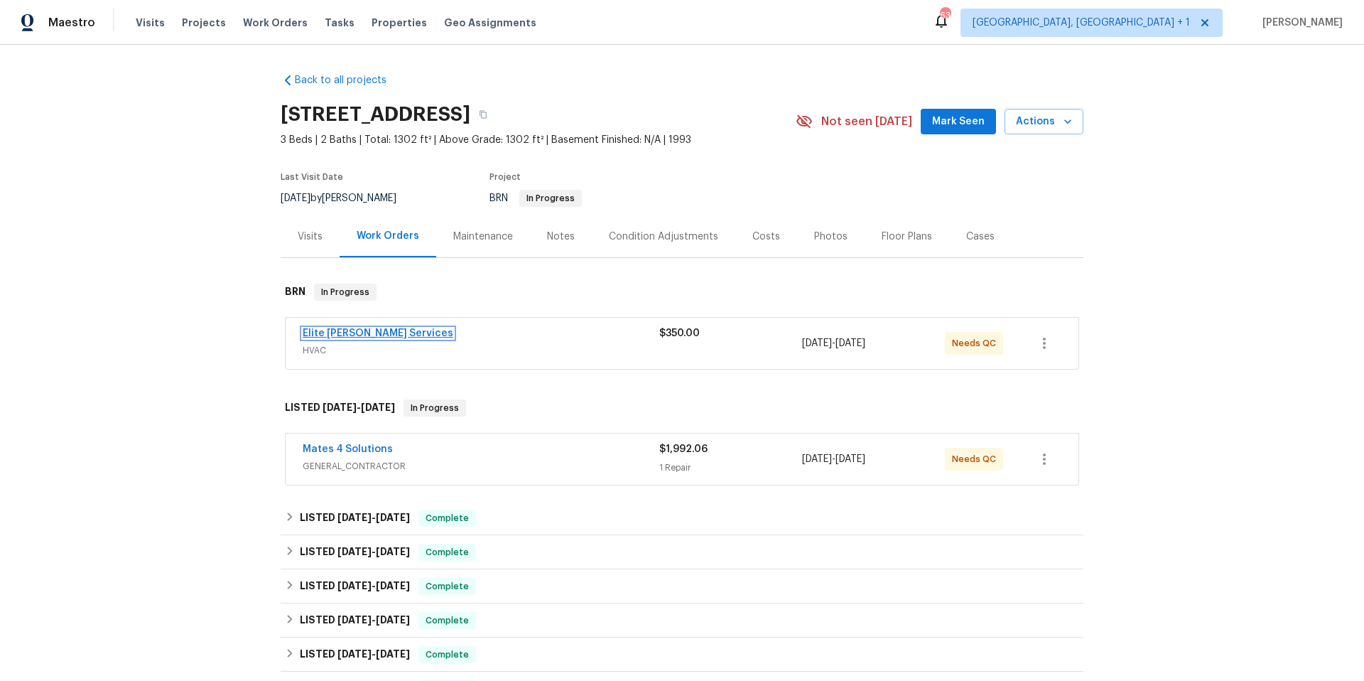
click at [384, 332] on link "Elite [PERSON_NAME] Services" at bounding box center [378, 333] width 151 height 10
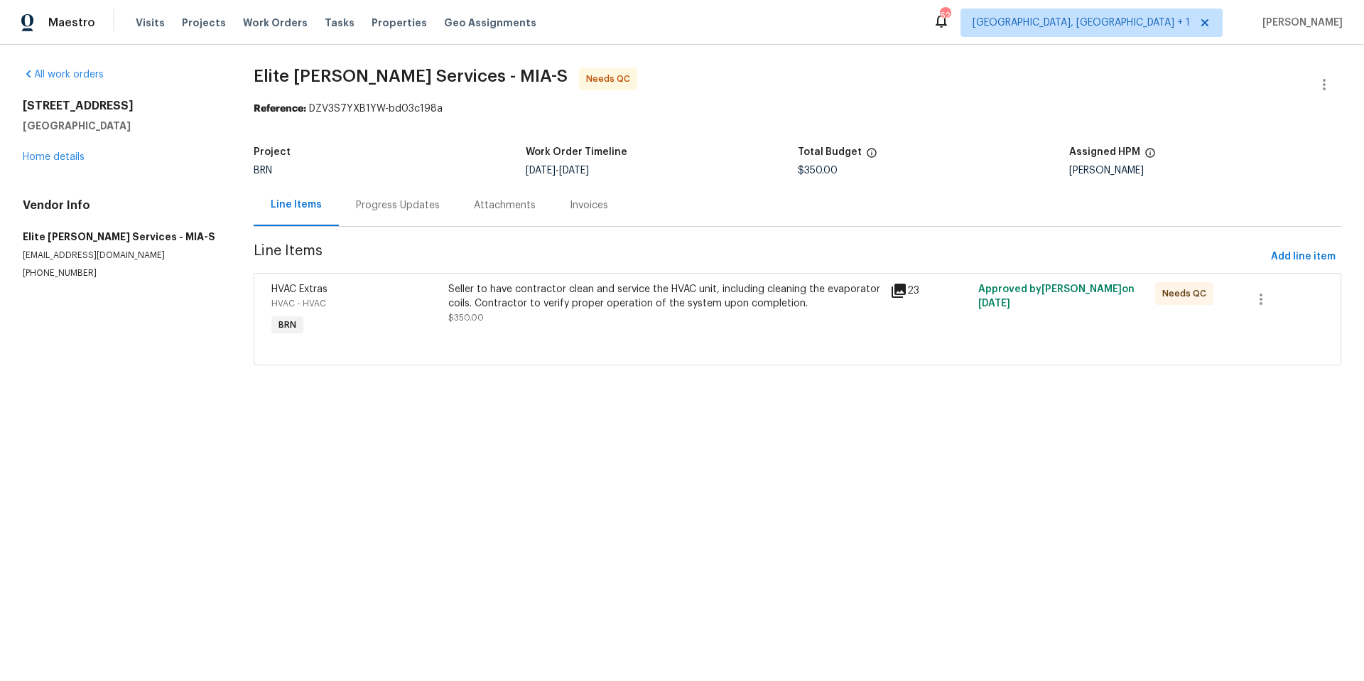
click at [404, 207] on div "Progress Updates" at bounding box center [398, 205] width 84 height 14
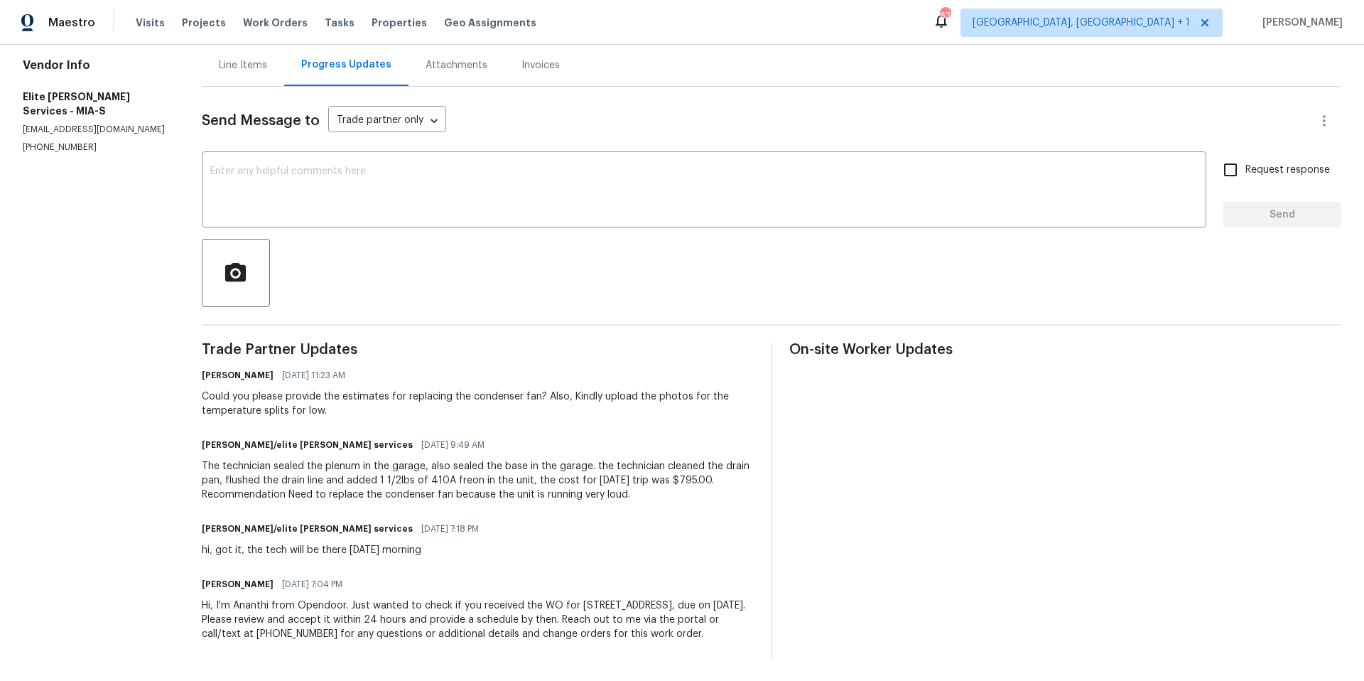
scroll to position [151, 0]
click at [363, 166] on textarea at bounding box center [704, 191] width 988 height 50
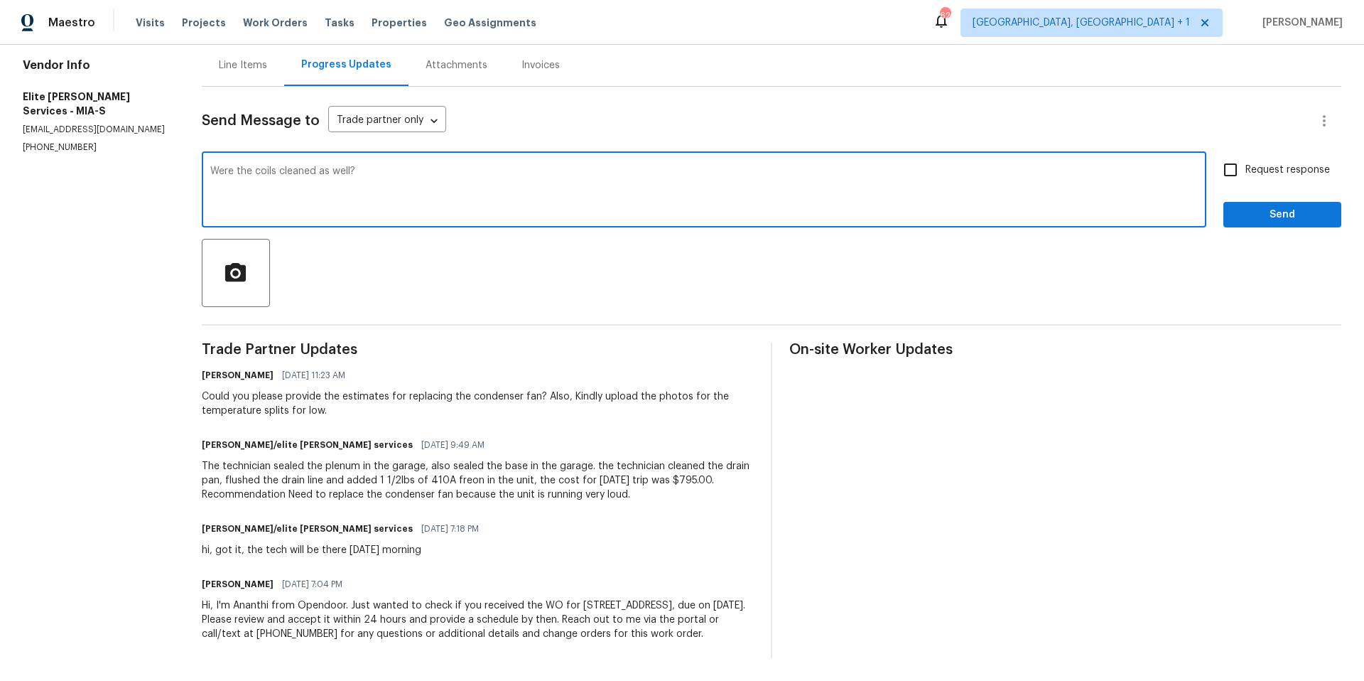
type textarea "Were the coils cleaned as well?"
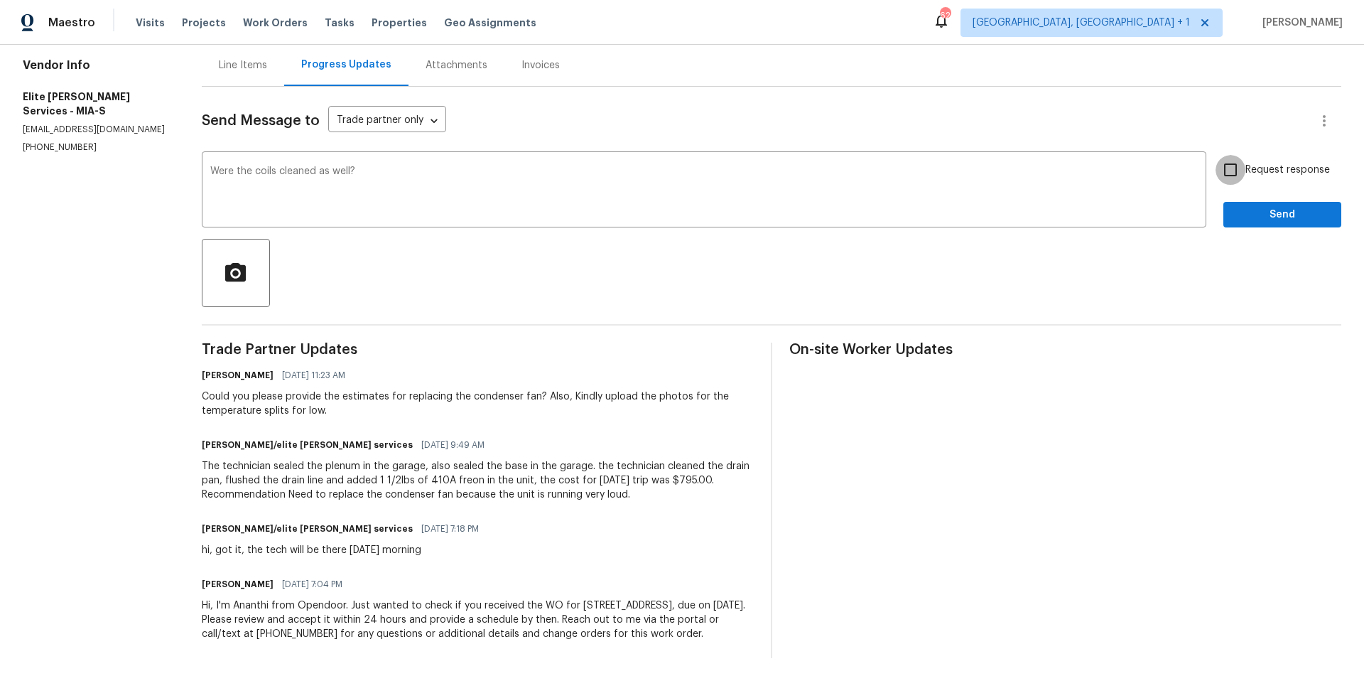
click at [1224, 157] on input "Request response" at bounding box center [1231, 170] width 30 height 30
checkbox input "true"
click at [1266, 206] on span "Send" at bounding box center [1282, 215] width 95 height 18
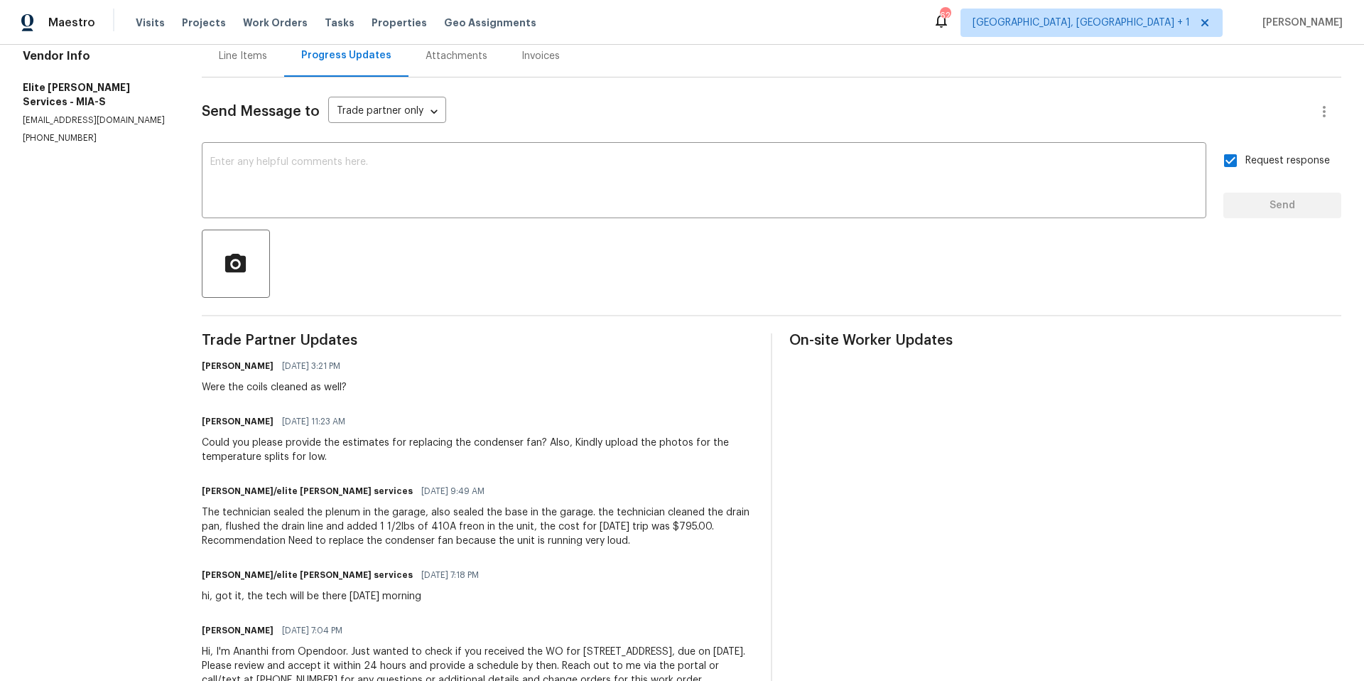
scroll to position [89, 0]
